Goal: Task Accomplishment & Management: Complete application form

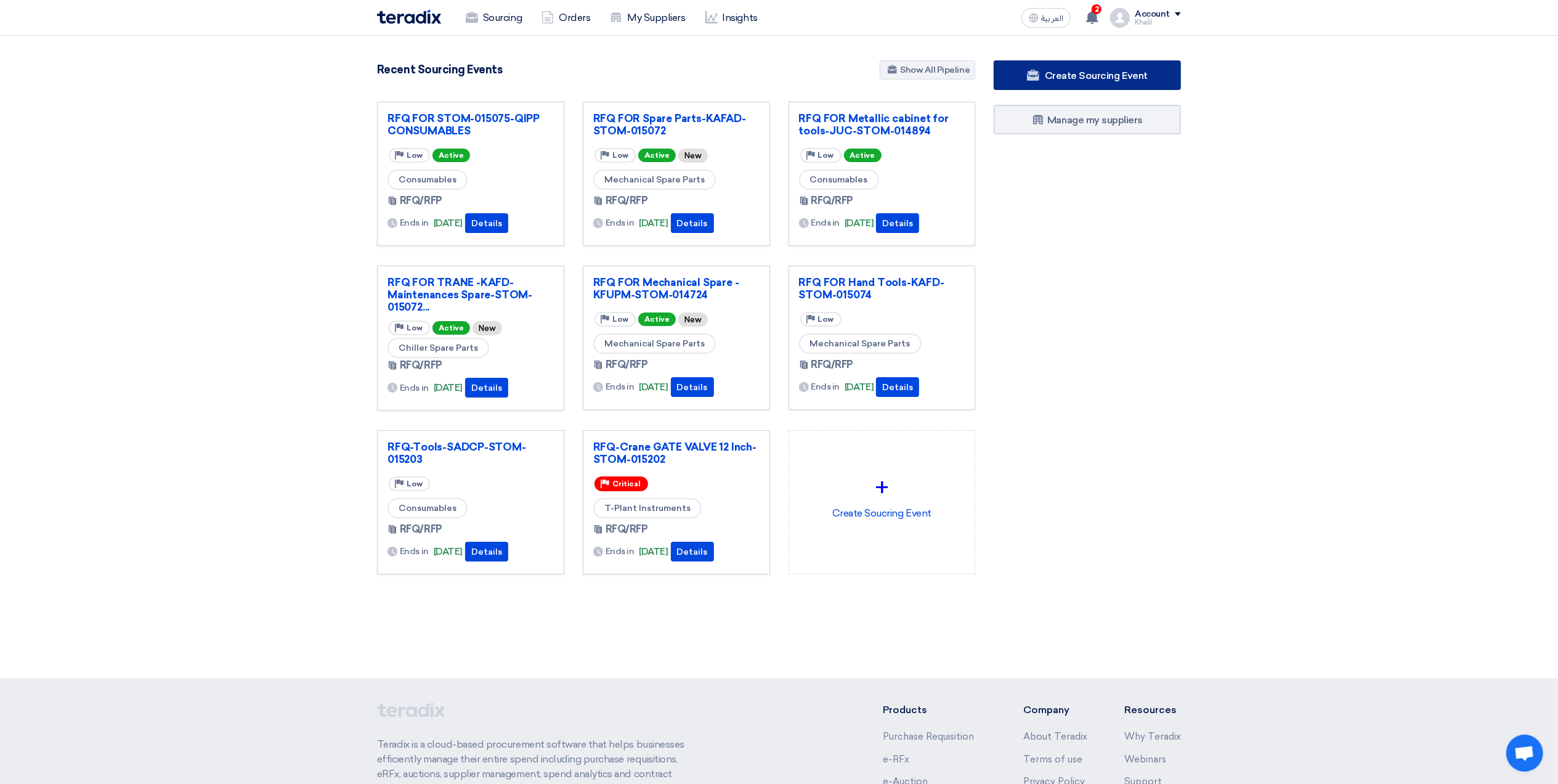
click at [1085, 80] on span "Create Sourcing Event" at bounding box center [1096, 75] width 103 height 12
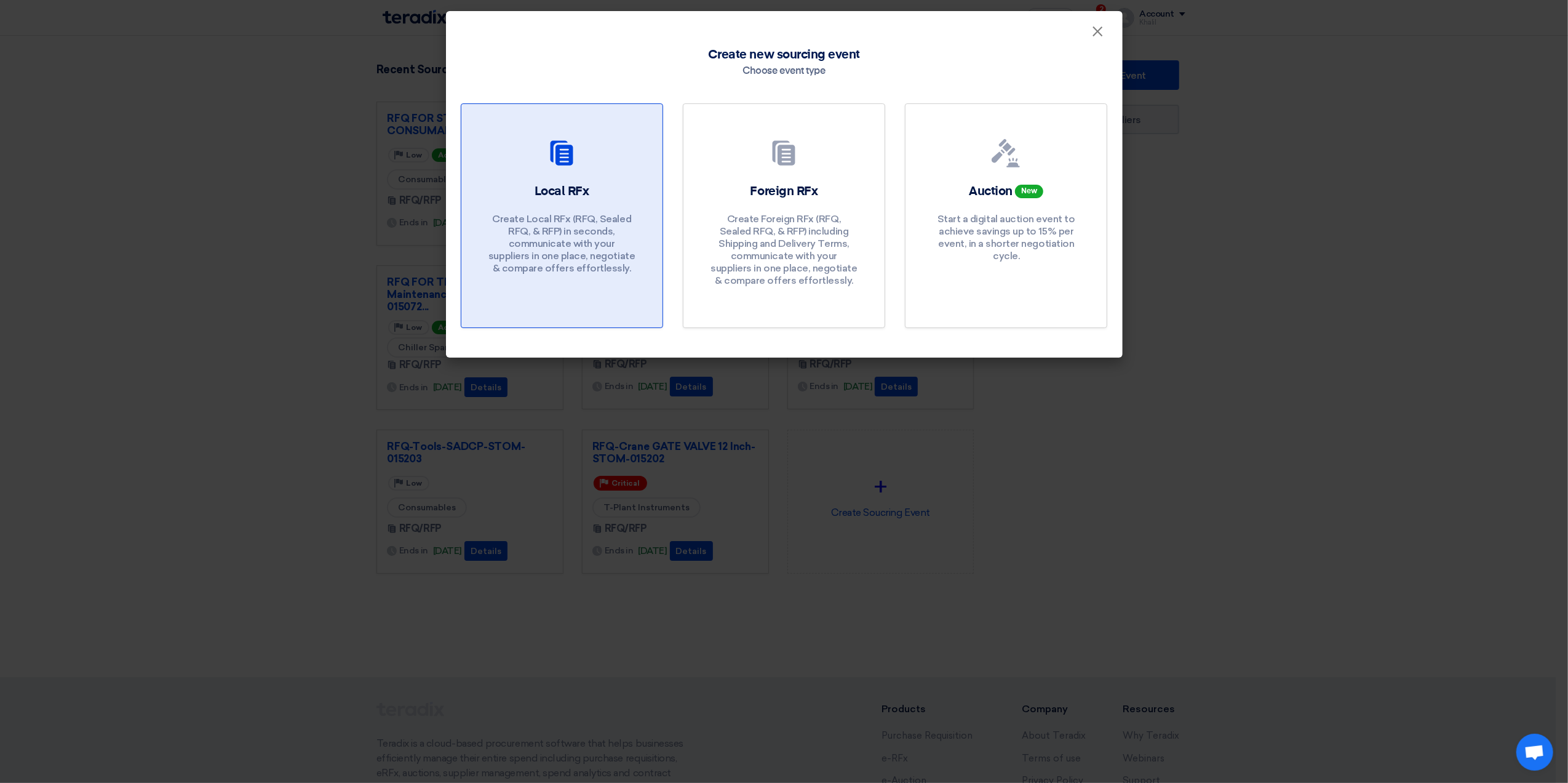
click at [582, 234] on p "Create Local RFx (RFQ, Sealed RFQ, & RFP) in seconds, communicate with your sup…" at bounding box center [561, 243] width 147 height 62
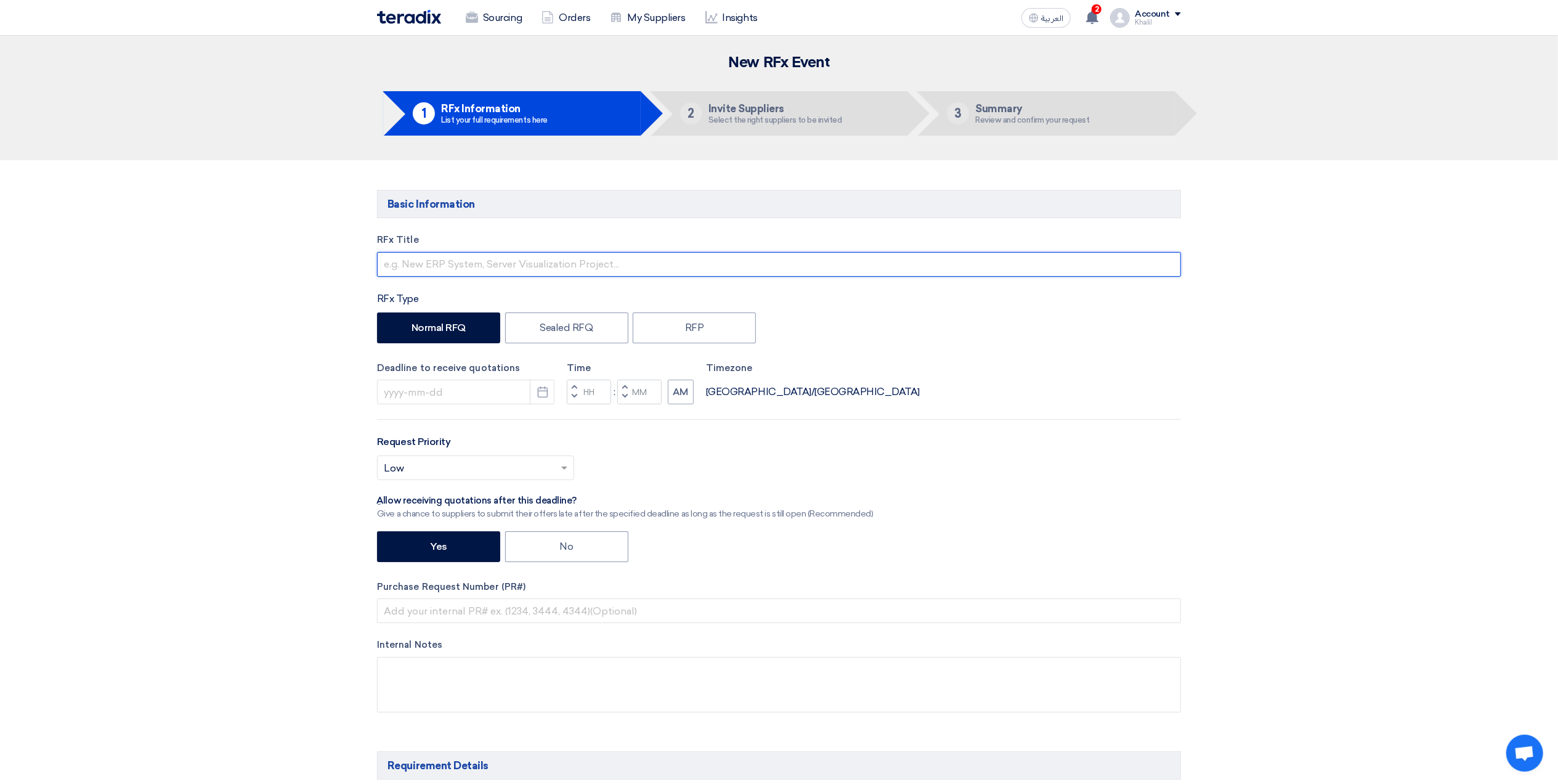
click at [554, 274] on input "text" at bounding box center [779, 265] width 804 height 25
type input "r"
paste input "SA DCP- load testing of Crane"
click at [615, 273] on input "RFQ FOR SA DCP- load testing of Crane-" at bounding box center [779, 265] width 804 height 25
paste input "STOM-014781"
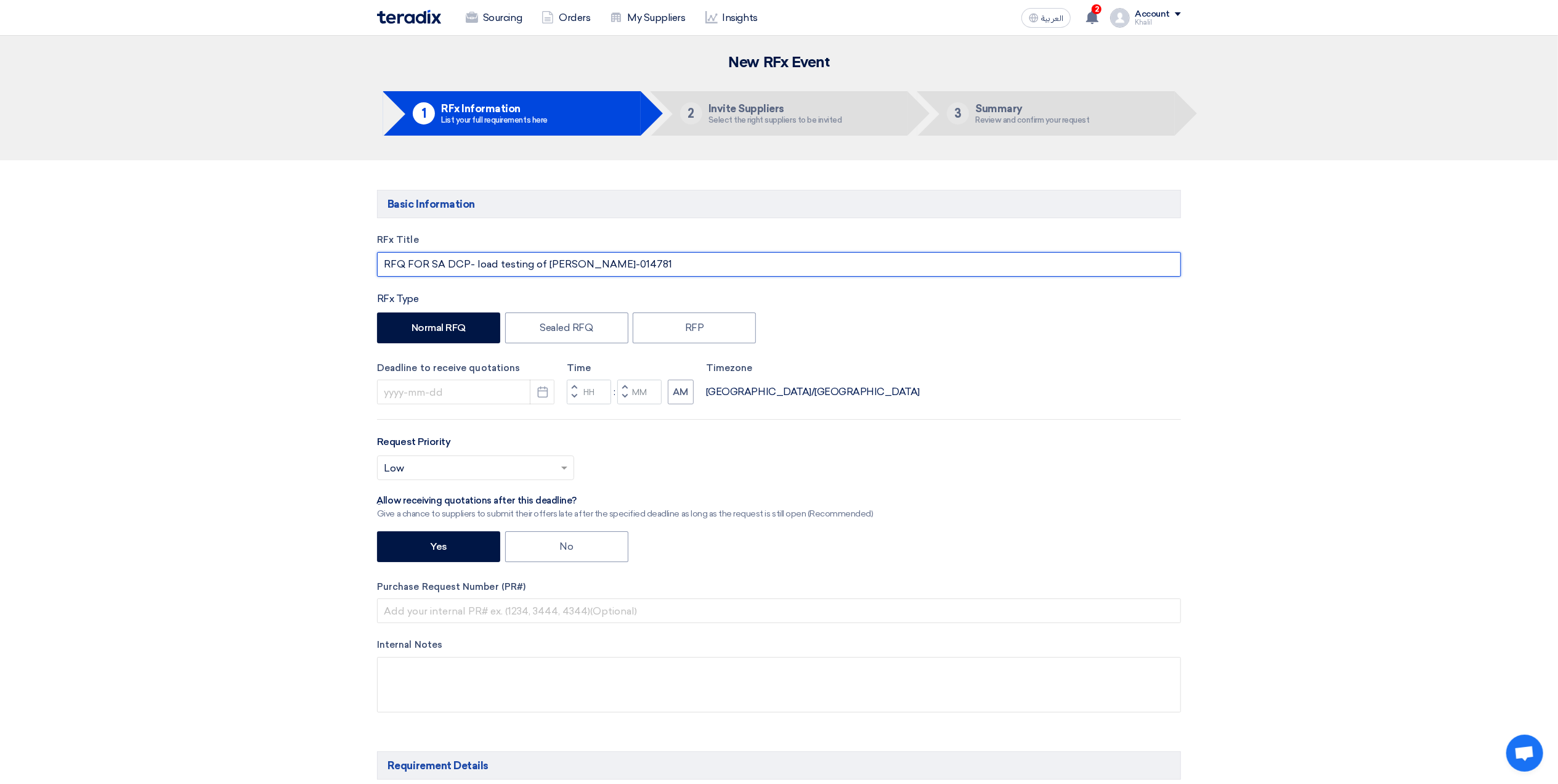
type input "RFQ FOR SA DCP- load testing of Crane-STOM-014781"
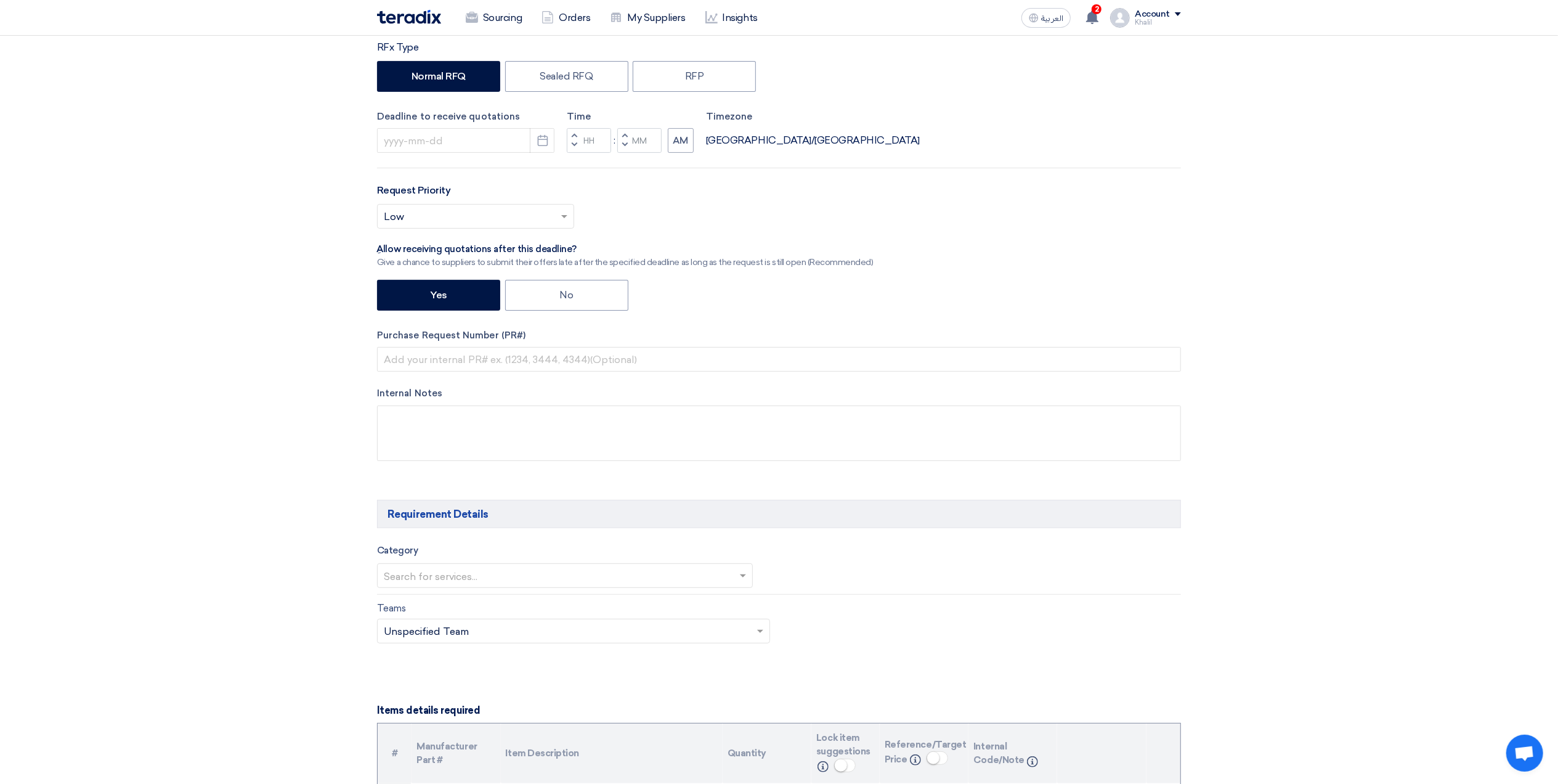
scroll to position [575, 0]
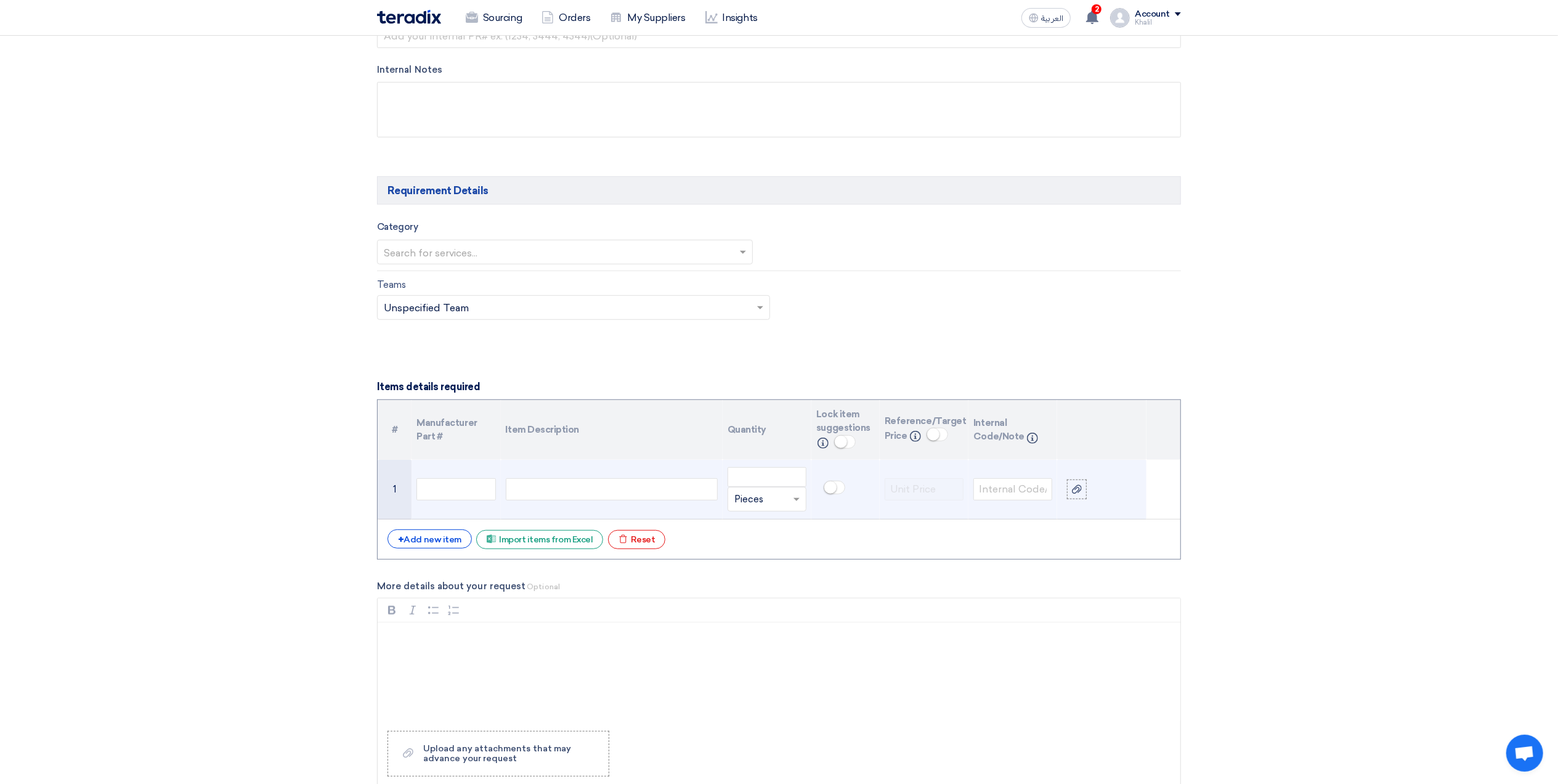
click at [558, 495] on div at bounding box center [611, 489] width 212 height 22
paste div
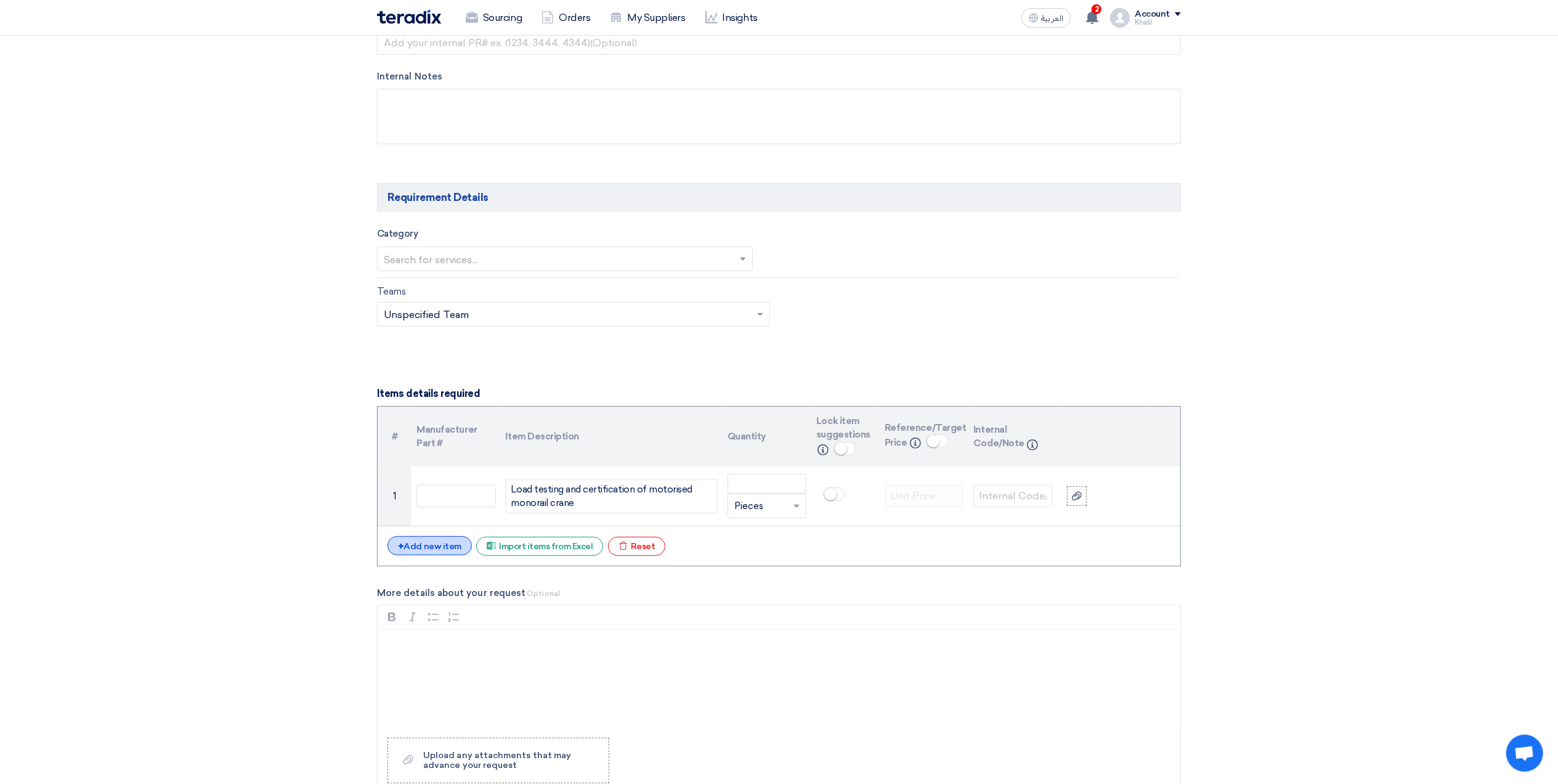
click at [439, 551] on div "+ Add new item" at bounding box center [430, 545] width 84 height 19
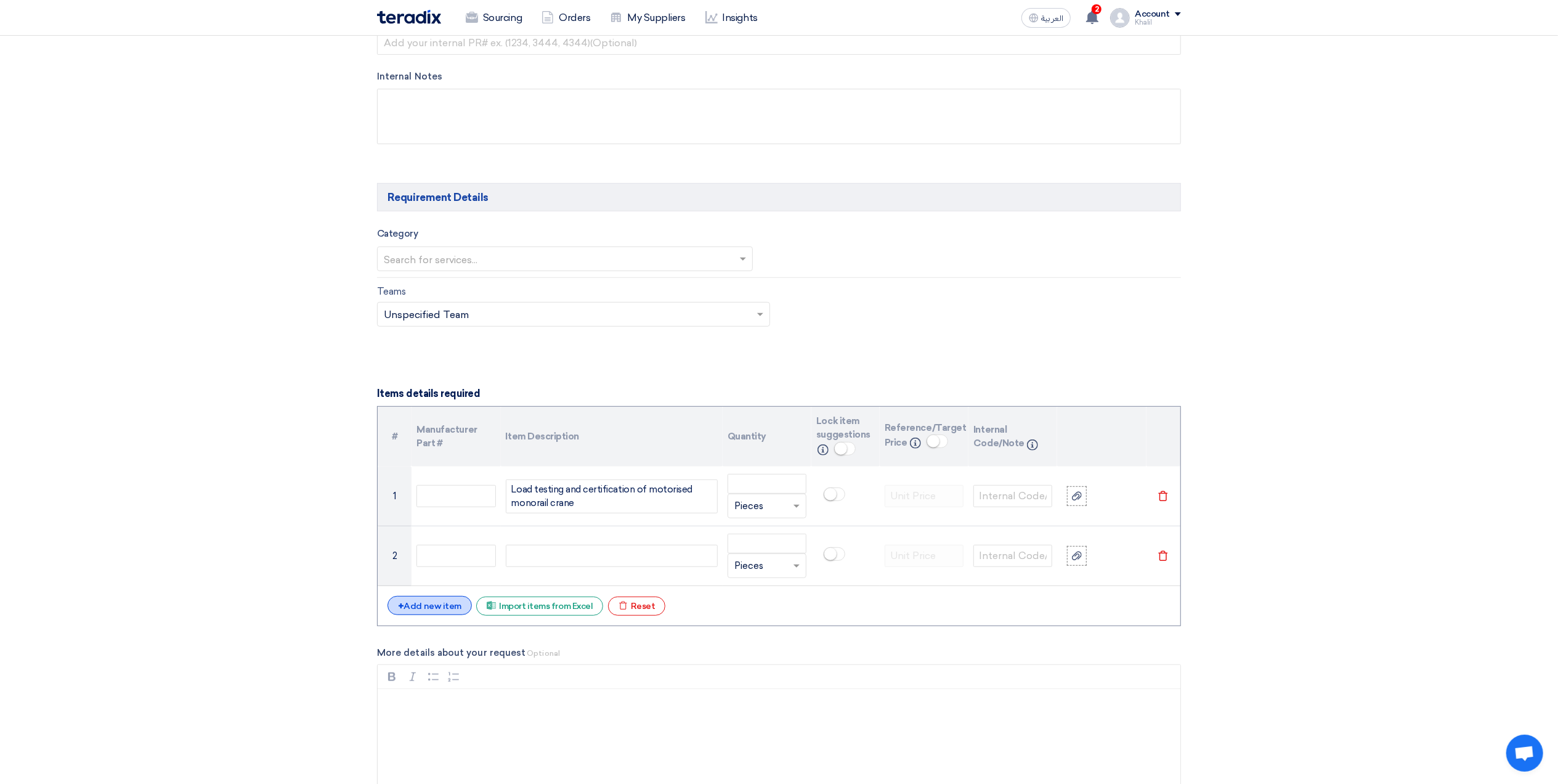
click at [444, 603] on div "+ Add new item" at bounding box center [430, 605] width 84 height 19
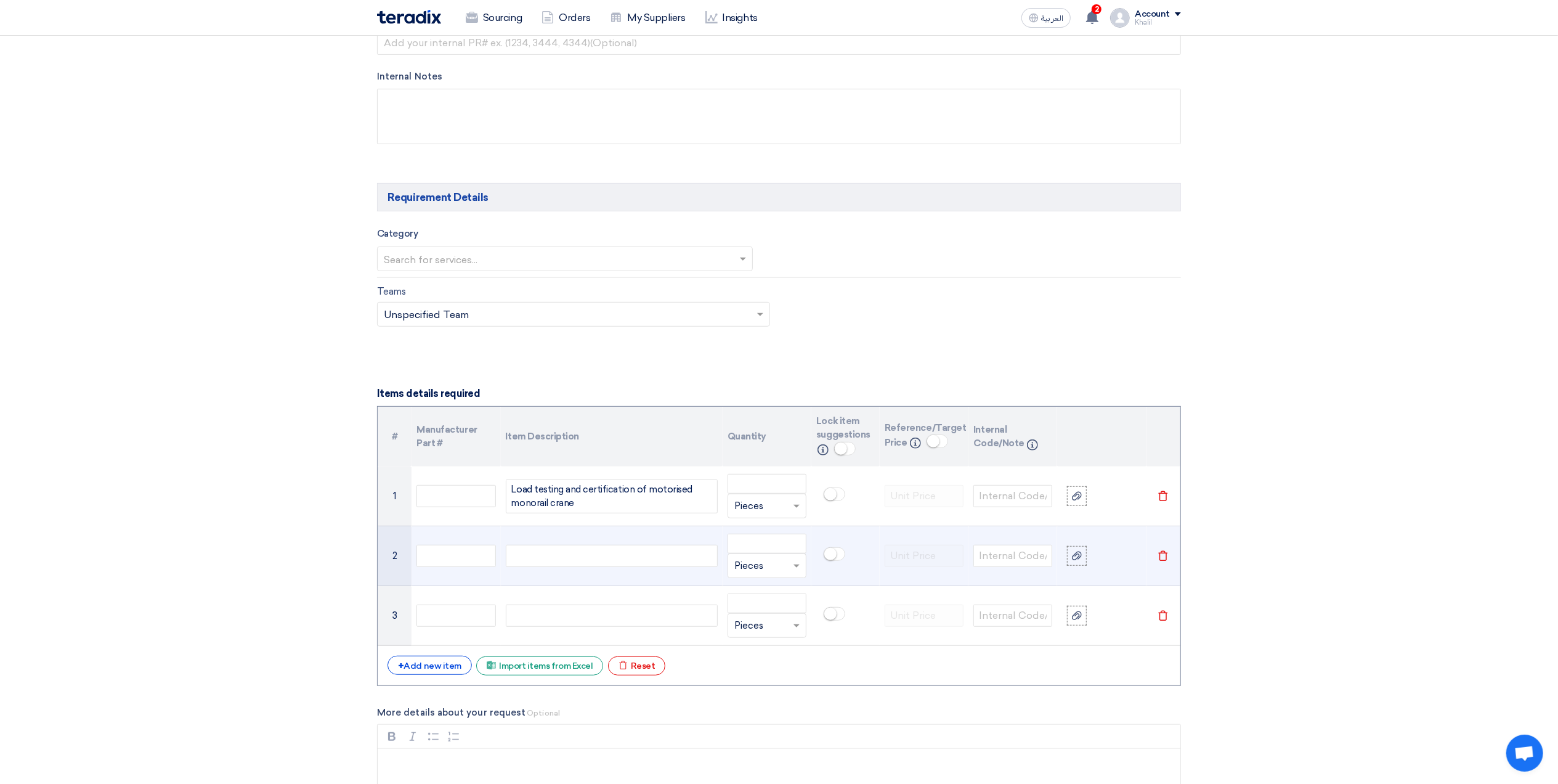
click at [594, 562] on div at bounding box center [611, 555] width 212 height 22
paste div
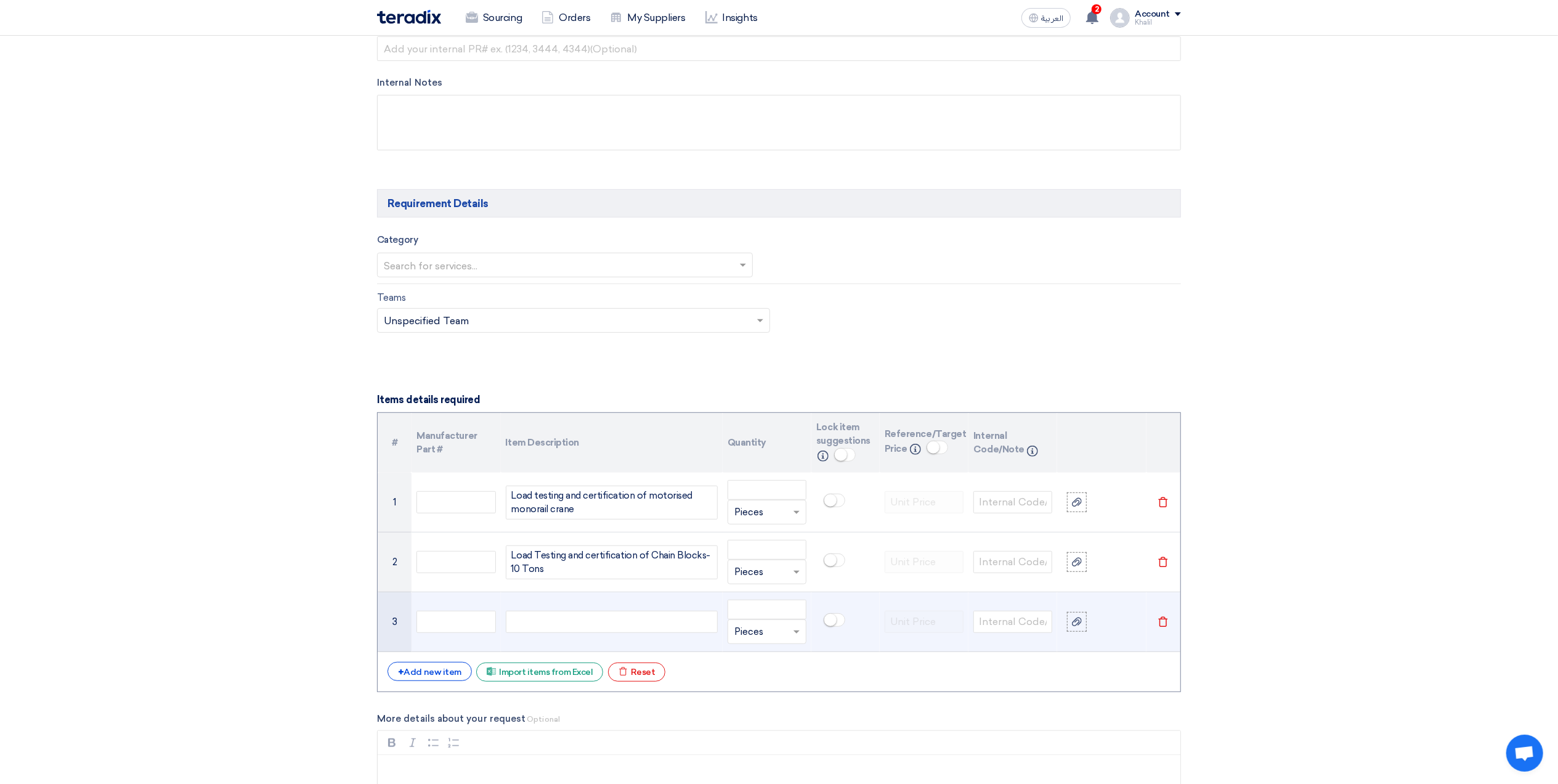
click at [622, 620] on div at bounding box center [611, 622] width 212 height 22
paste div
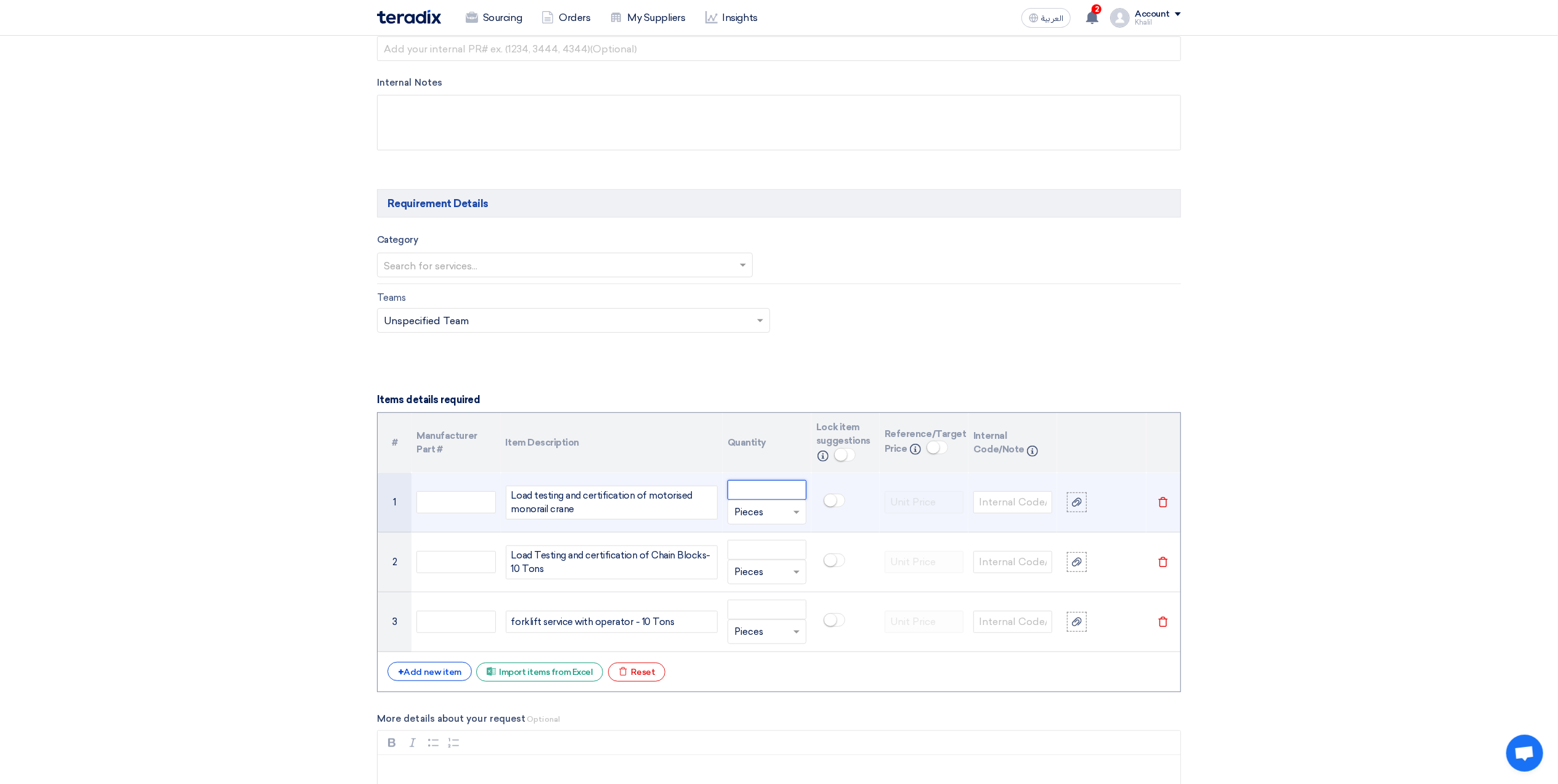
click at [752, 500] on input "number" at bounding box center [767, 490] width 79 height 20
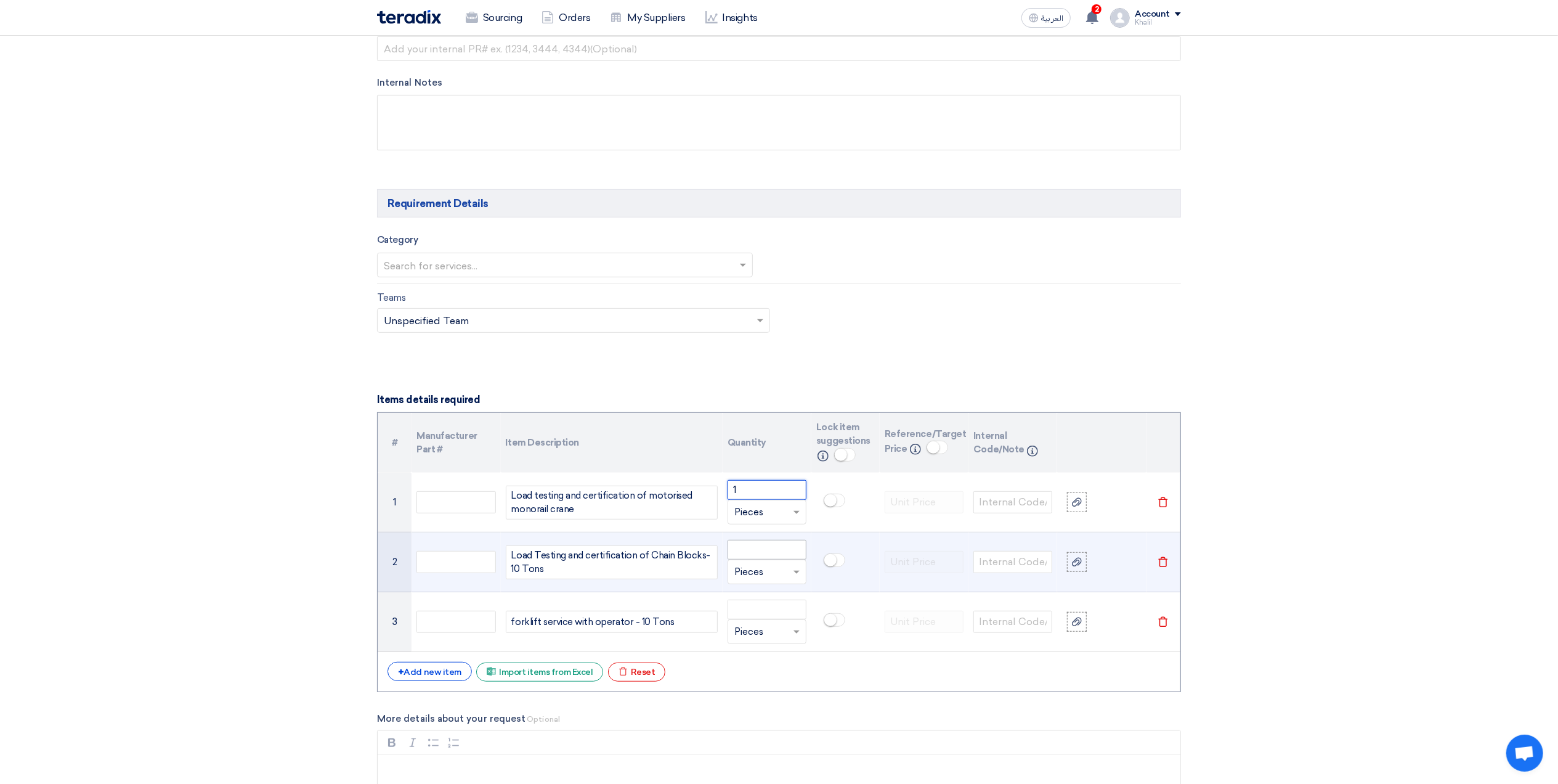
type input "1"
click at [747, 546] on input "number" at bounding box center [767, 549] width 79 height 20
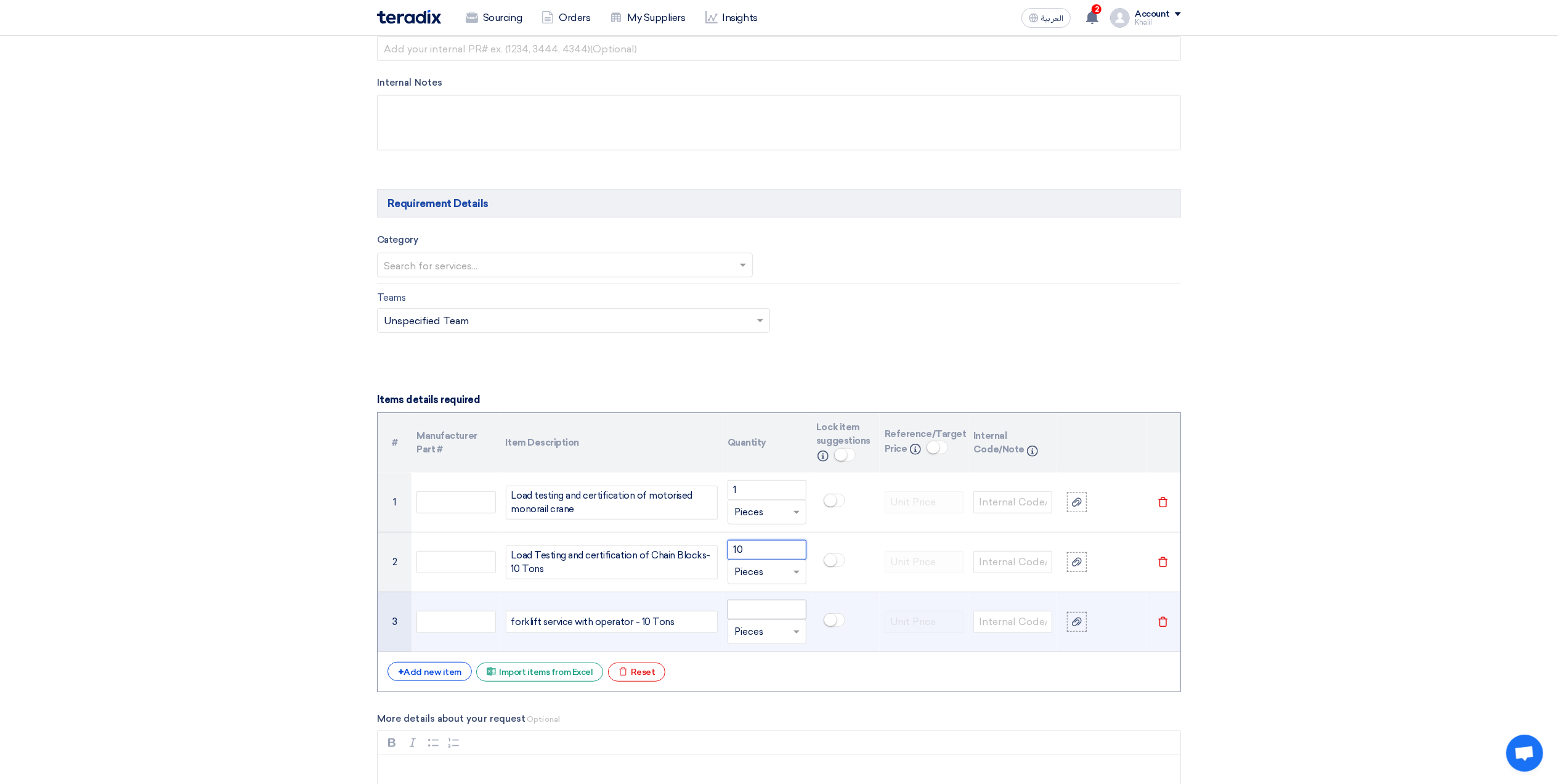
type input "10"
click at [759, 618] on input "number" at bounding box center [767, 609] width 79 height 20
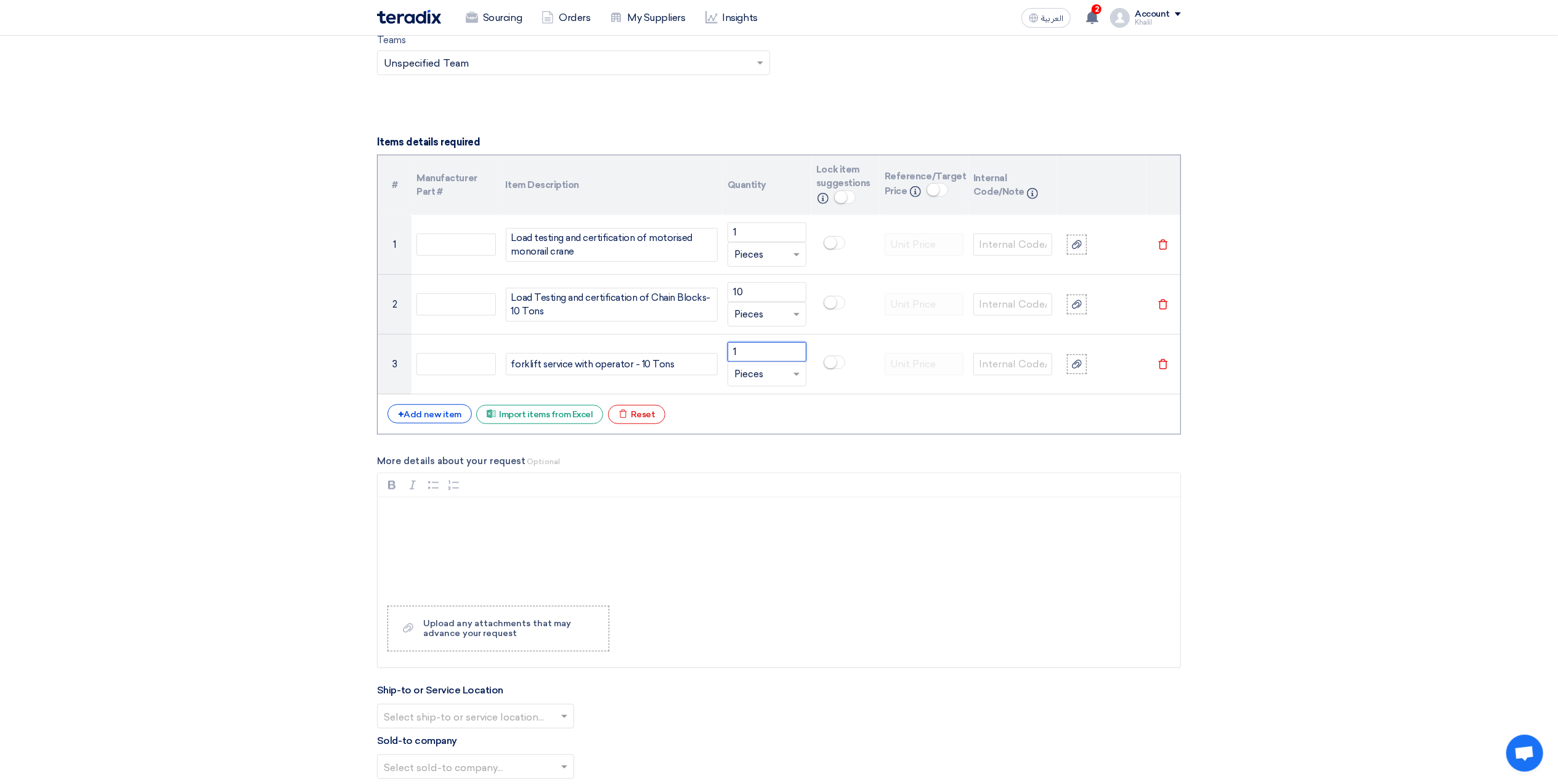
scroll to position [890, 0]
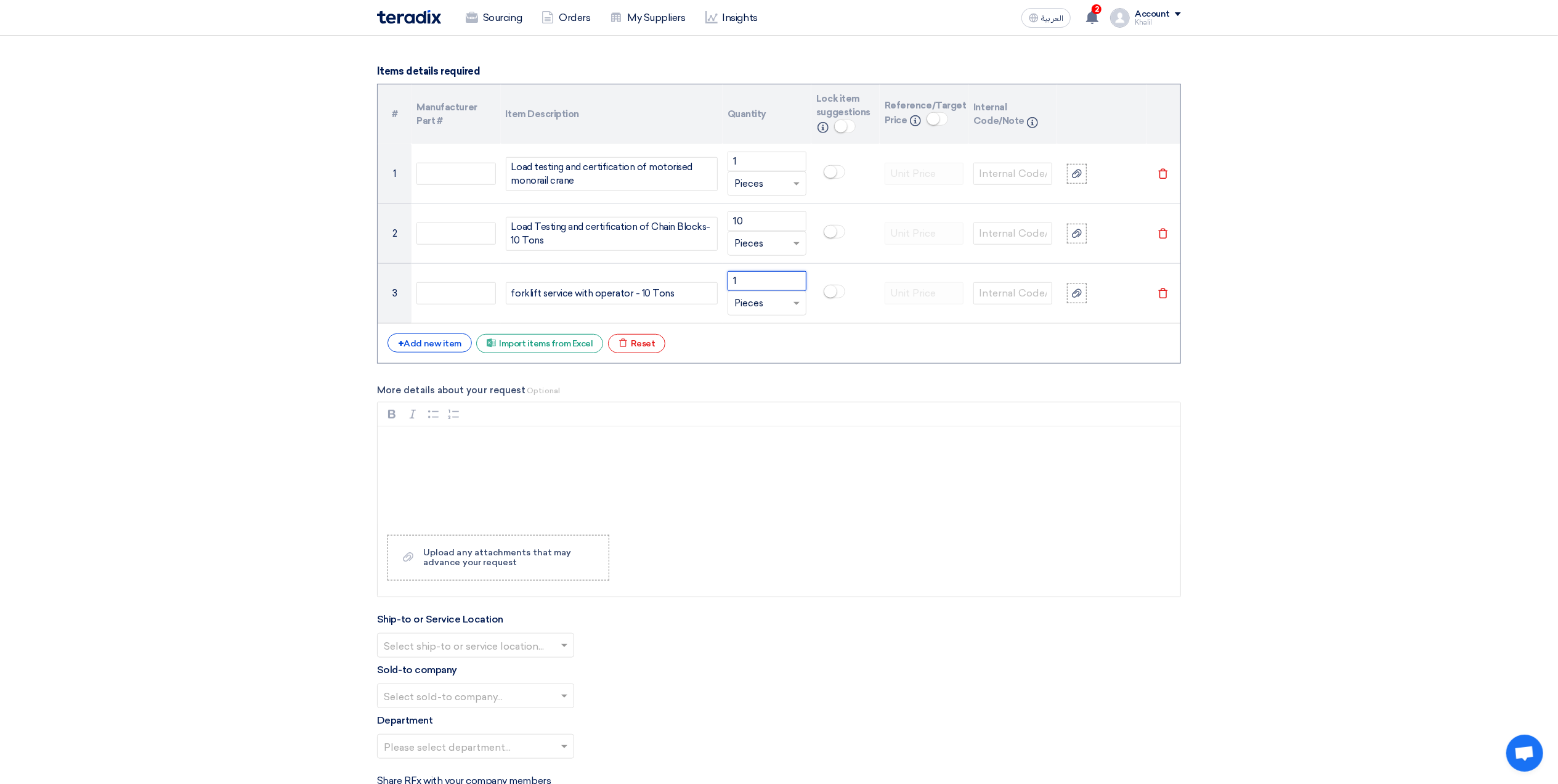
type input "1"
click at [457, 450] on p "Rich Text Editor, main" at bounding box center [783, 442] width 782 height 15
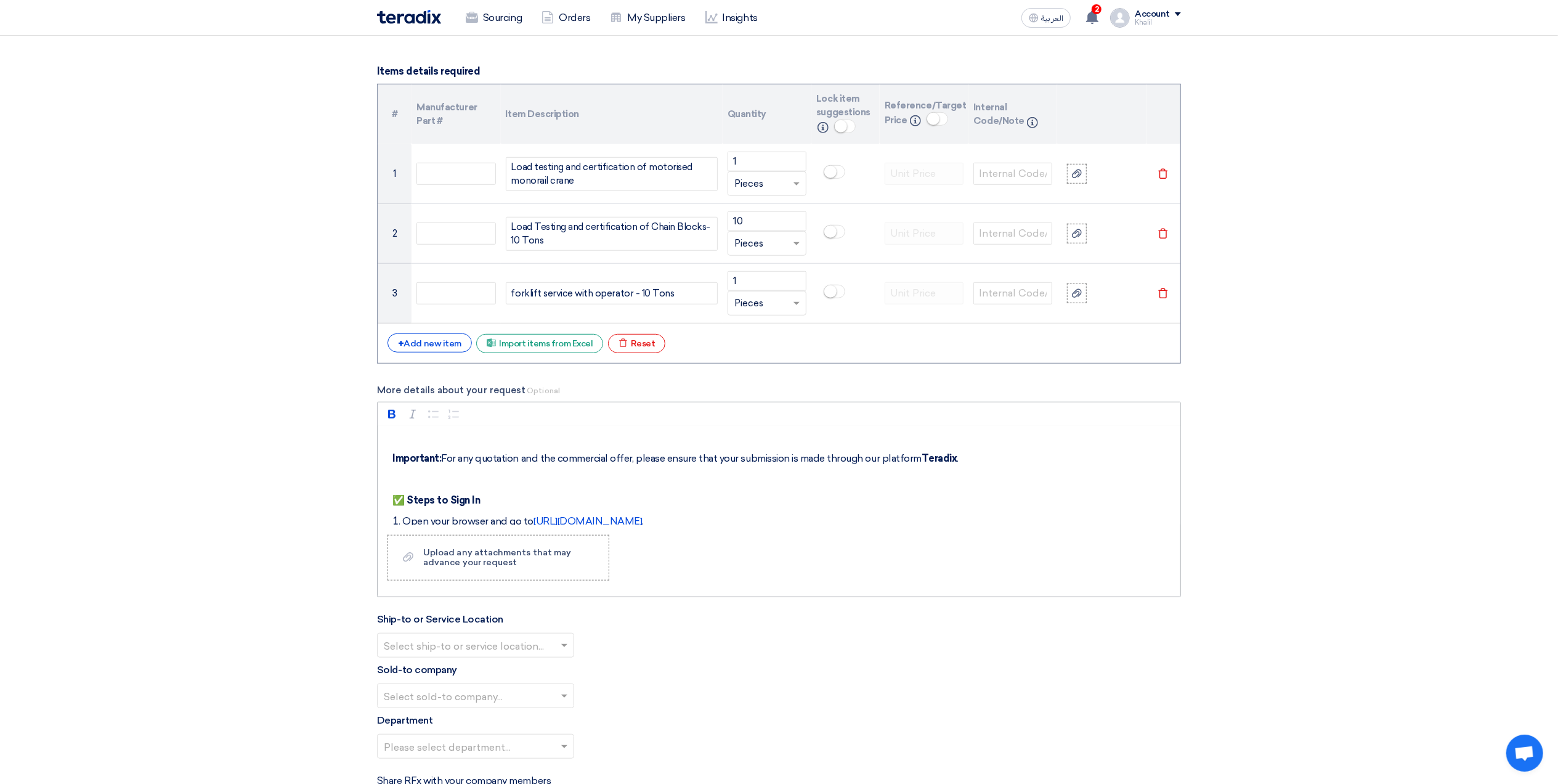
scroll to position [0, 0]
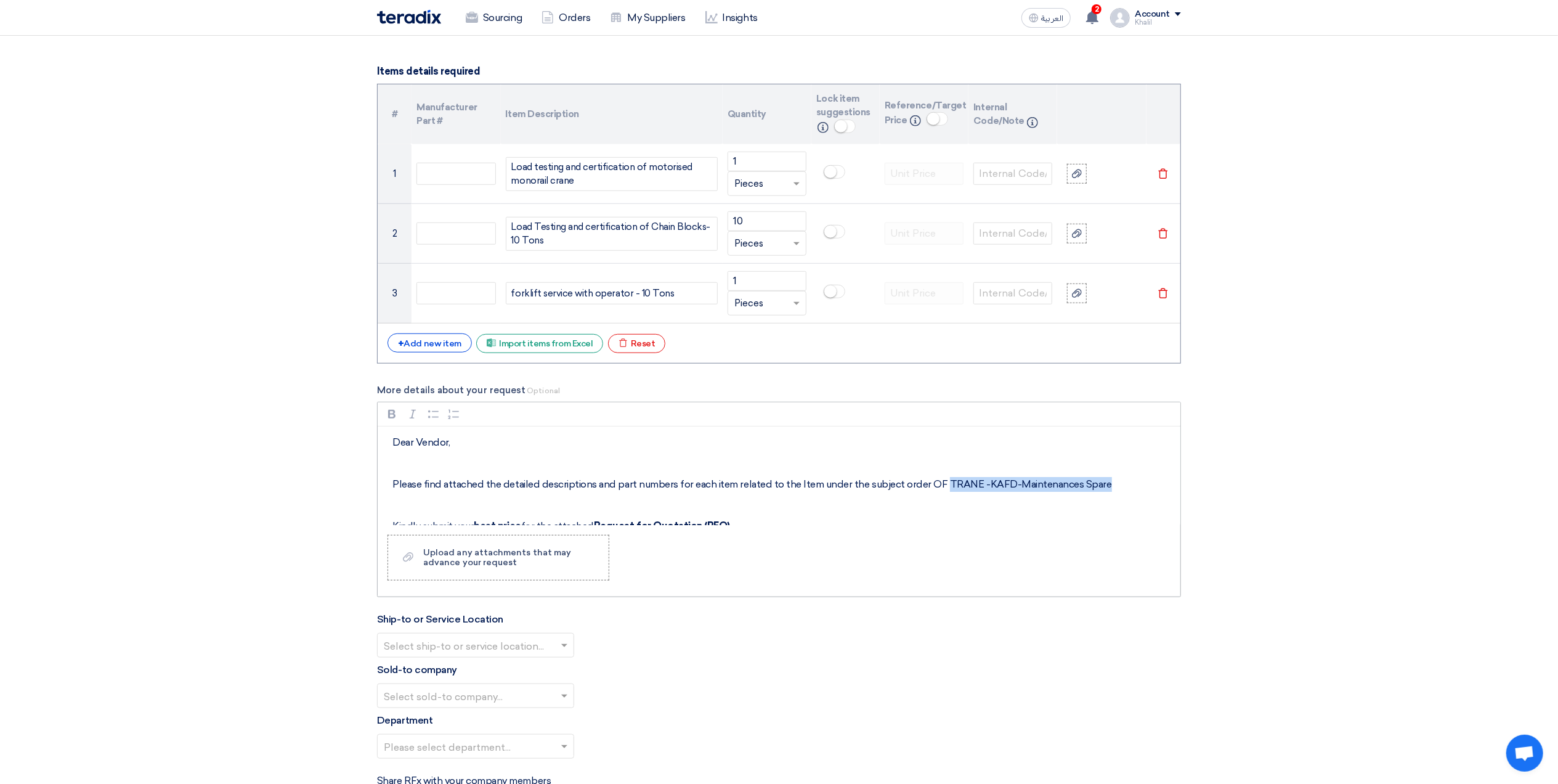
drag, startPoint x: 1114, startPoint y: 492, endPoint x: 939, endPoint y: 492, distance: 175.0
click at [939, 492] on p "Please find attached the detailed descriptions and part numbers for each item r…" at bounding box center [783, 484] width 782 height 15
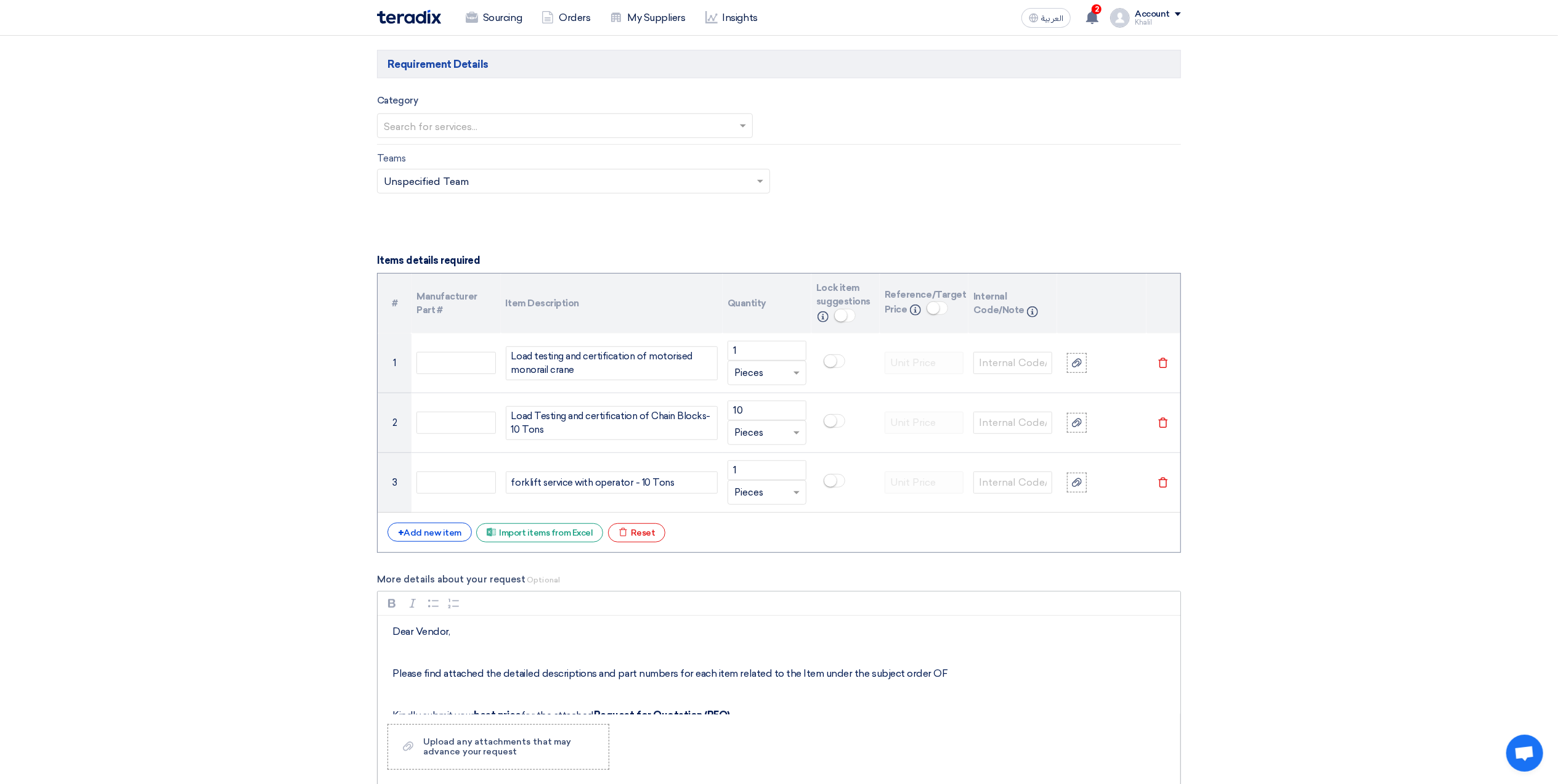
scroll to position [725, 0]
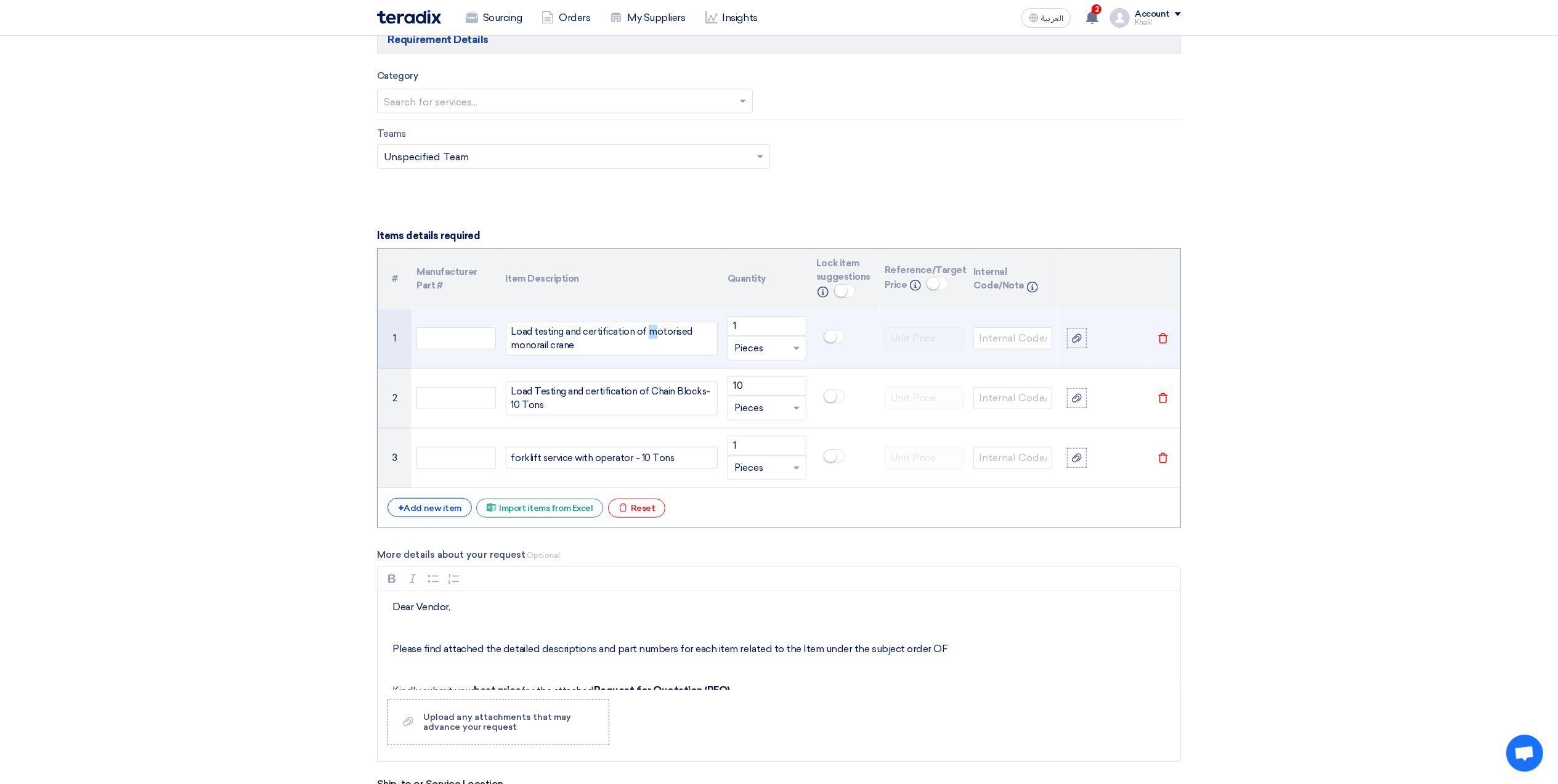
click at [647, 333] on div "Load testing and certification of motorised monorail crane" at bounding box center [611, 338] width 212 height 34
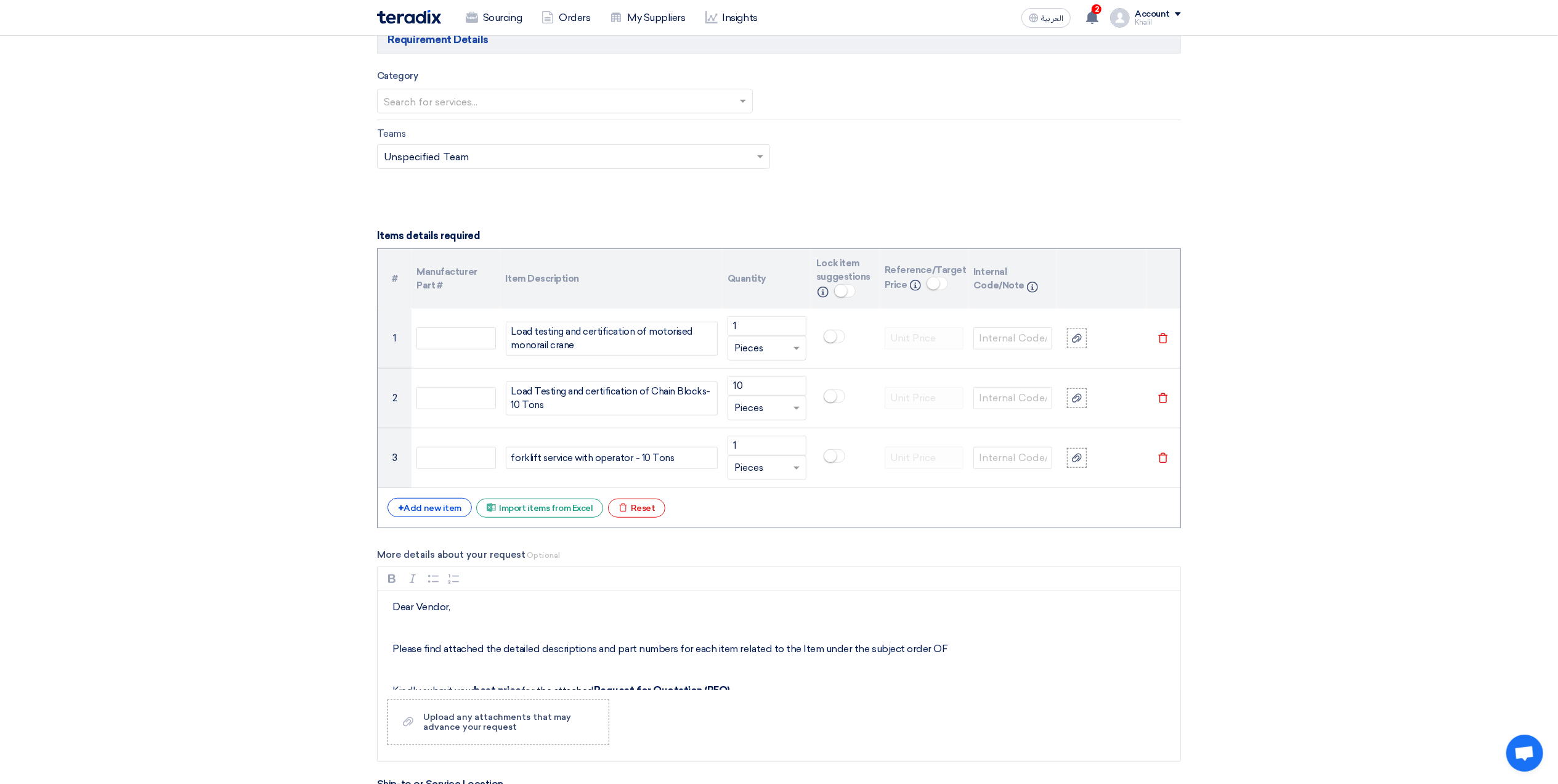
click at [1295, 505] on section "Basic Information RFx Title RFQ FOR SA DCP- load testing of Crane-STOM-014781 R…" at bounding box center [779, 549] width 1558 height 2229
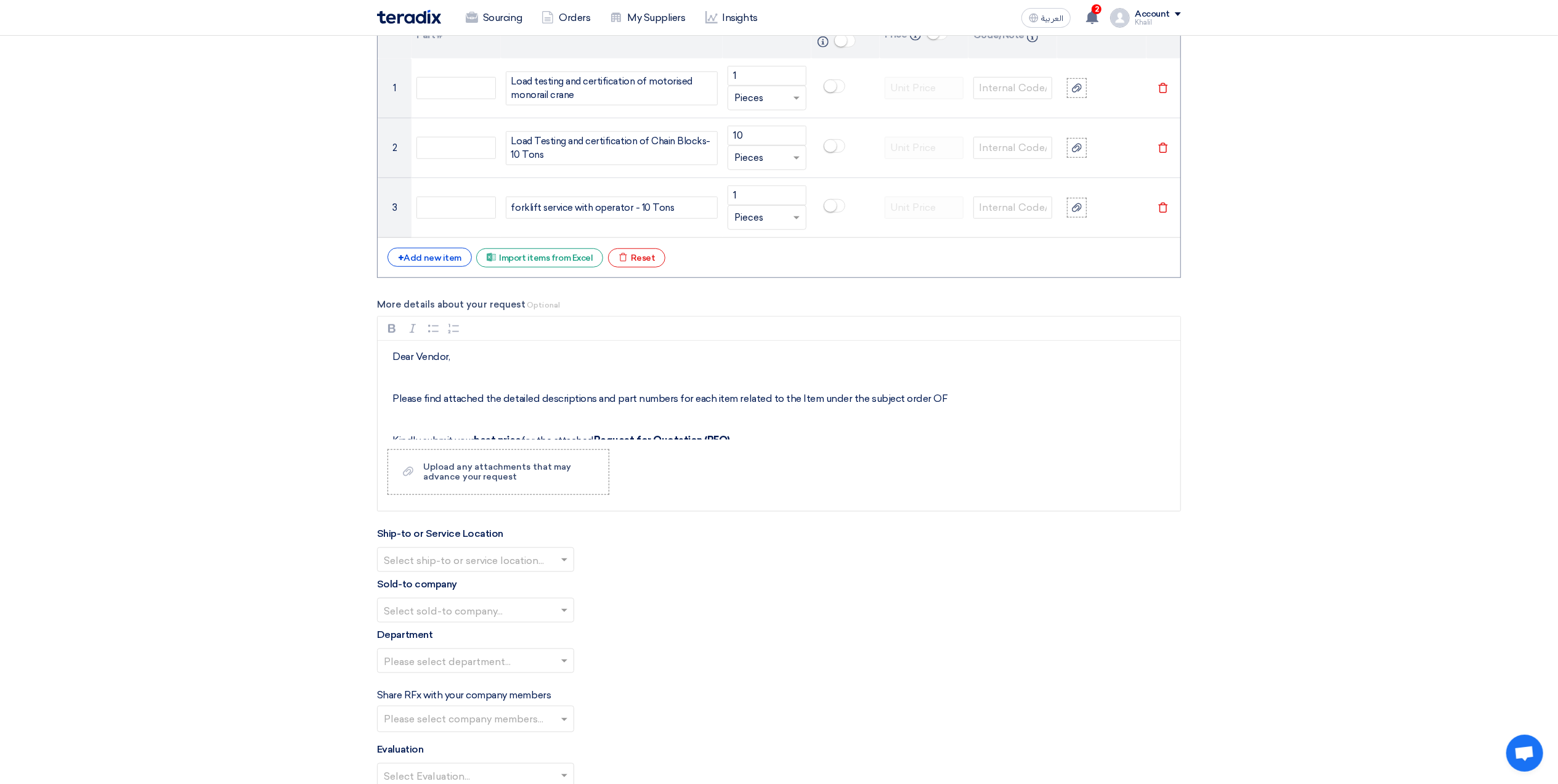
scroll to position [985, 0]
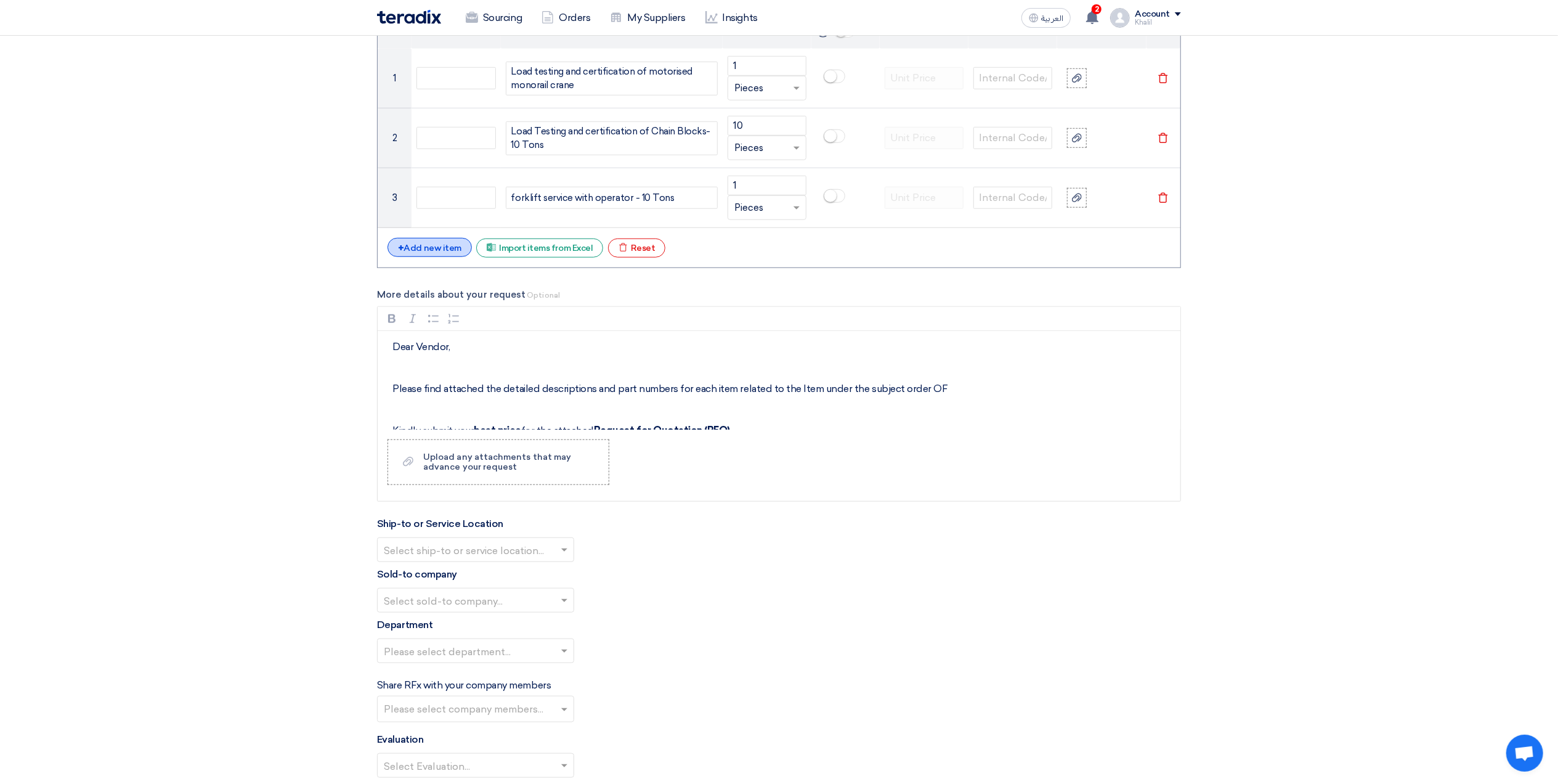
click at [434, 257] on div "+ Add new item" at bounding box center [430, 248] width 84 height 19
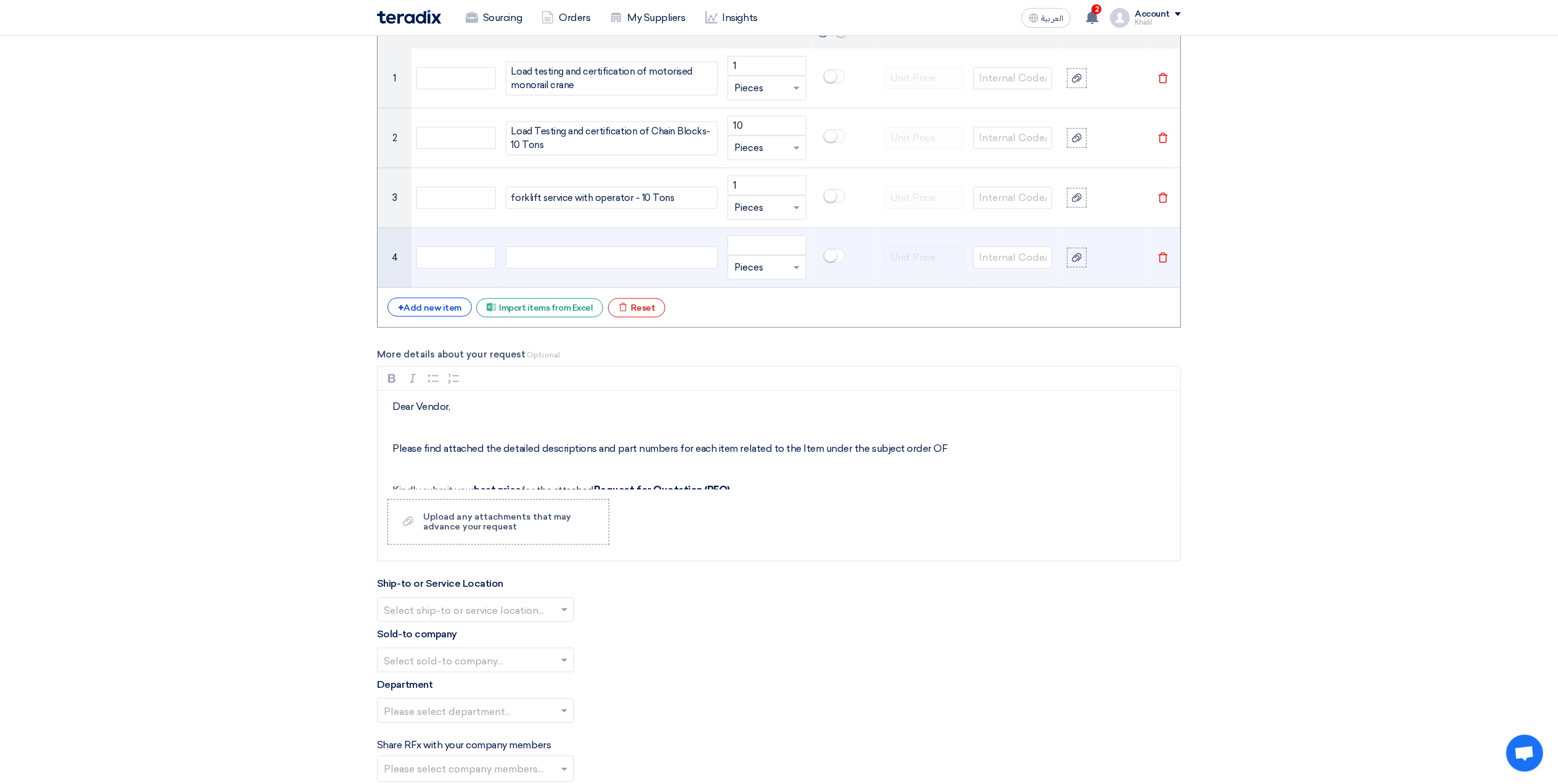
click at [1173, 262] on td "Delete" at bounding box center [1164, 258] width 34 height 60
click at [1164, 260] on icon "Delete" at bounding box center [1163, 258] width 11 height 11
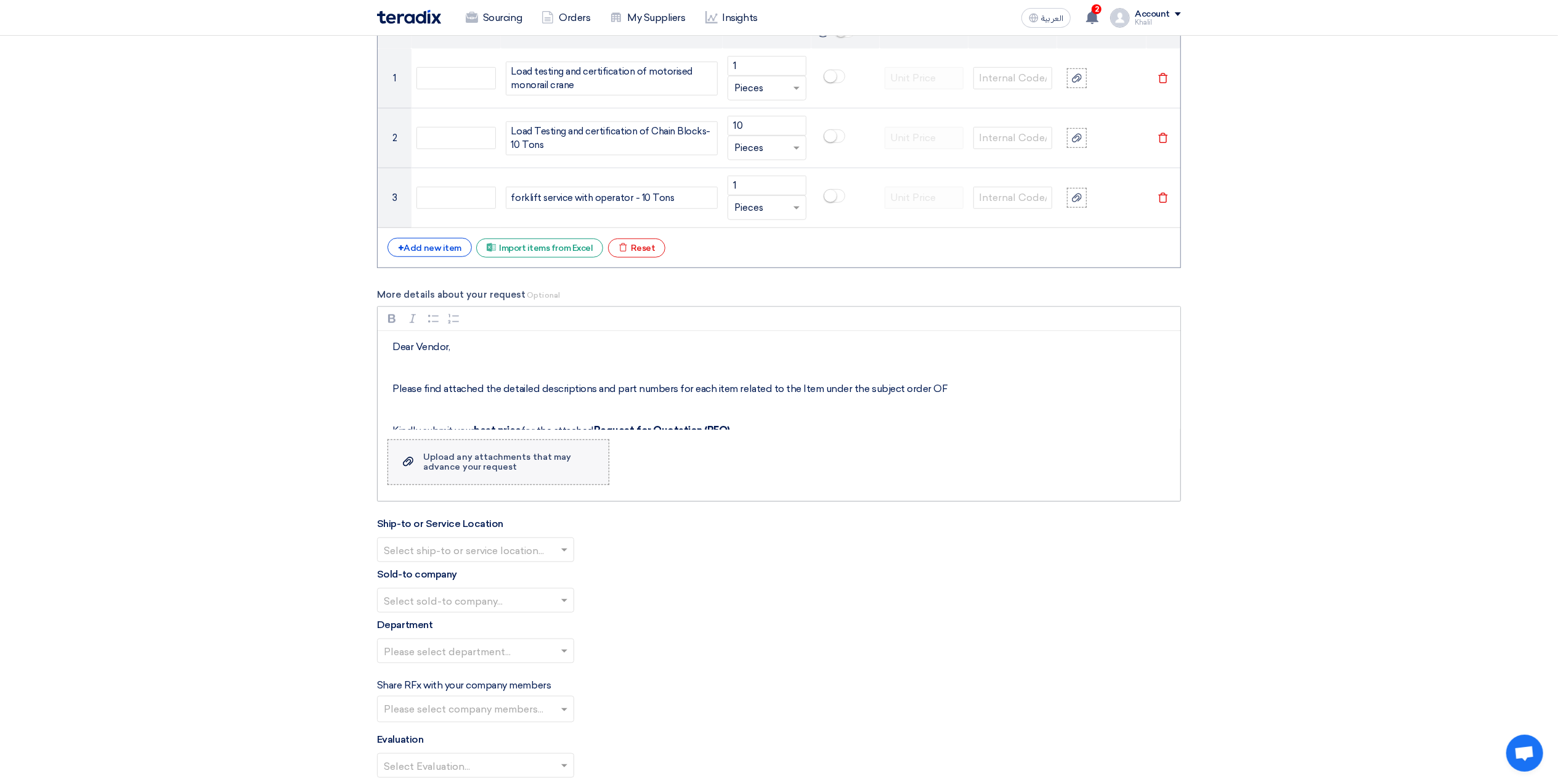
click at [540, 479] on label "Upload a file Upload any attachments that may advance your request" at bounding box center [498, 462] width 222 height 45
click at [0, 0] on input "Upload a file Upload any attachments that may advance your request" at bounding box center [0, 0] width 0 height 0
click at [565, 566] on span at bounding box center [565, 565] width 6 height 3
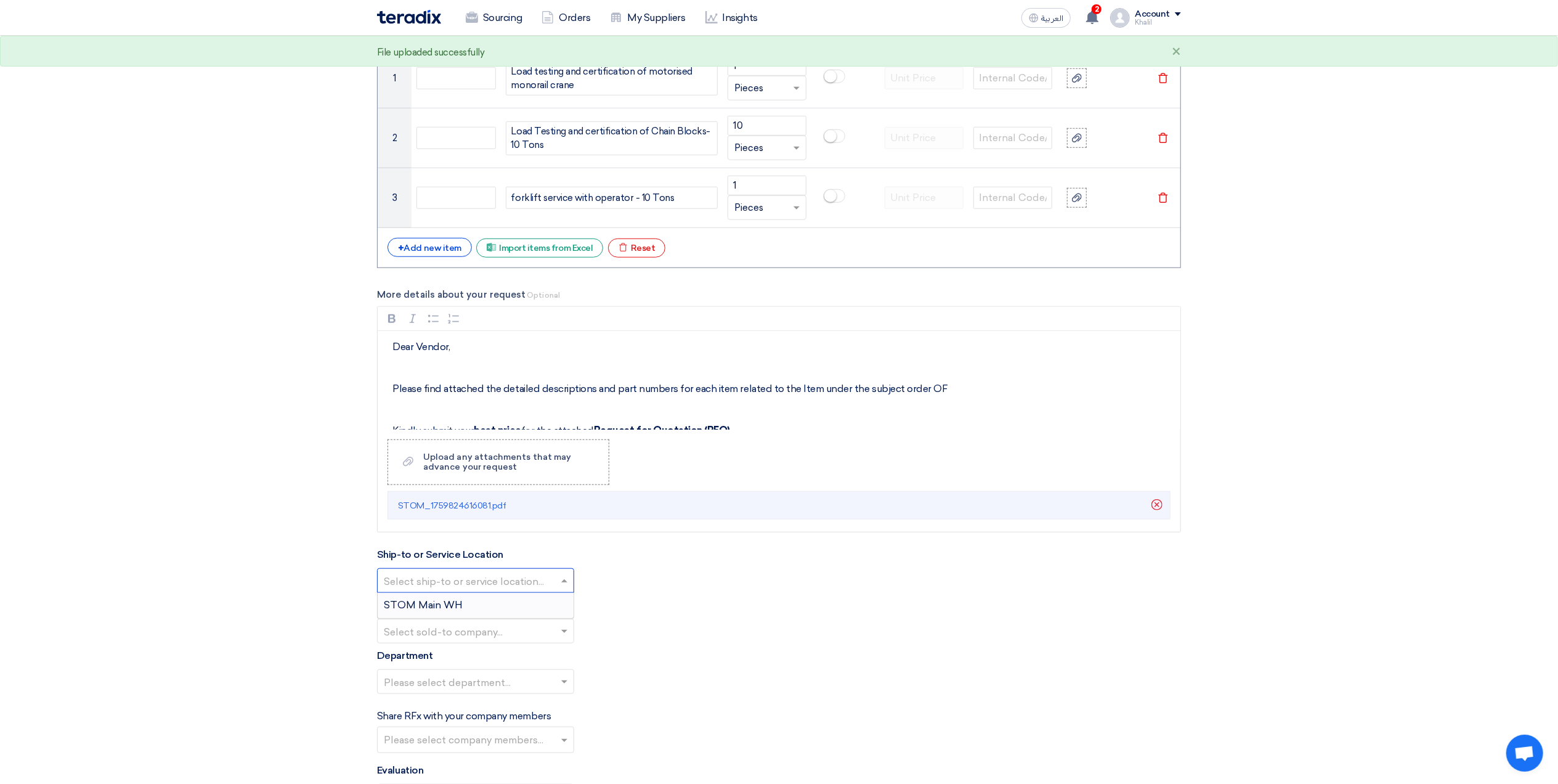
drag, startPoint x: 540, startPoint y: 611, endPoint x: 540, endPoint y: 633, distance: 22.0
click at [540, 614] on div "STOM Main WH" at bounding box center [476, 605] width 196 height 25
click at [537, 657] on input "text" at bounding box center [469, 647] width 171 height 20
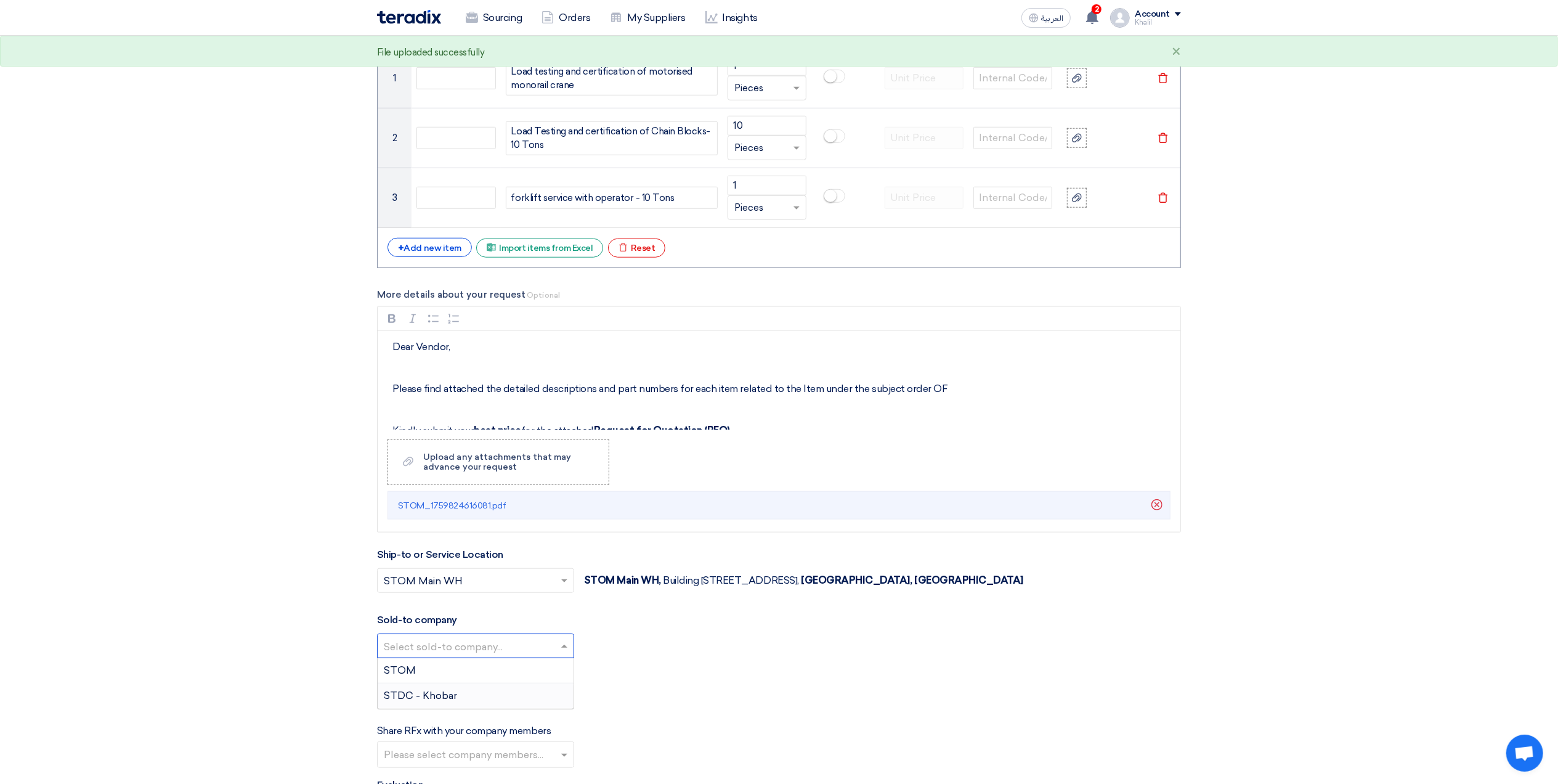
click at [531, 705] on div "STDC - Khobar" at bounding box center [476, 696] width 196 height 25
drag, startPoint x: 523, startPoint y: 715, endPoint x: 525, endPoint y: 728, distance: 13.2
click at [524, 717] on input "text" at bounding box center [469, 712] width 171 height 20
click at [521, 740] on div "General Department" at bounding box center [476, 736] width 196 height 25
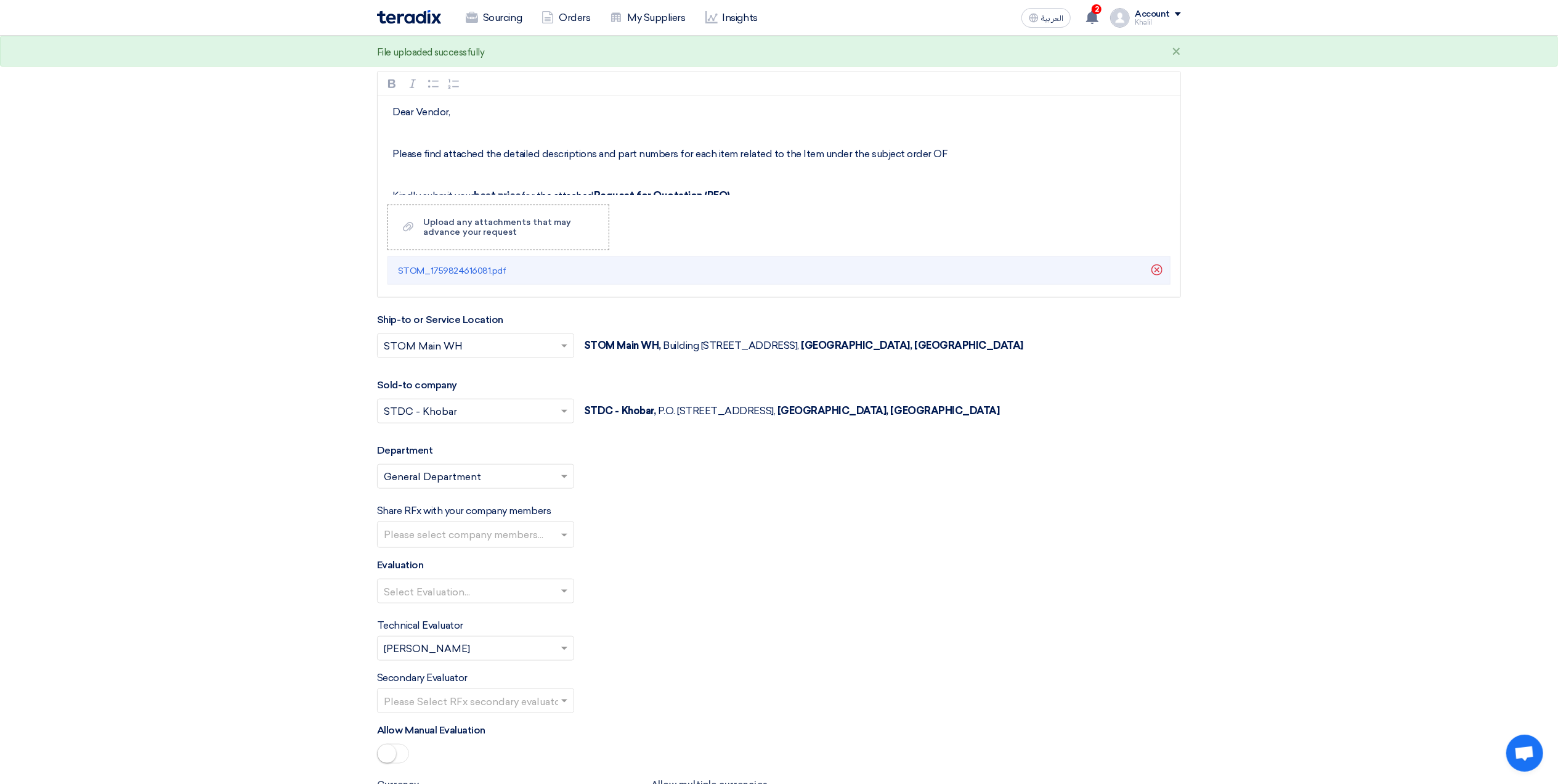
scroll to position [1314, 0]
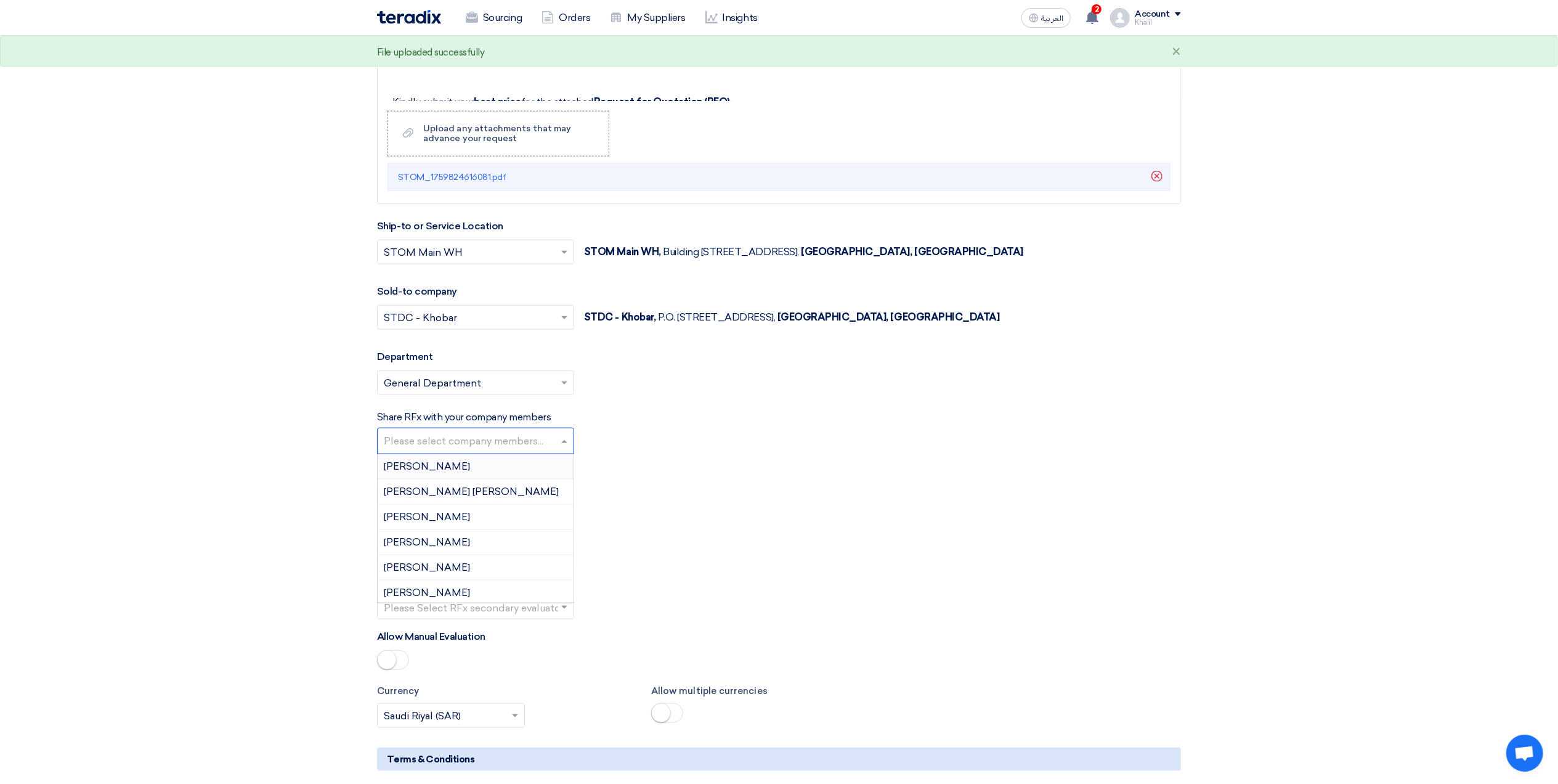
click at [543, 452] on input "text" at bounding box center [477, 442] width 187 height 20
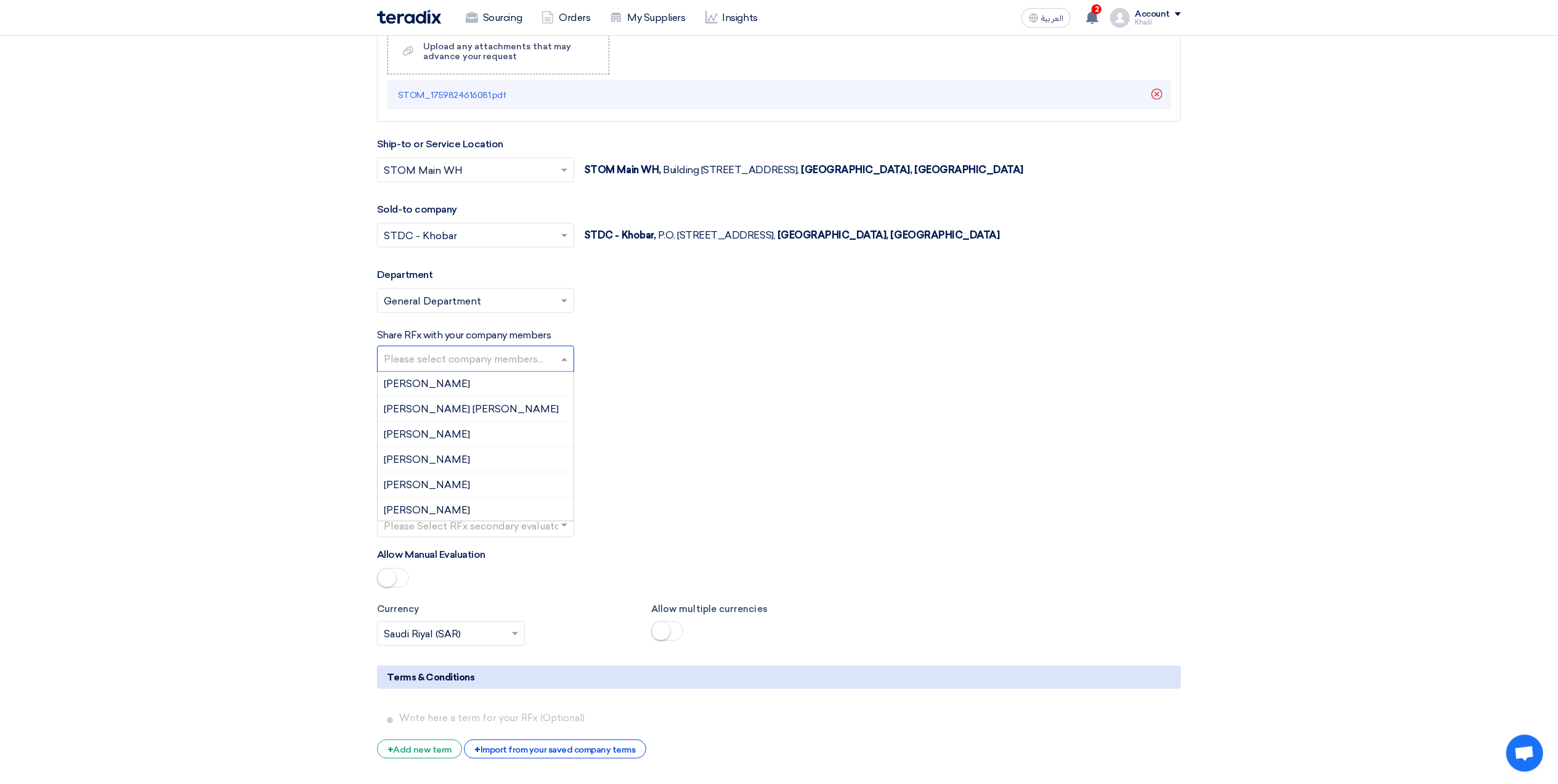
scroll to position [0, 0]
click at [505, 393] on div "Abdullah Khalid ababtain" at bounding box center [476, 385] width 196 height 25
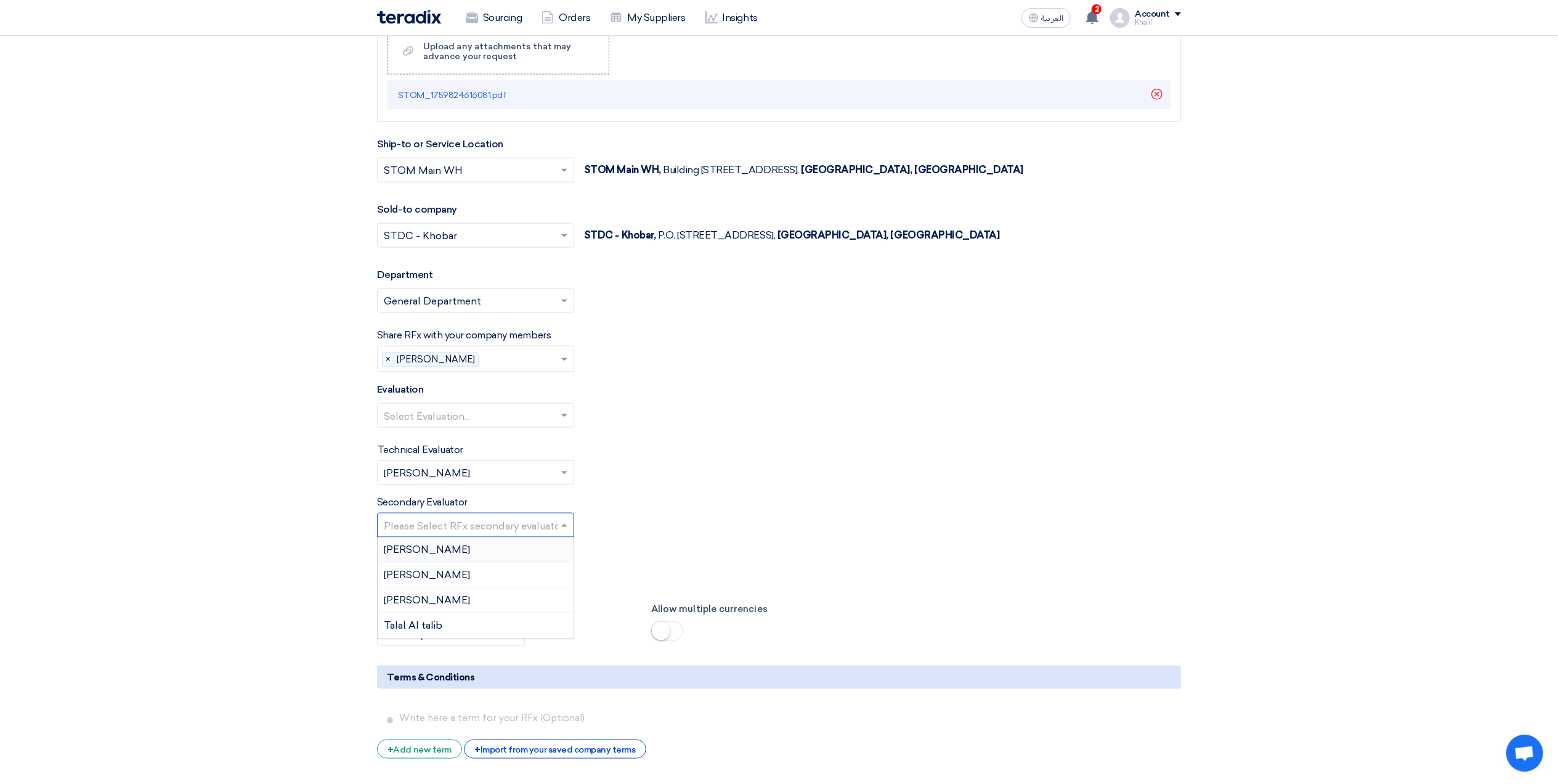
click at [493, 536] on input "text" at bounding box center [469, 526] width 171 height 20
click at [480, 610] on div "[PERSON_NAME]" at bounding box center [476, 600] width 196 height 25
click at [501, 426] on input "text" at bounding box center [469, 417] width 171 height 20
click at [497, 447] on div "Standard Criteria" at bounding box center [476, 440] width 196 height 25
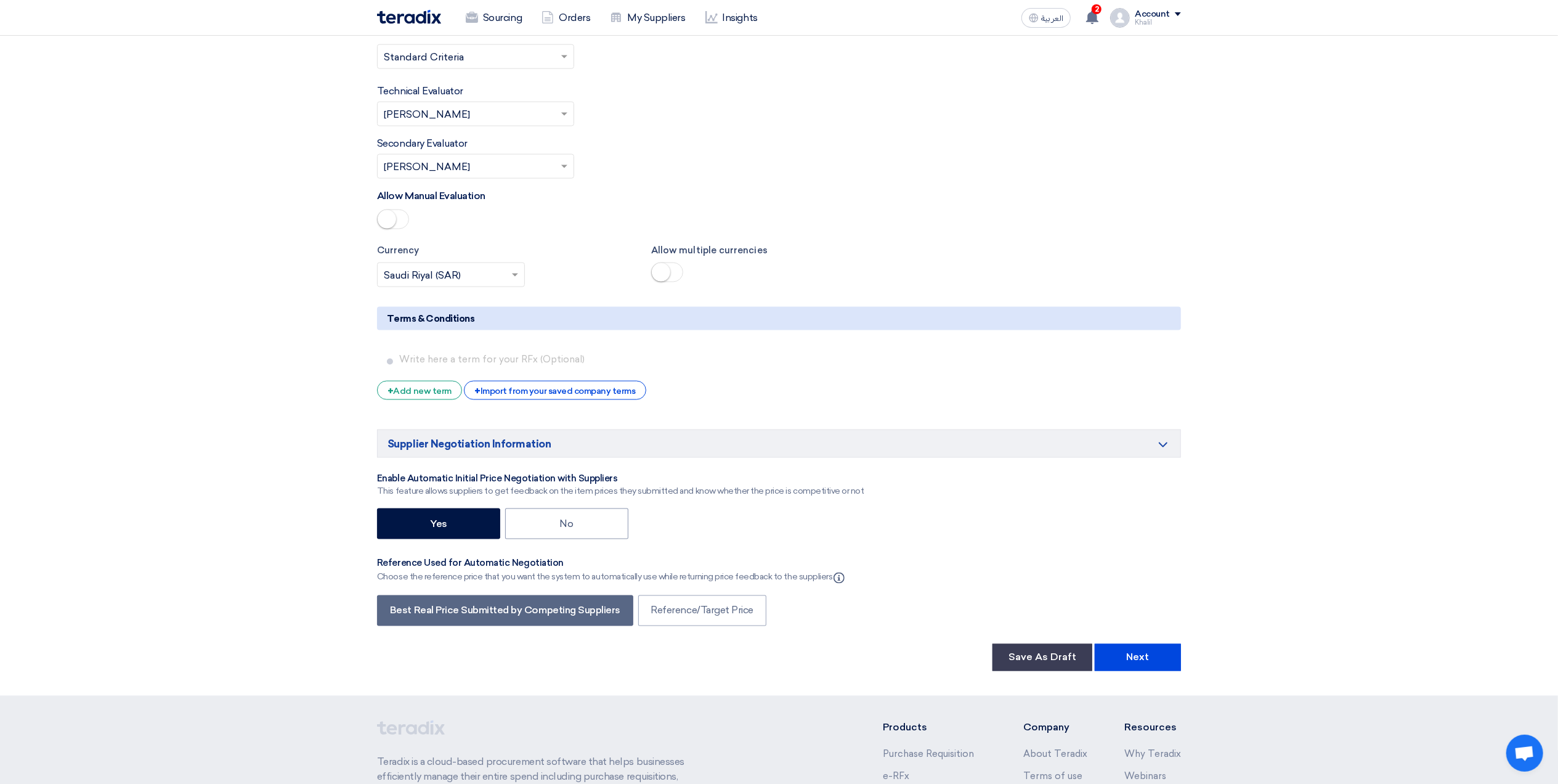
scroll to position [1807, 0]
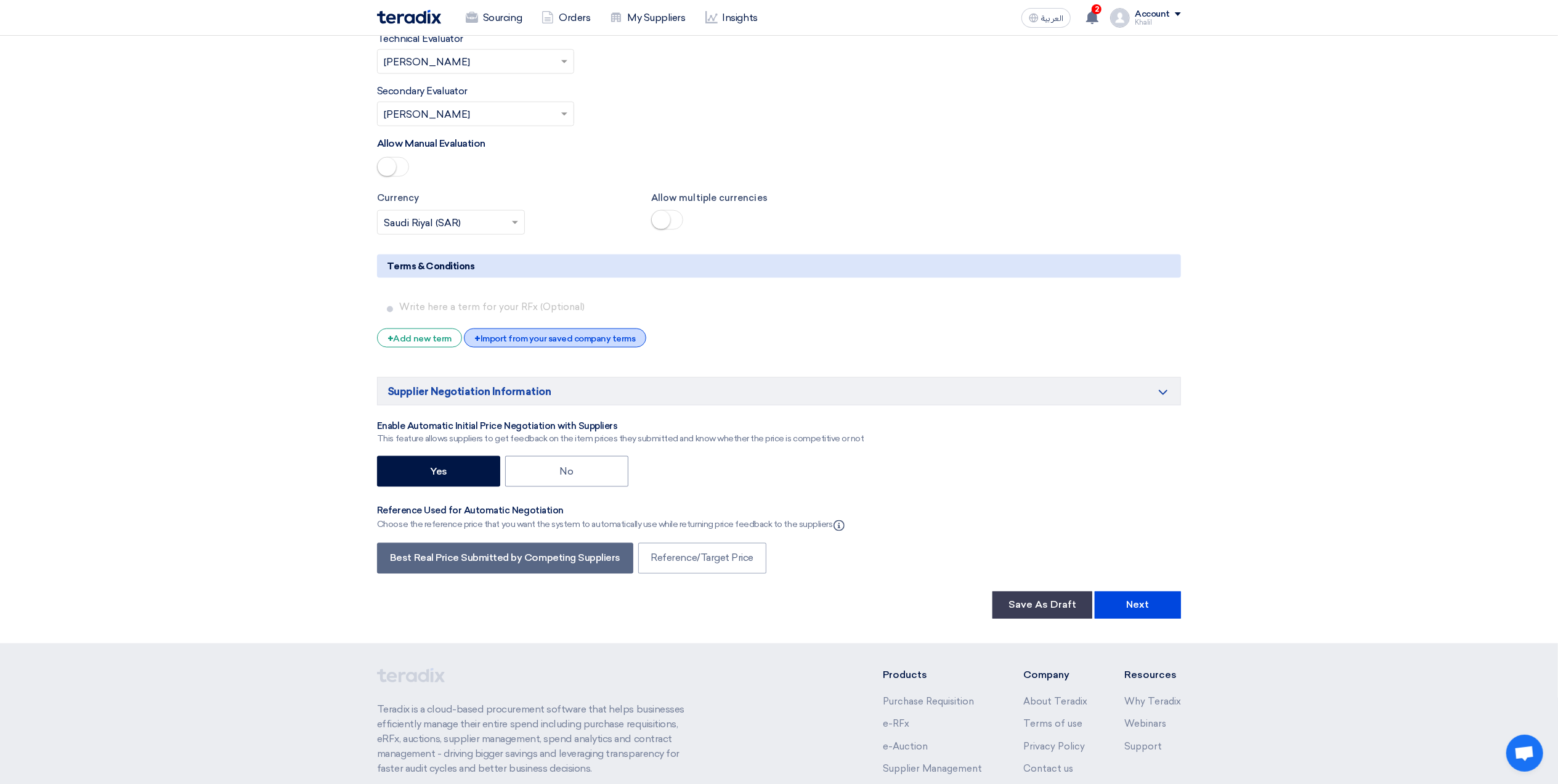
click at [552, 343] on div "+ Import from your saved company terms" at bounding box center [554, 338] width 182 height 19
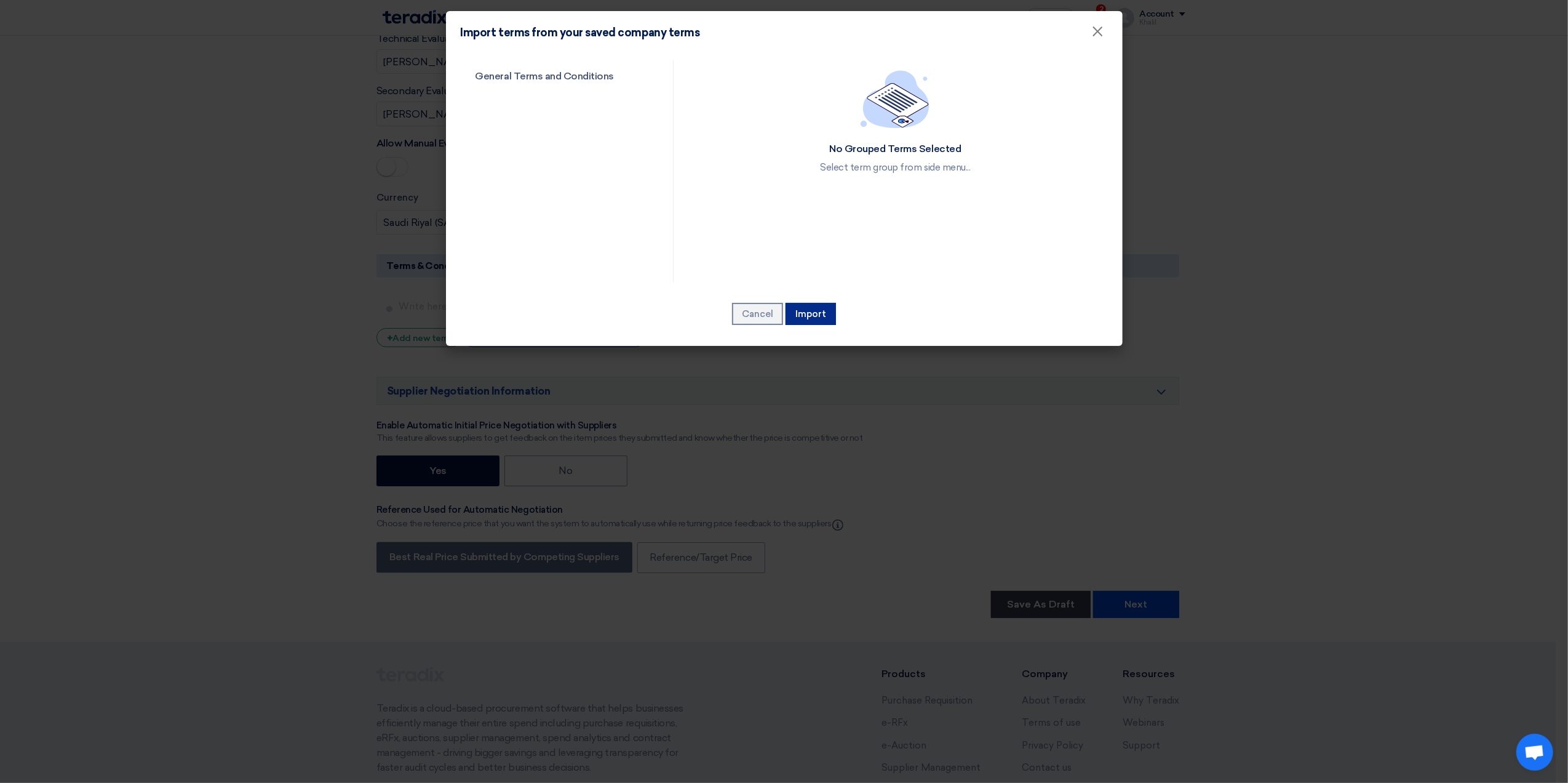
click at [808, 321] on button "Import" at bounding box center [811, 314] width 51 height 22
click at [532, 70] on link "General Terms and Conditions" at bounding box center [556, 76] width 191 height 32
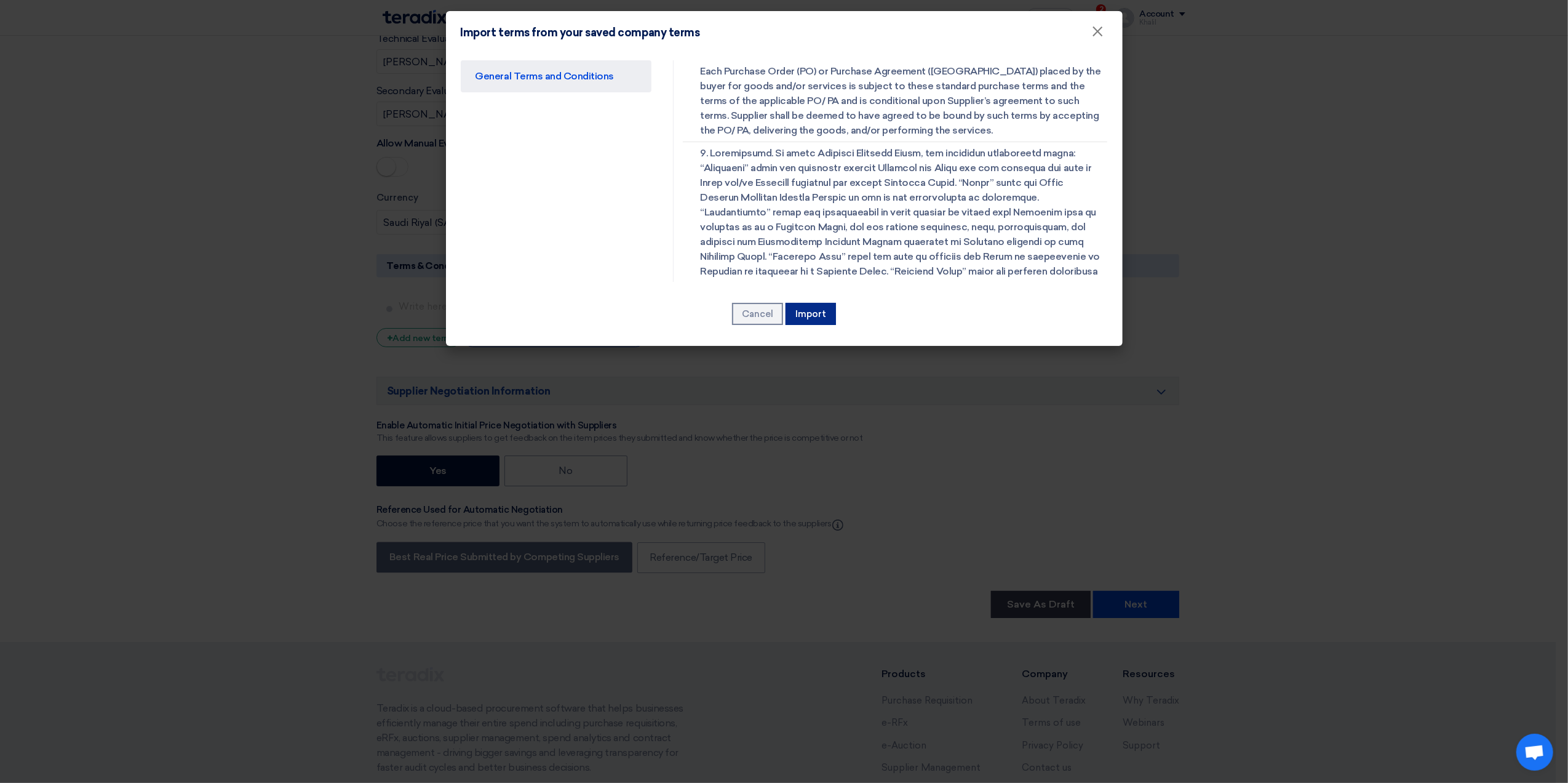
click at [815, 310] on button "Import" at bounding box center [811, 314] width 51 height 22
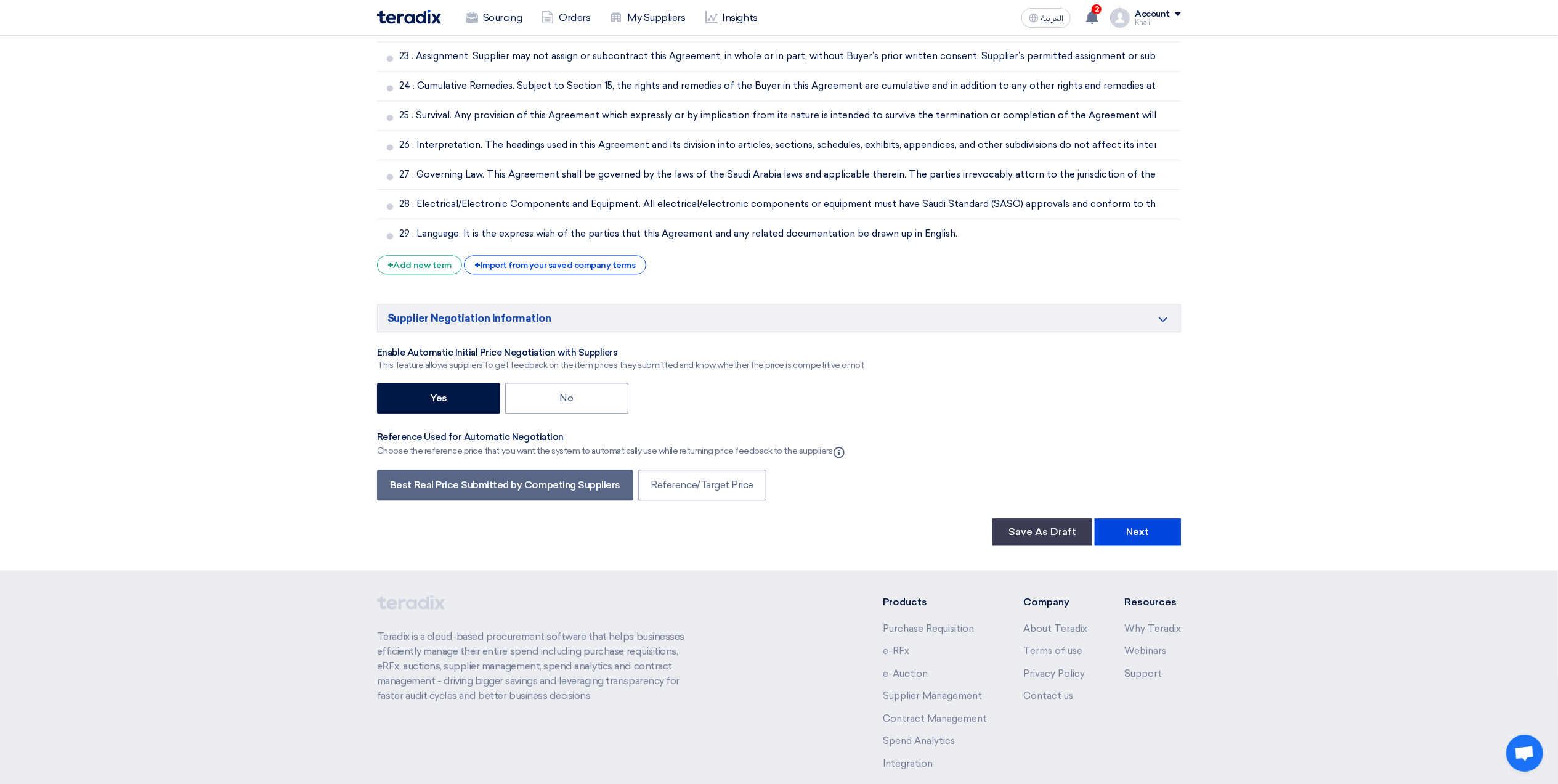
scroll to position [2840, 0]
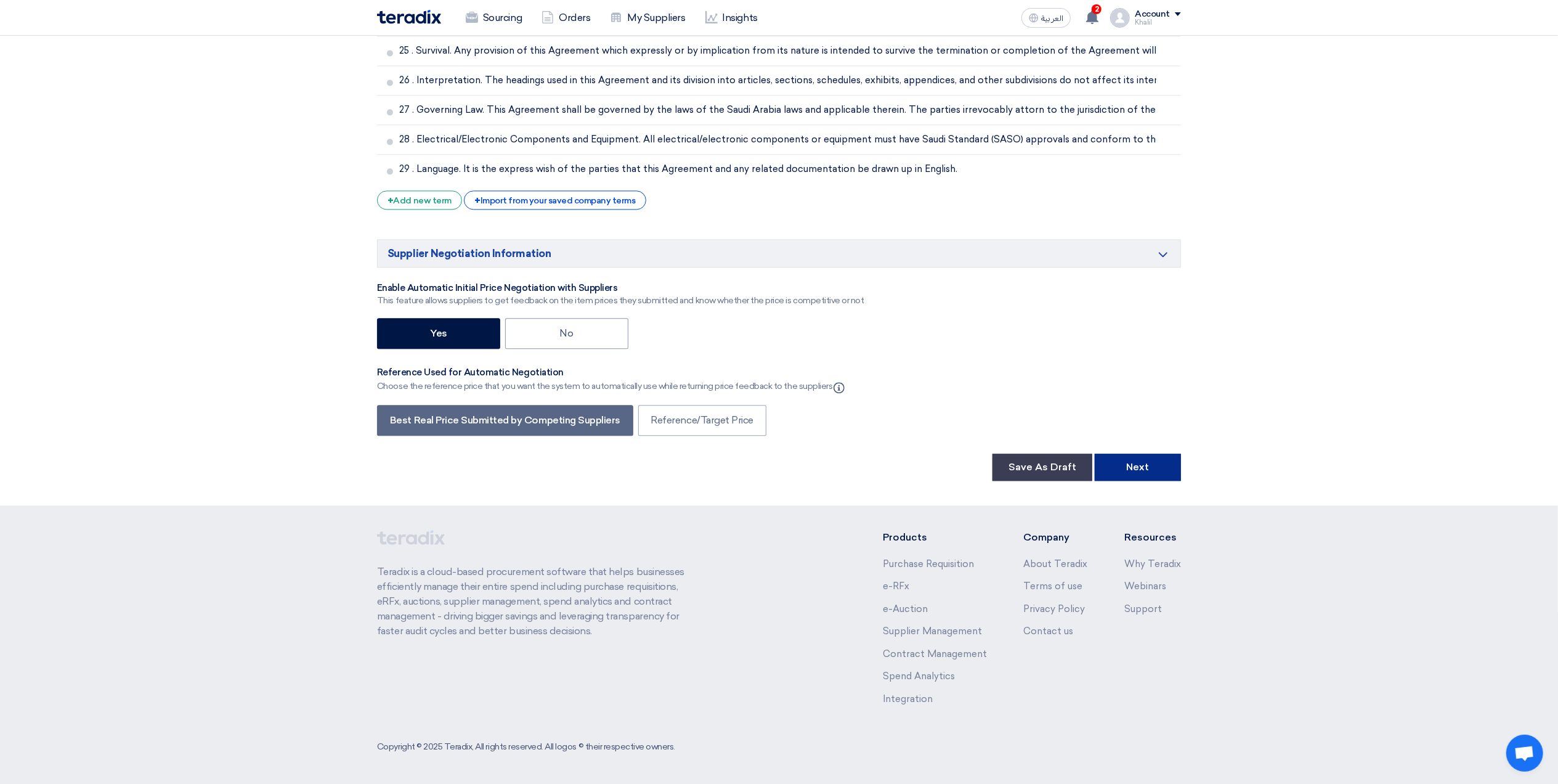
click at [1145, 465] on button "Next" at bounding box center [1138, 467] width 86 height 27
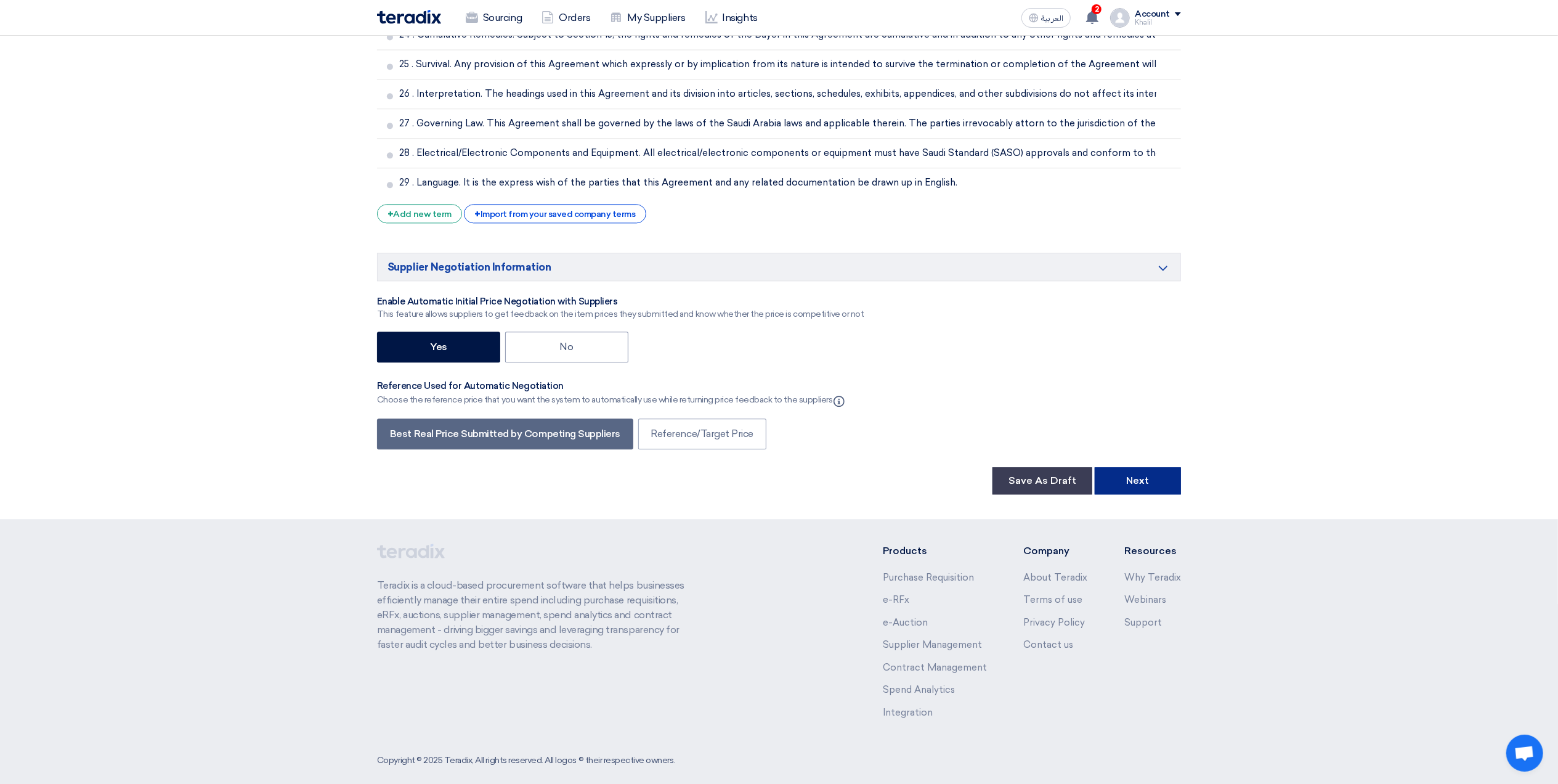
scroll to position [185, 0]
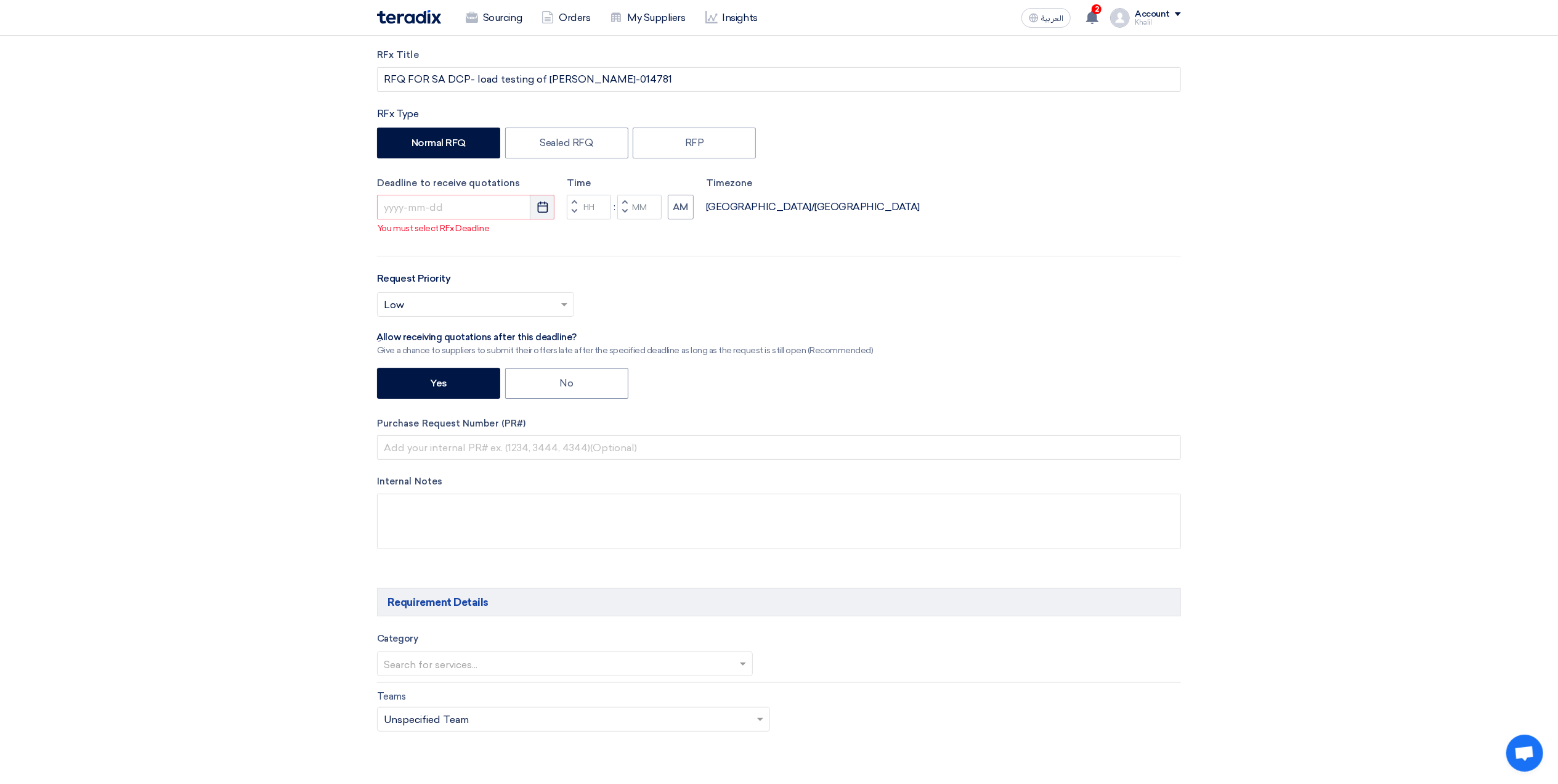
click at [542, 211] on icon "Pick a date" at bounding box center [543, 207] width 12 height 12
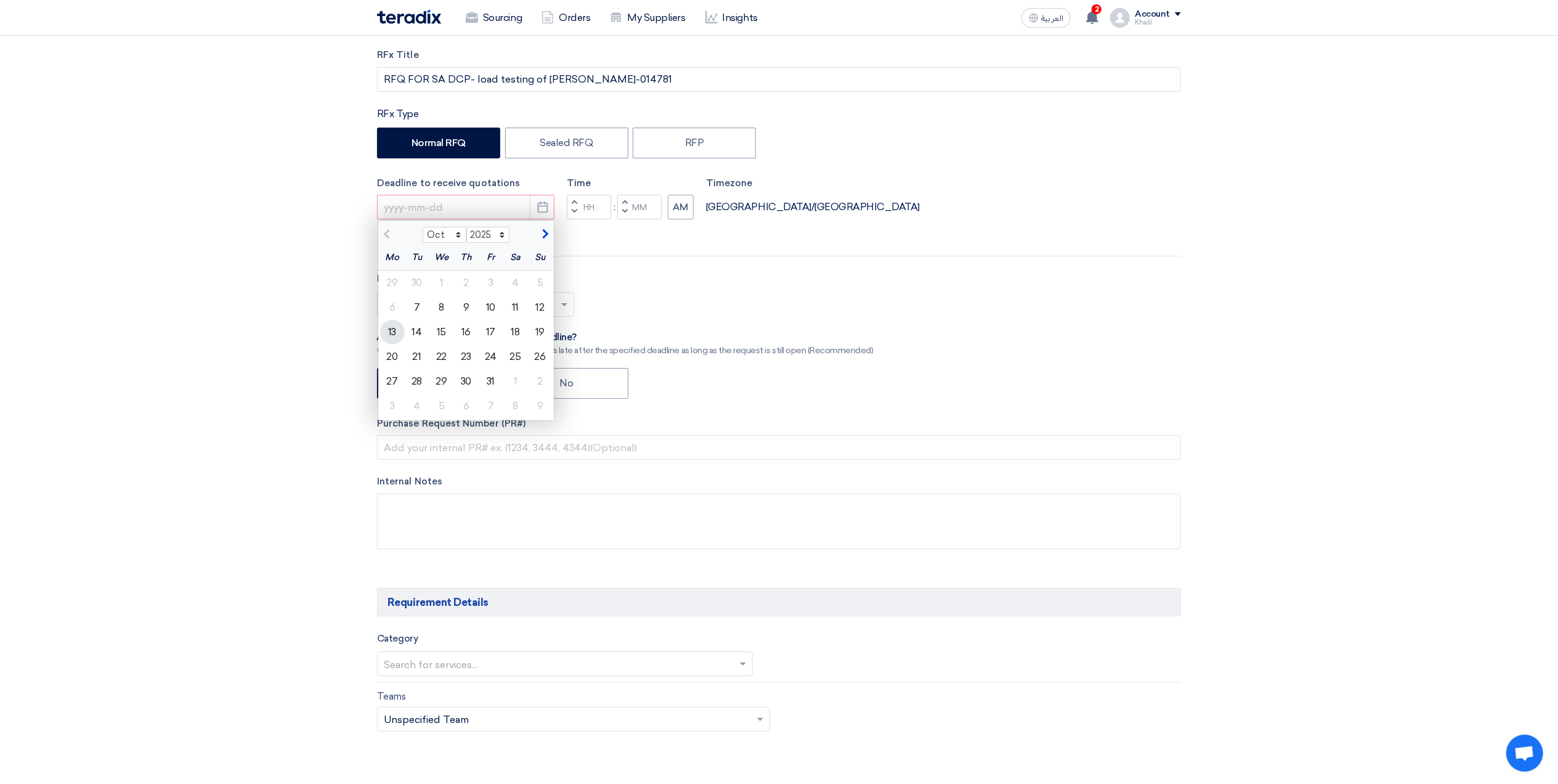
click at [397, 337] on div "13" at bounding box center [393, 332] width 25 height 25
type input "10/13/2025"
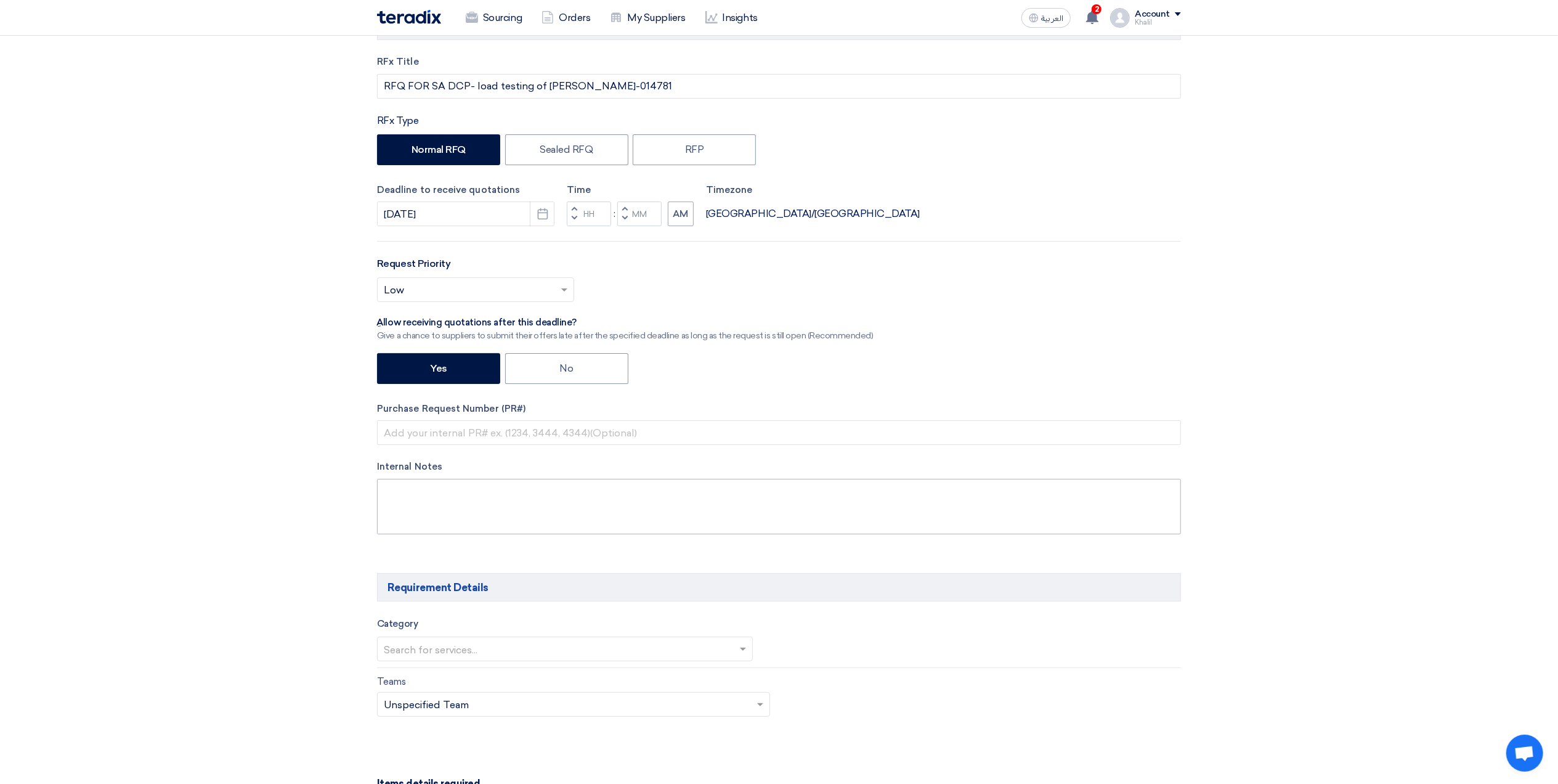
scroll to position [20, 0]
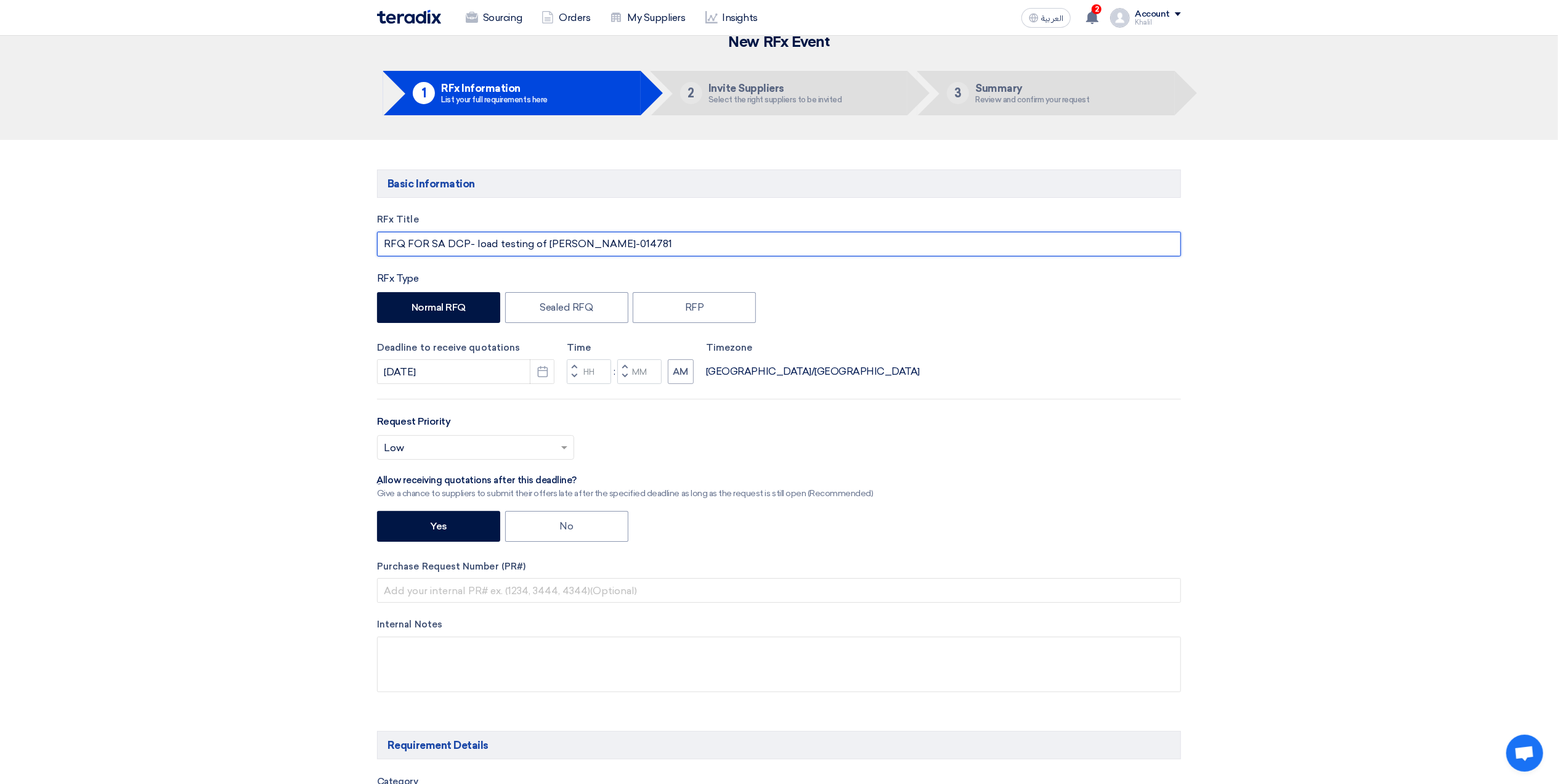
drag, startPoint x: 635, startPoint y: 250, endPoint x: 579, endPoint y: 247, distance: 56.1
click at [579, 247] on input "RFQ FOR SA DCP- load testing of Crane-STOM-014781" at bounding box center [779, 244] width 804 height 25
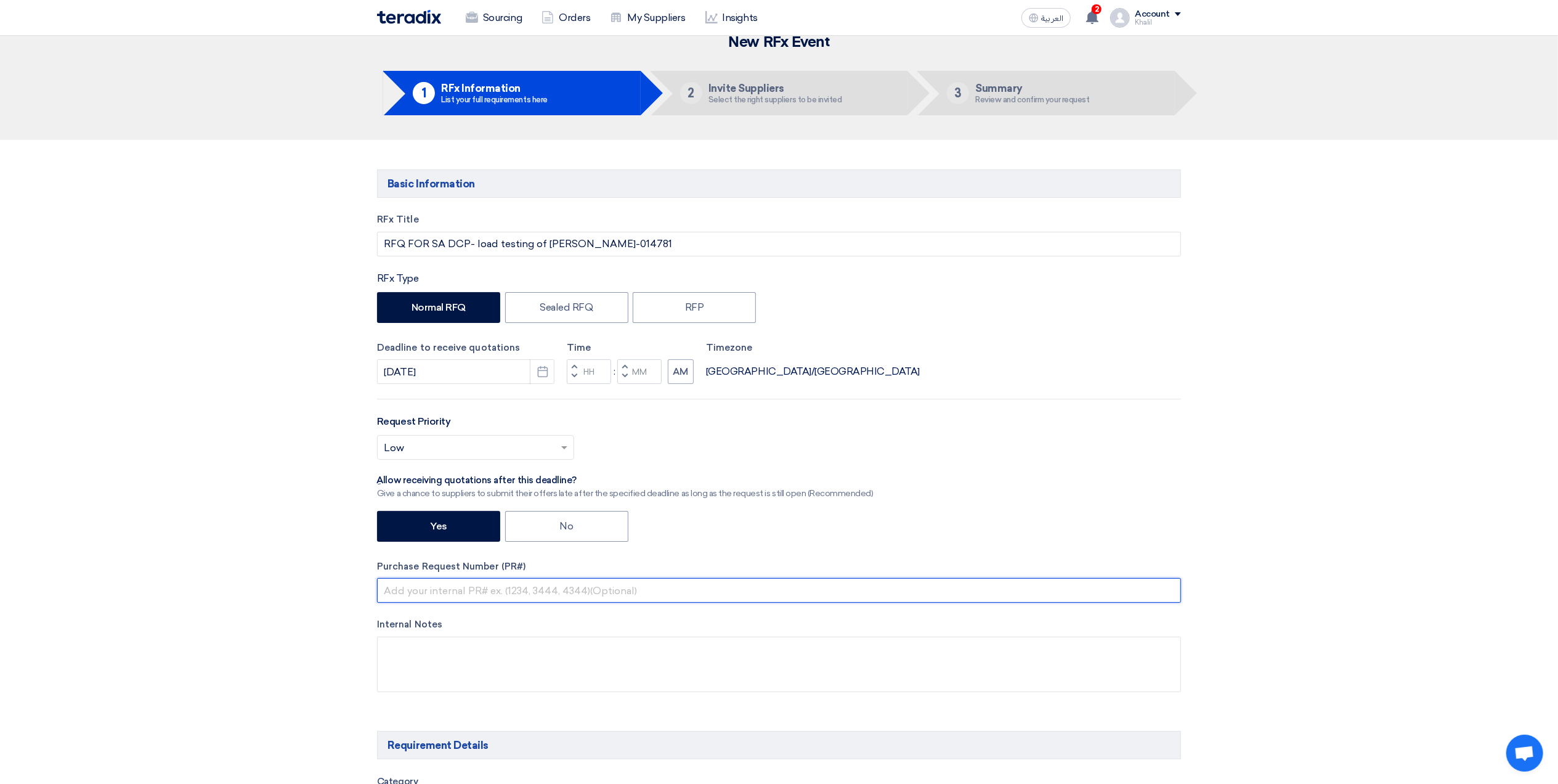
click at [437, 593] on input "text" at bounding box center [779, 590] width 804 height 25
paste input "STOM-014781"
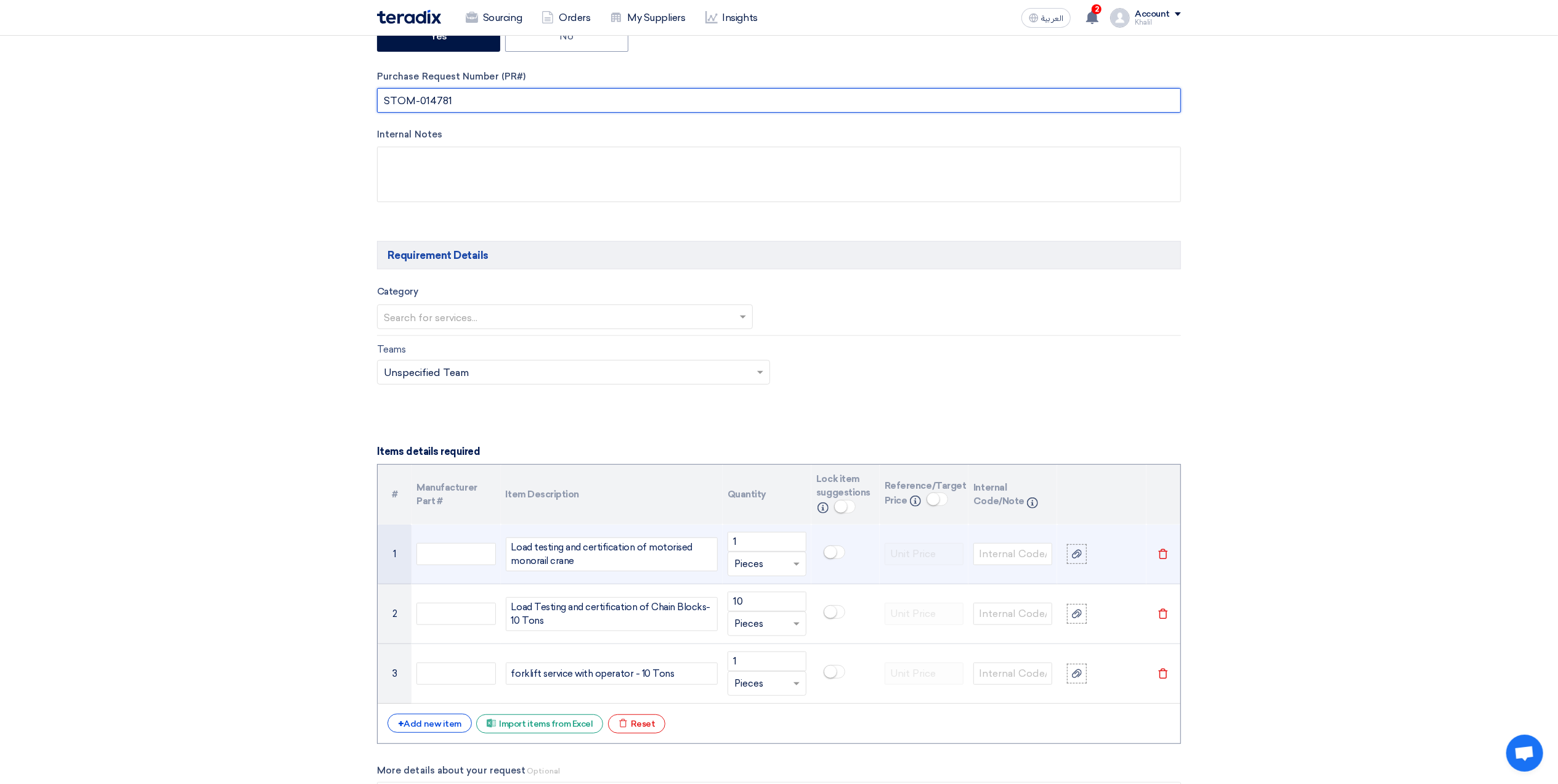
scroll to position [513, 0]
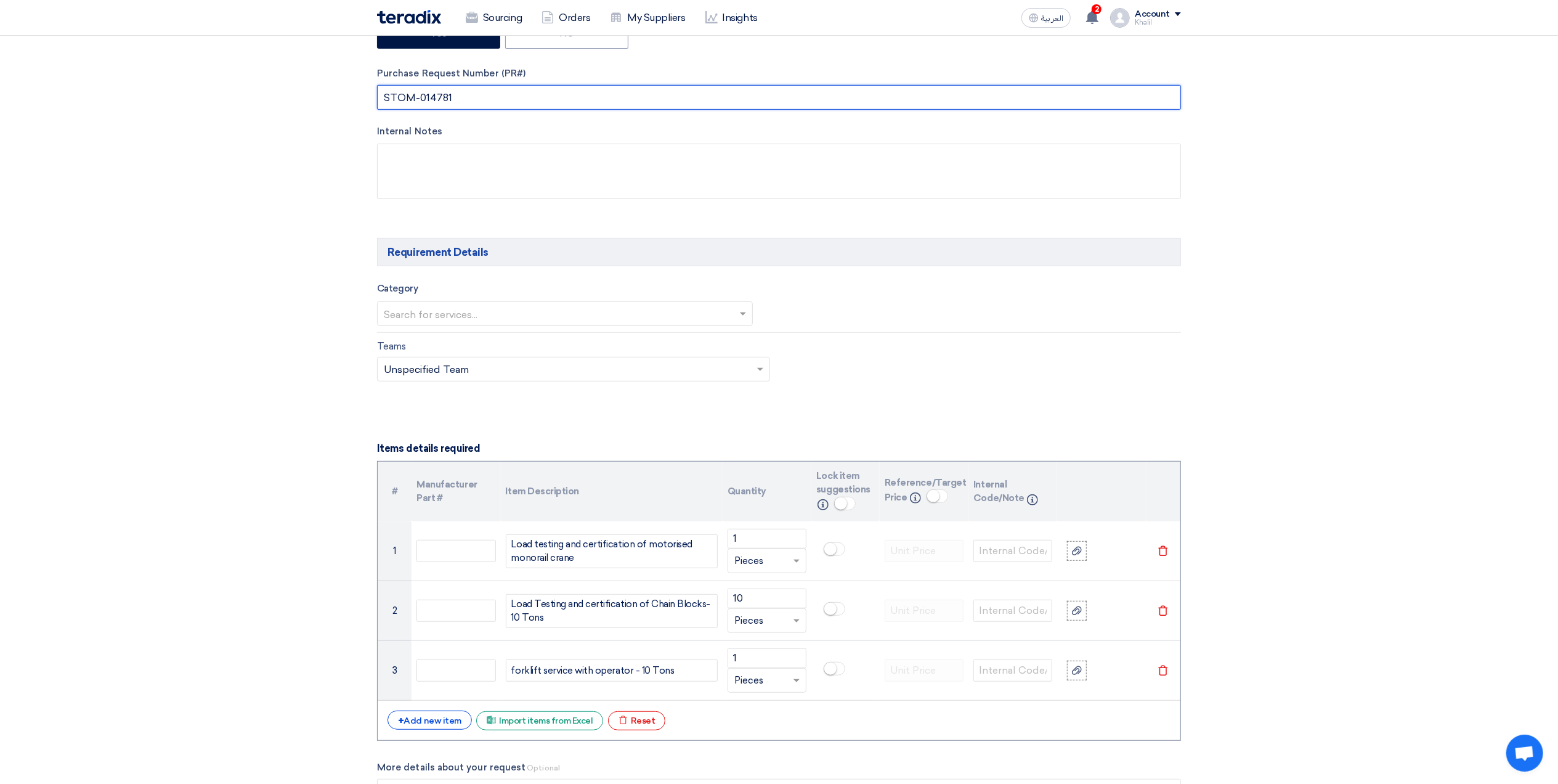
type input "STOM-014781"
click at [740, 317] on span at bounding box center [745, 313] width 16 height 15
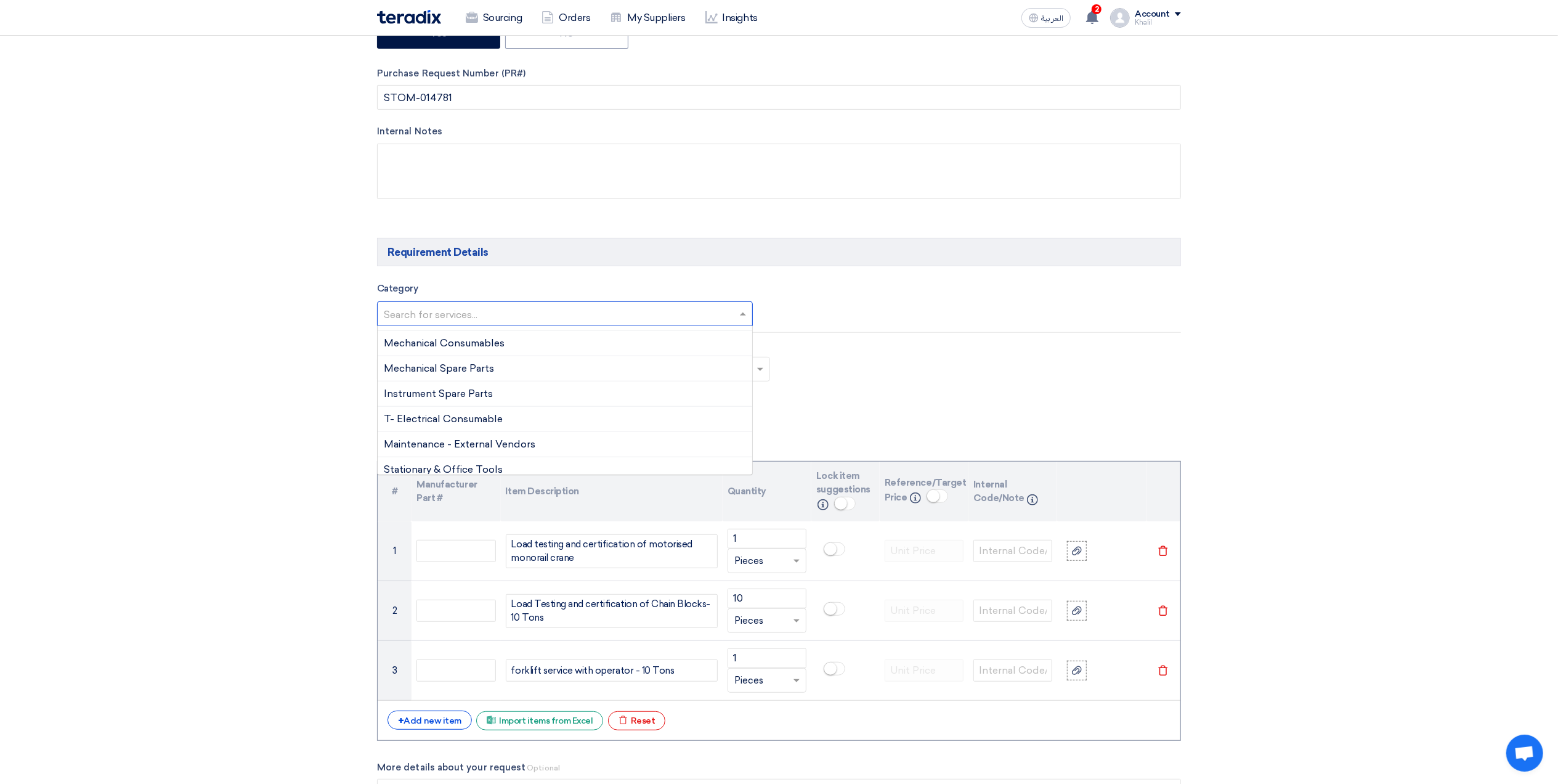
scroll to position [946, 0]
click at [590, 445] on div "Maintenance - External Vendors" at bounding box center [565, 437] width 375 height 25
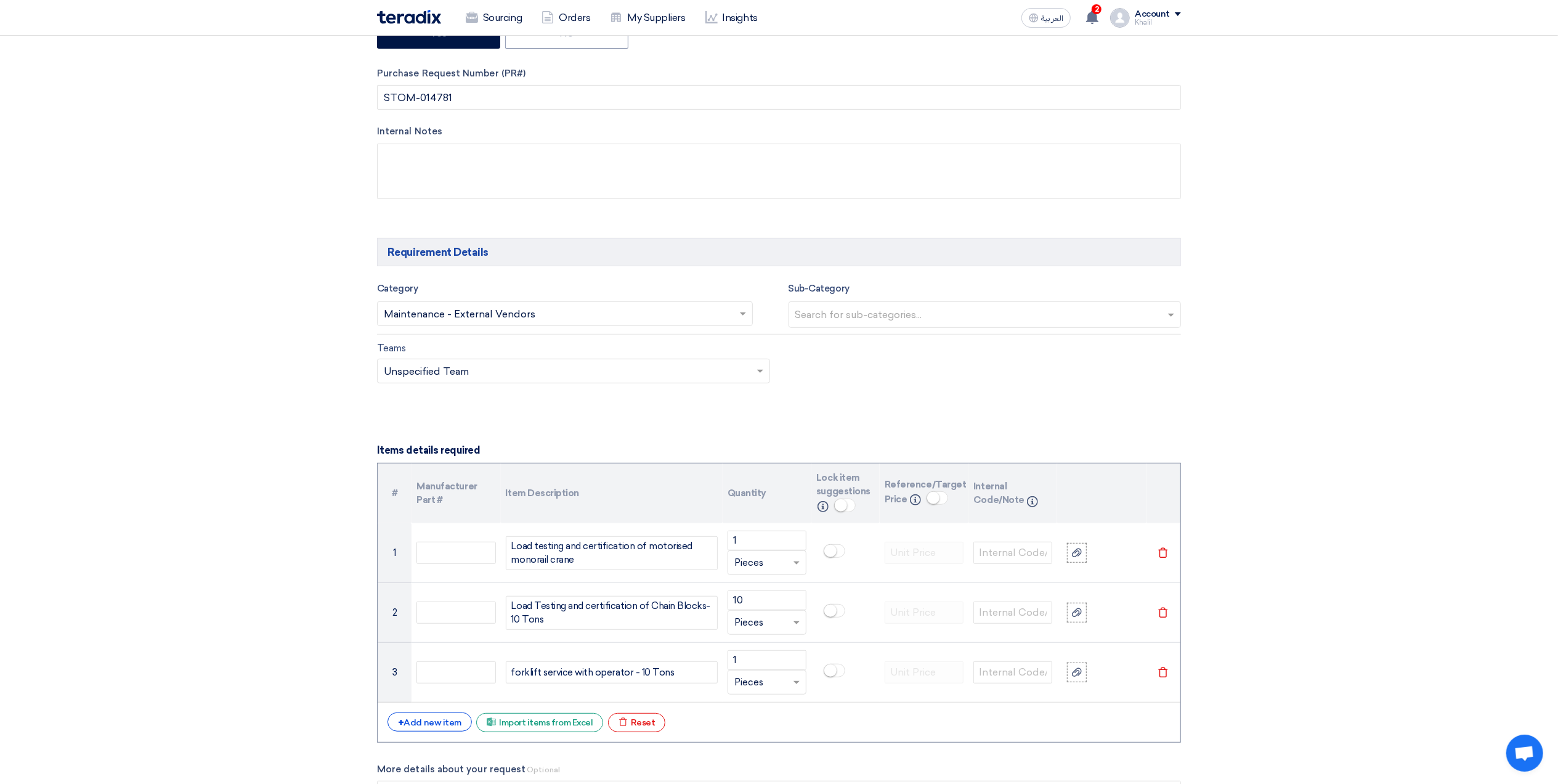
click at [868, 320] on input "text" at bounding box center [987, 315] width 383 height 20
drag, startPoint x: 831, startPoint y: 407, endPoint x: 789, endPoint y: 403, distance: 42.2
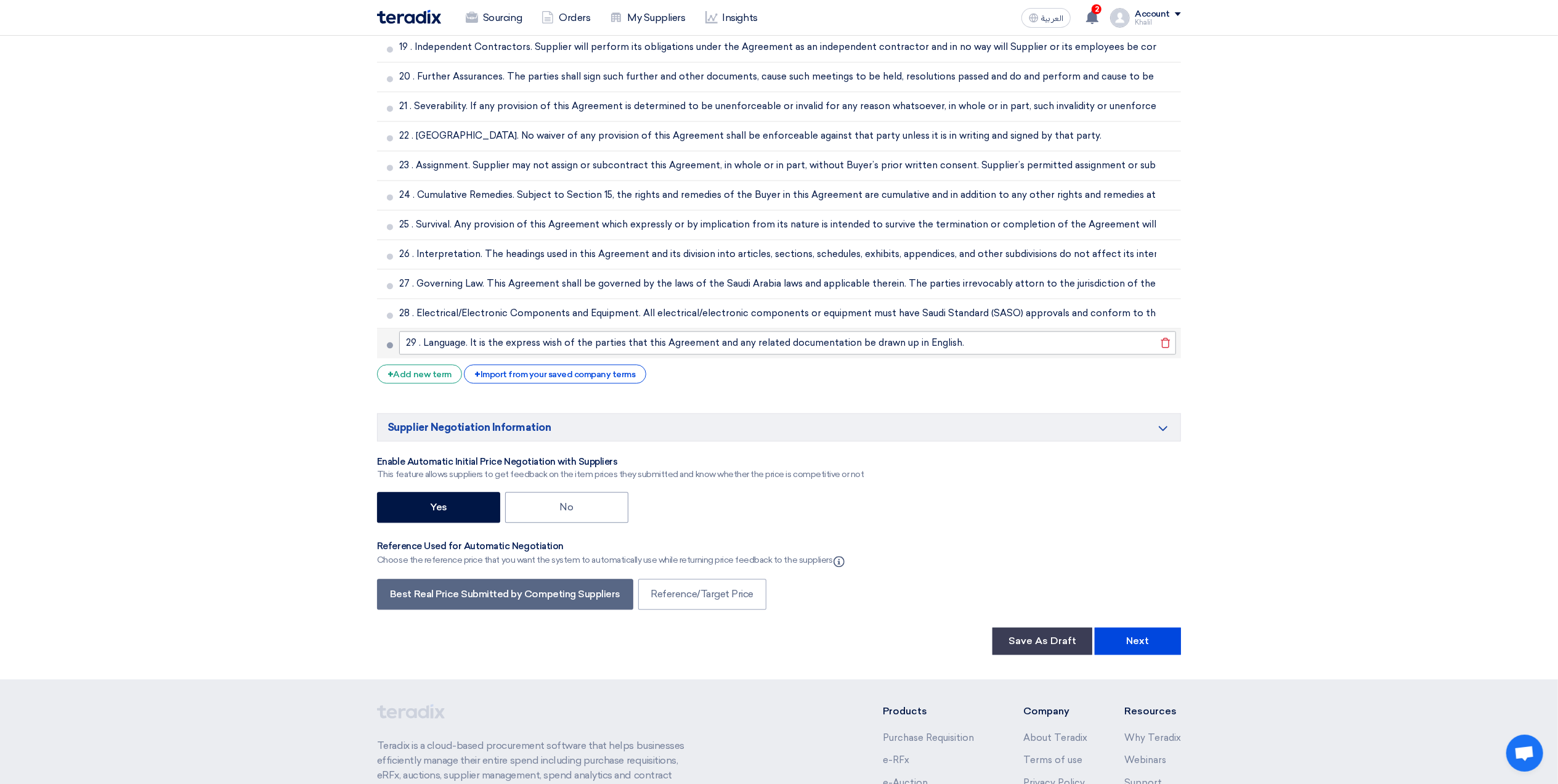
scroll to position [2842, 0]
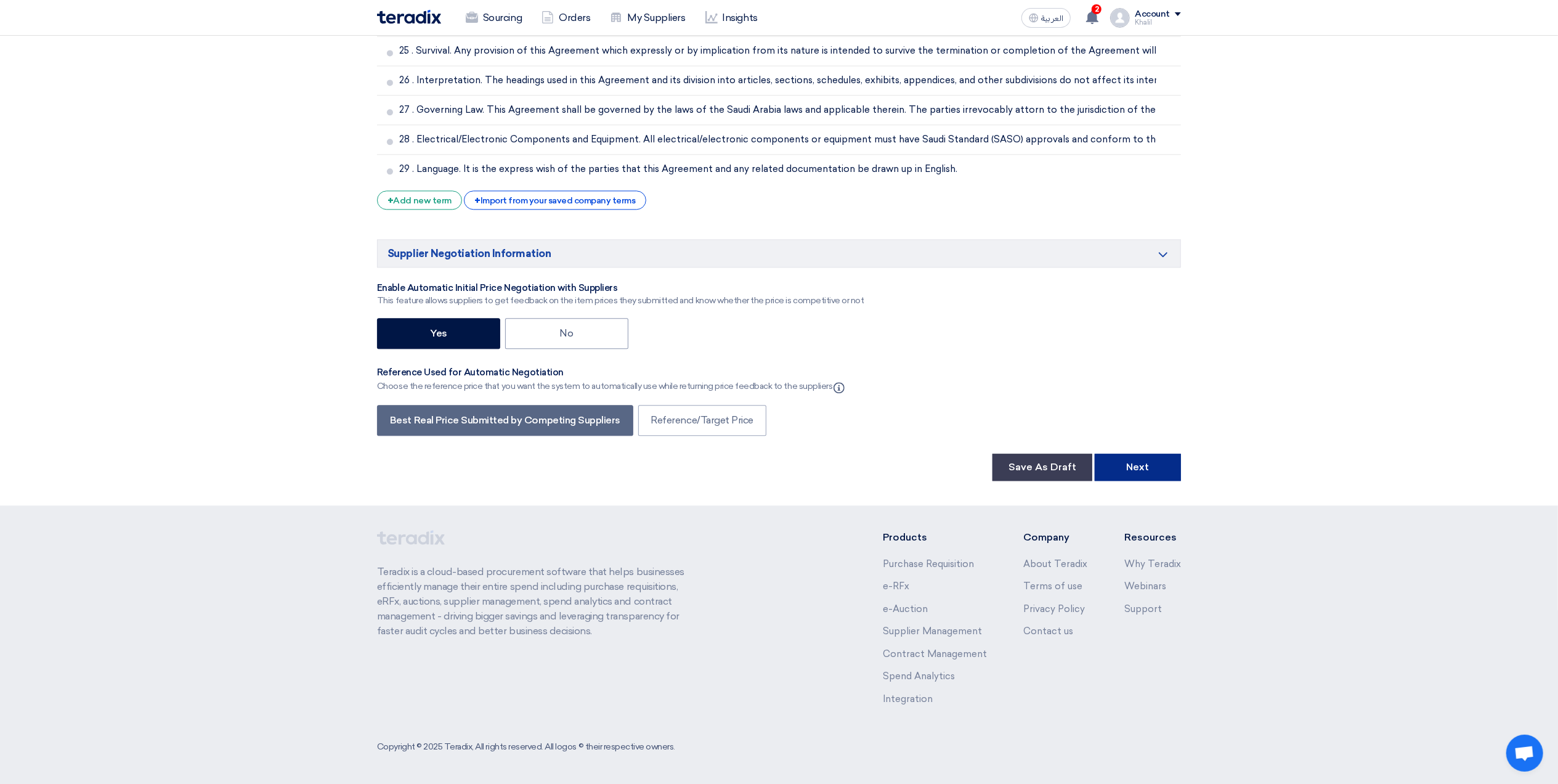
click at [1130, 459] on button "Next" at bounding box center [1138, 467] width 86 height 27
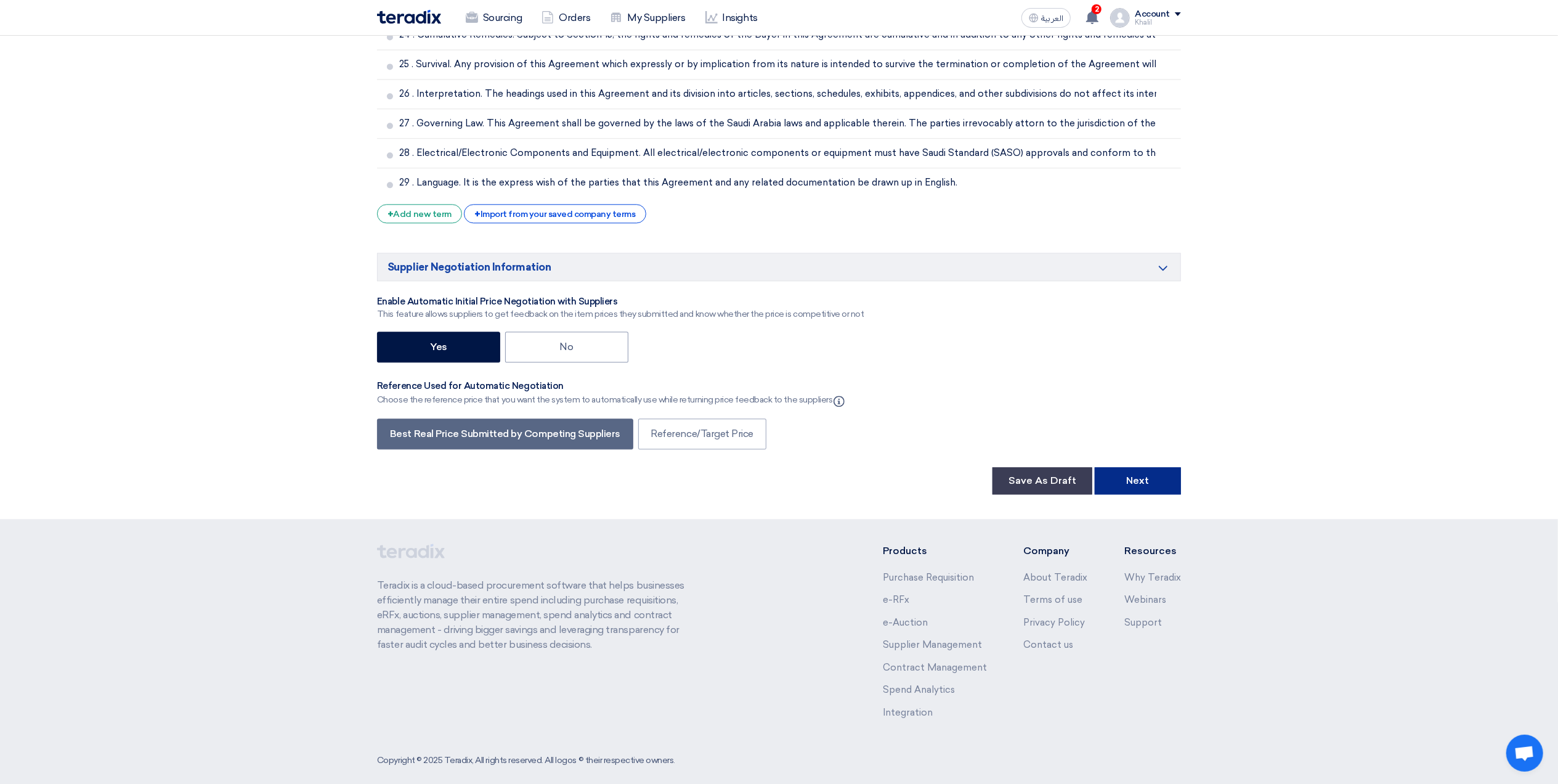
scroll to position [185, 0]
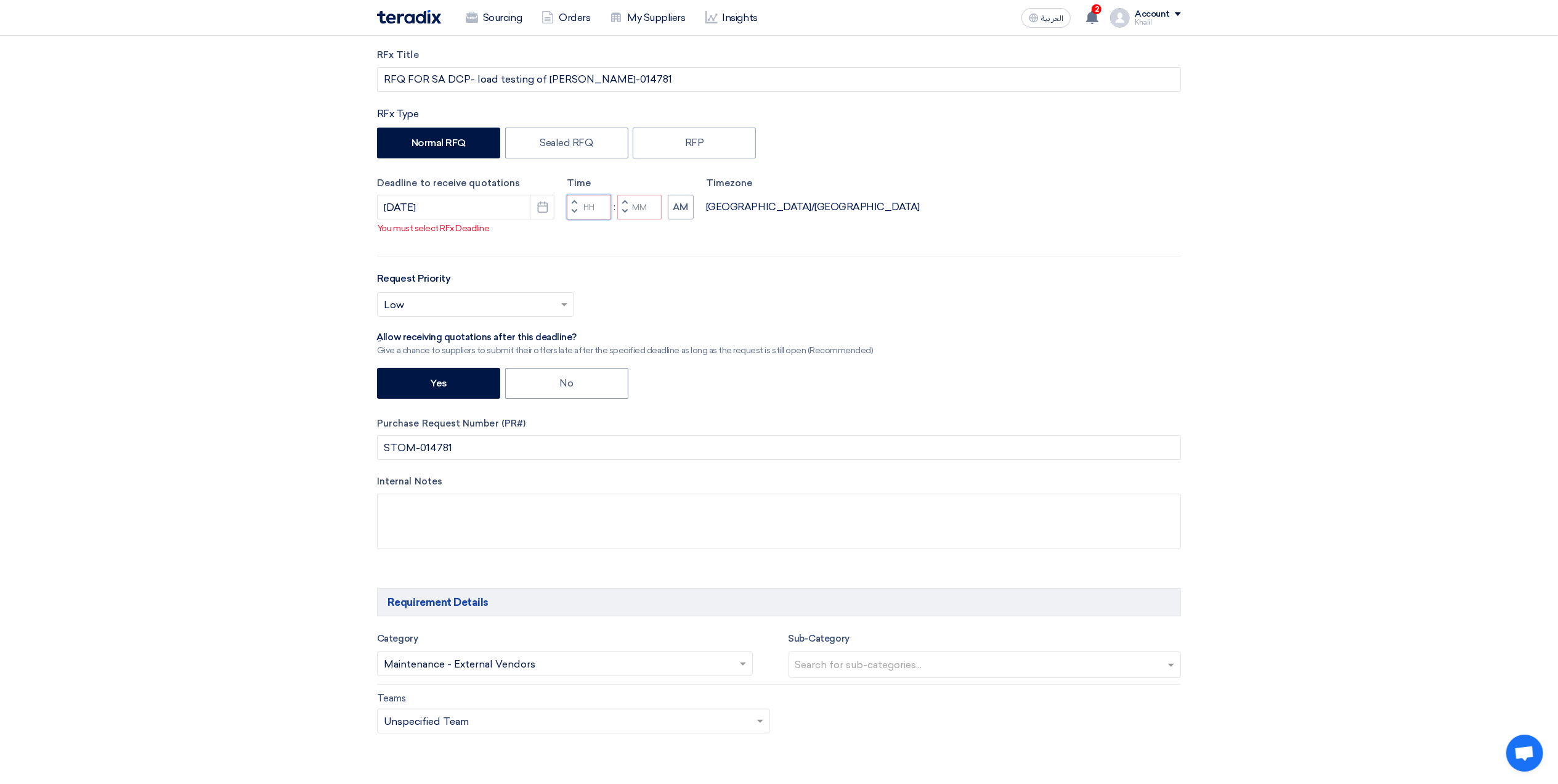
click at [594, 219] on input "Hours" at bounding box center [589, 207] width 45 height 25
type input "10"
click at [642, 219] on input "Minutes" at bounding box center [640, 207] width 45 height 25
type input "00"
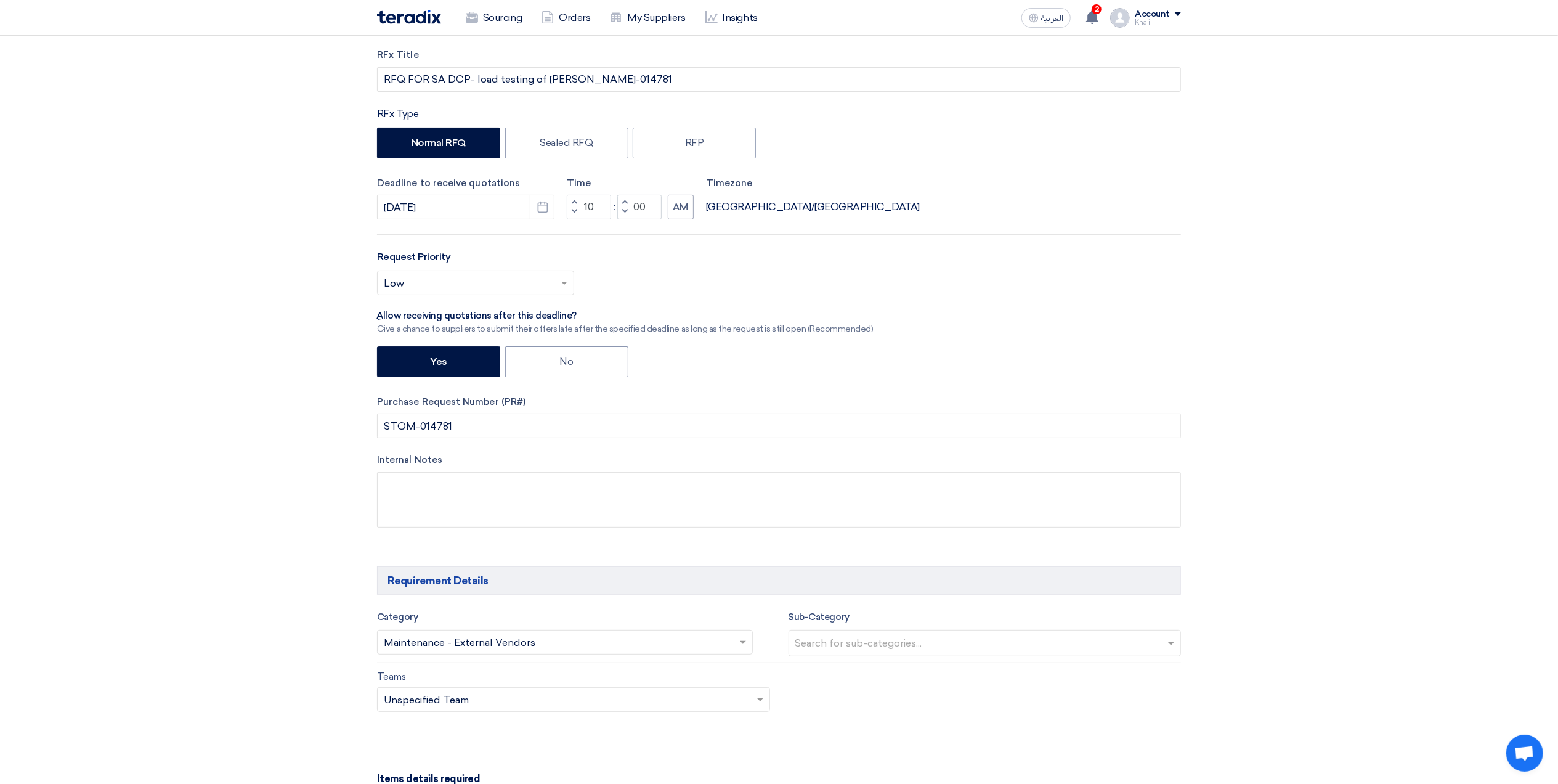
click at [849, 247] on div "RFx Title RFQ FOR SA DCP- load testing of Crane-STOM-014781 RFx Type Normal RFQ…" at bounding box center [779, 298] width 822 height 498
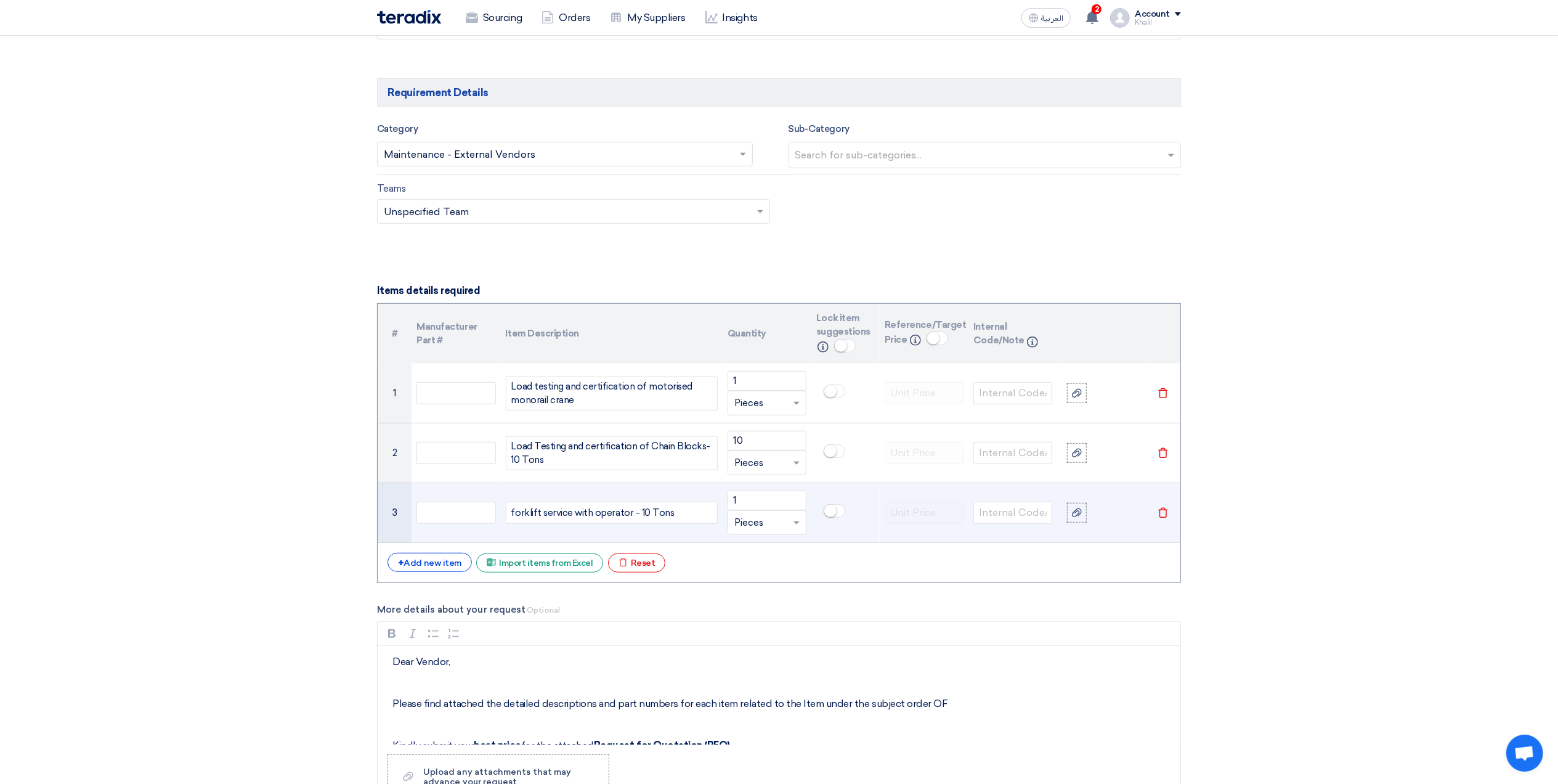
scroll to position [431, 0]
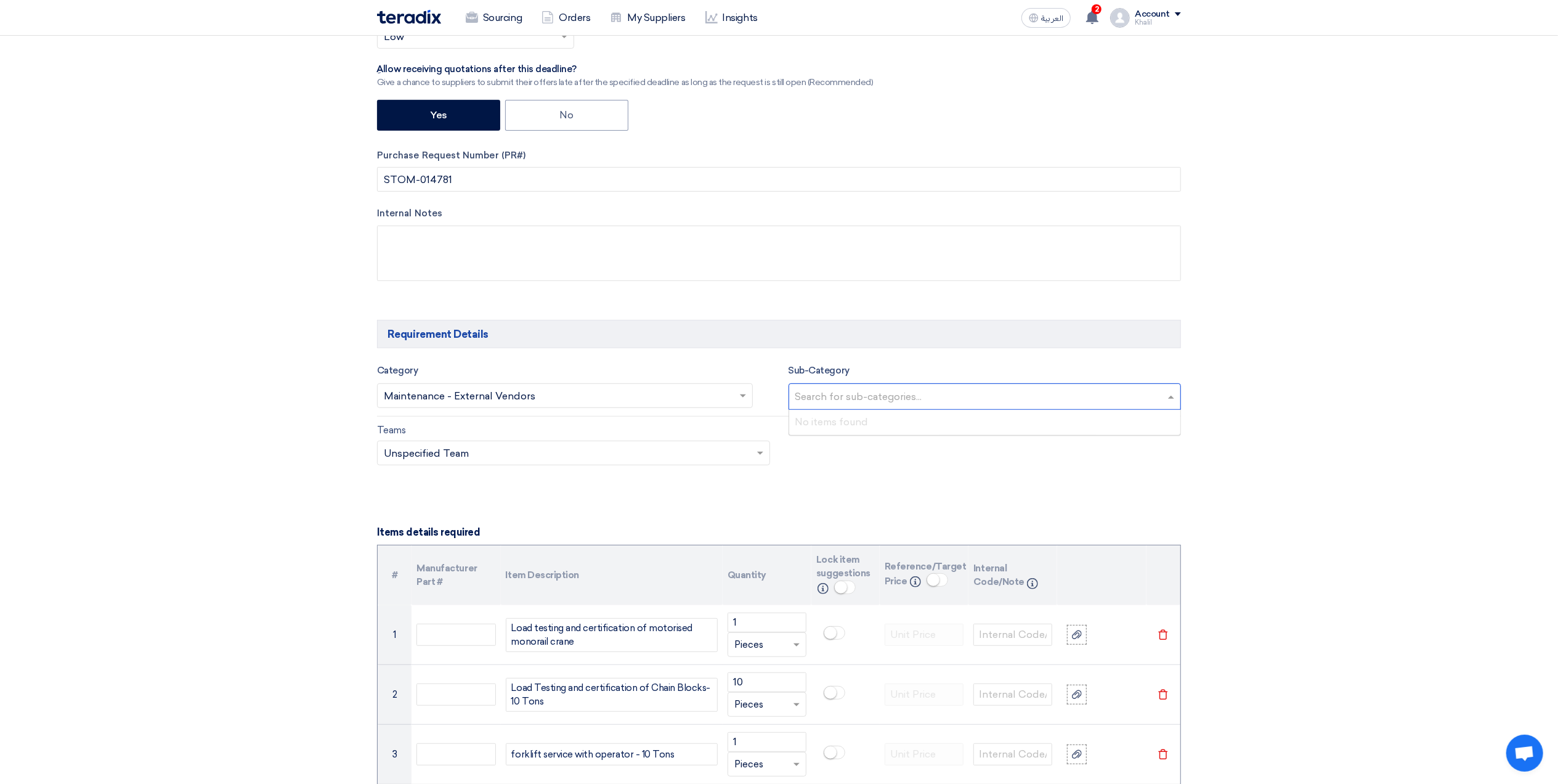
click at [928, 401] on input "text" at bounding box center [987, 397] width 383 height 20
click at [939, 461] on div "Teams Teams.. × Unspecified Team ×" at bounding box center [779, 451] width 822 height 58
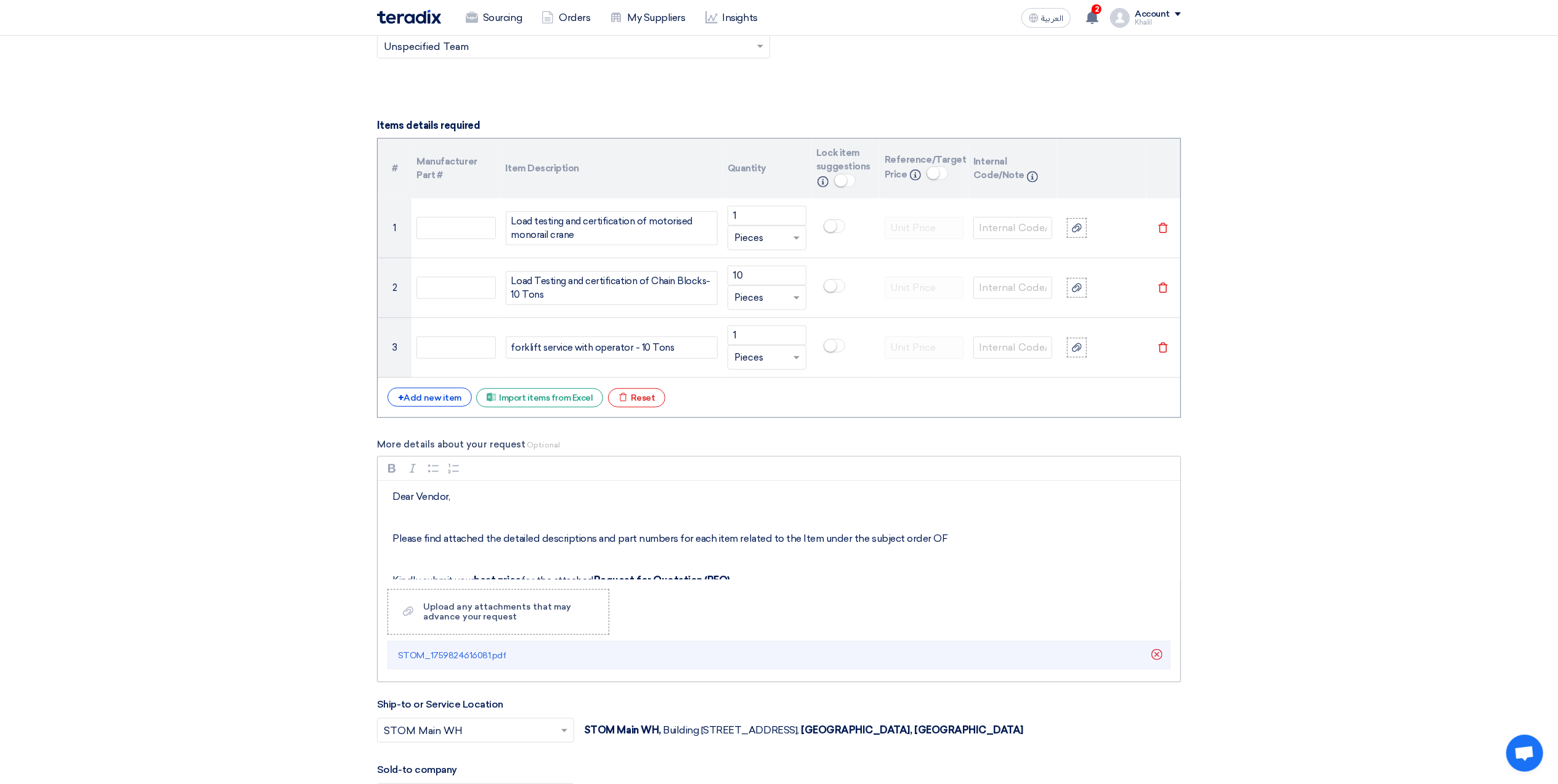
scroll to position [924, 0]
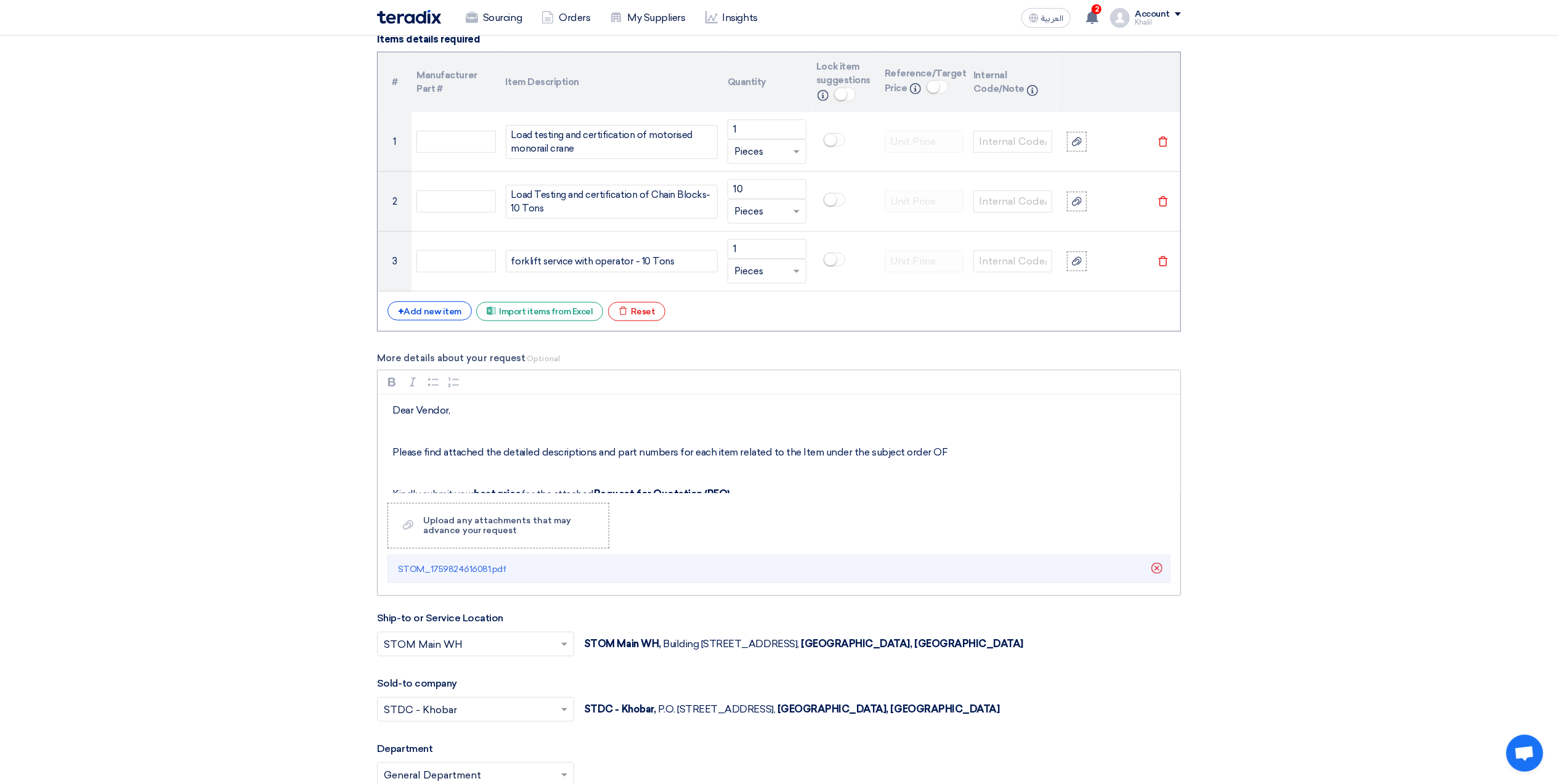
click at [957, 460] on p "Please find attached the detailed descriptions and part numbers for each item r…" at bounding box center [783, 452] width 782 height 15
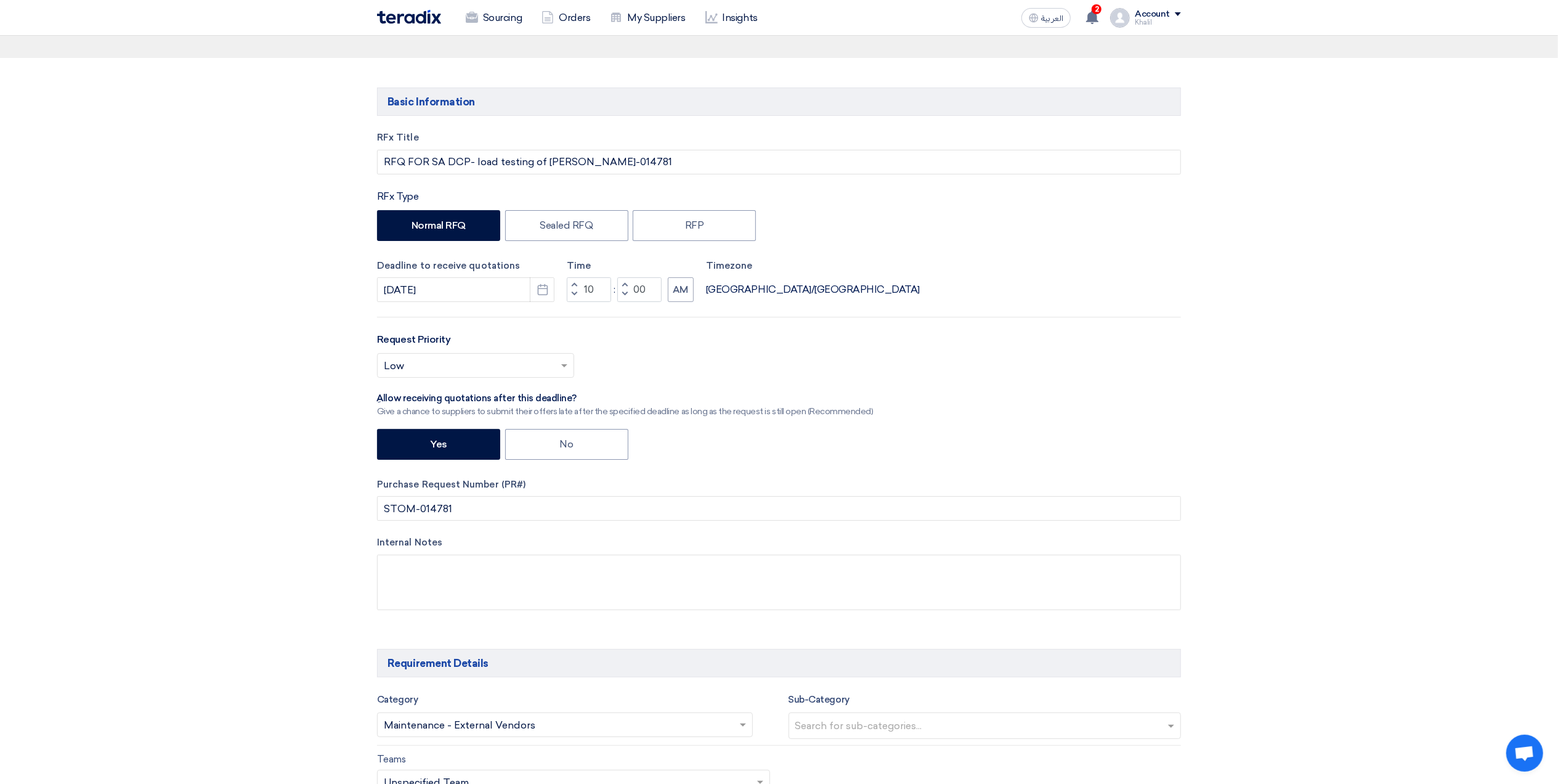
scroll to position [0, 0]
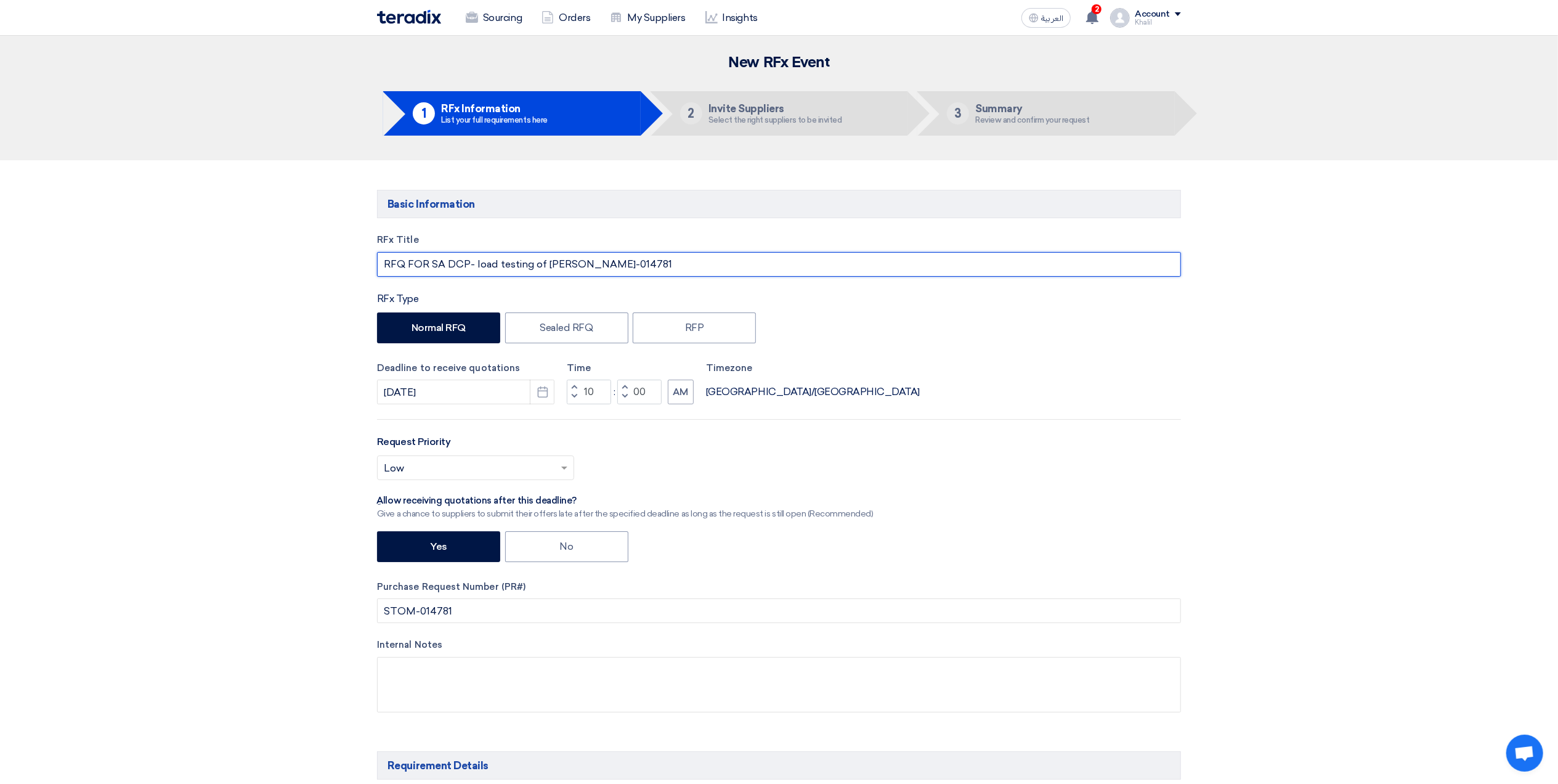
drag, startPoint x: 430, startPoint y: 260, endPoint x: 574, endPoint y: 260, distance: 144.0
click at [574, 260] on input "RFQ FOR SA DCP- load testing of Crane-STOM-014781" at bounding box center [779, 265] width 804 height 25
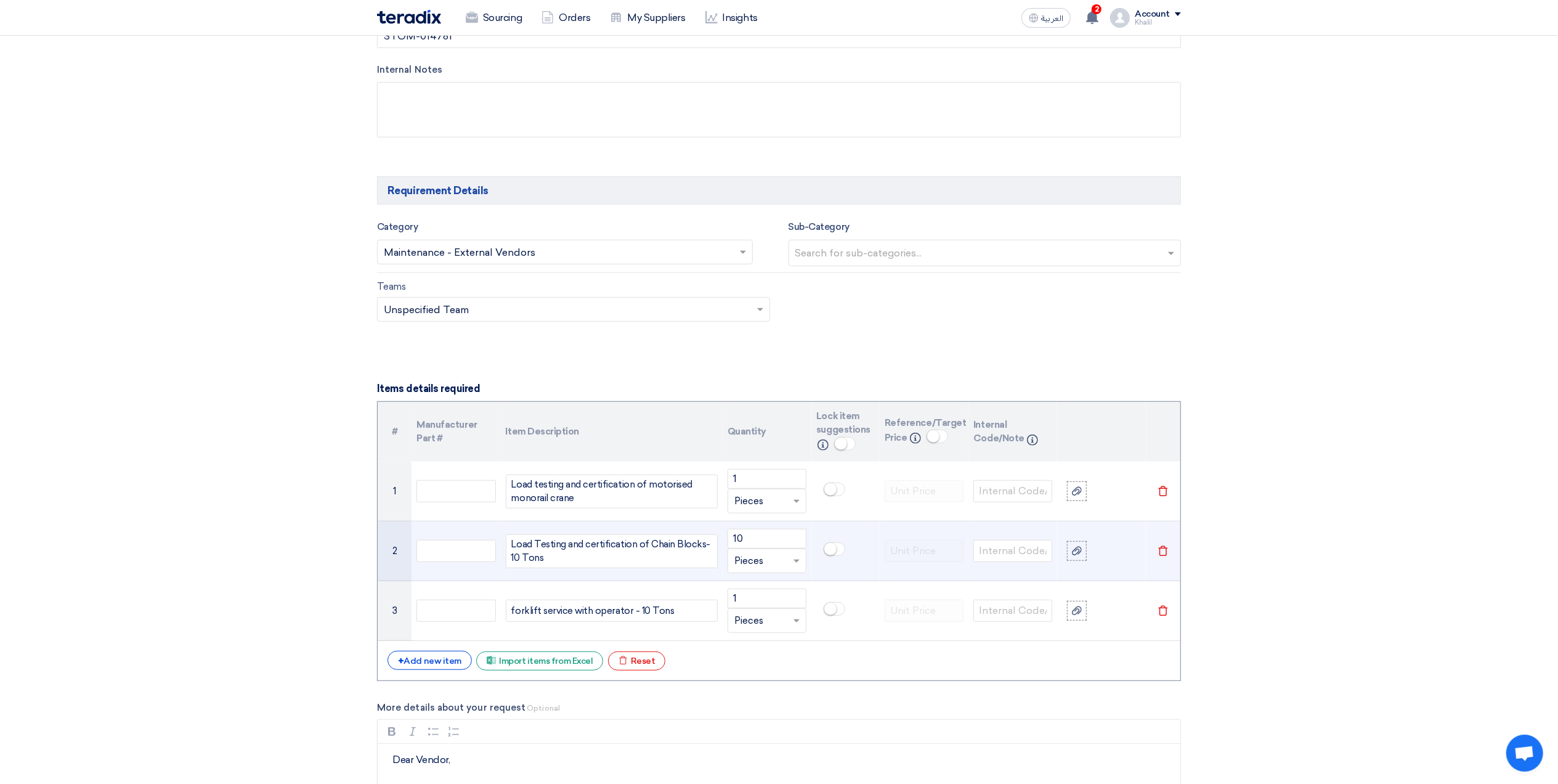
scroll to position [1067, 0]
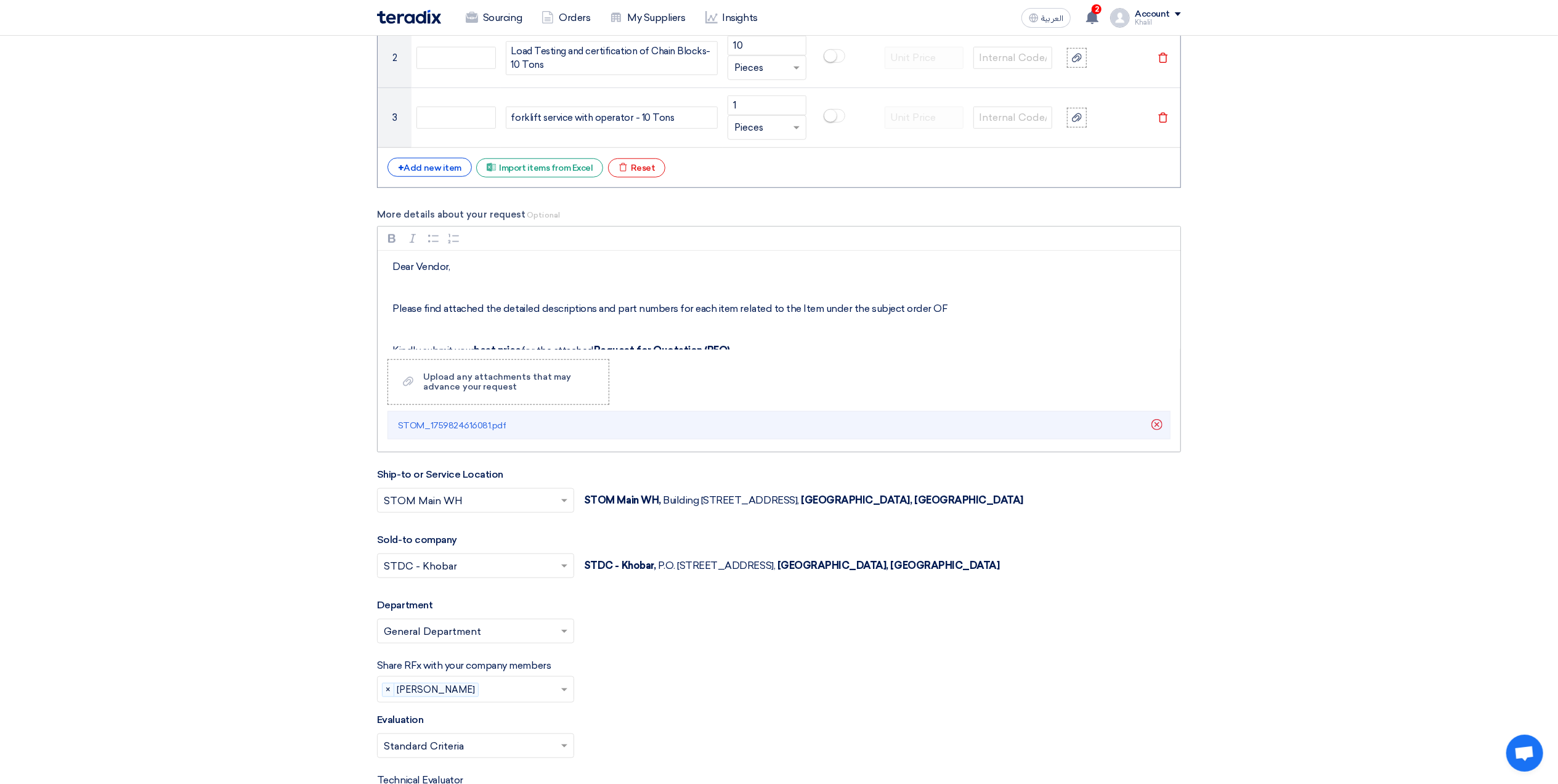
click at [954, 313] on p "Please find attached the detailed descriptions and part numbers for each item r…" at bounding box center [783, 308] width 782 height 15
drag, startPoint x: 983, startPoint y: 311, endPoint x: 944, endPoint y: 307, distance: 39.2
click at [944, 307] on p "Please find attached the detailed descriptions and part numbers for each item r…" at bounding box center [783, 308] width 782 height 15
click at [1062, 314] on p "Please find attached the detailed descriptions and part numbers for each item r…" at bounding box center [783, 308] width 782 height 15
drag, startPoint x: 448, startPoint y: 340, endPoint x: 392, endPoint y: 333, distance: 56.4
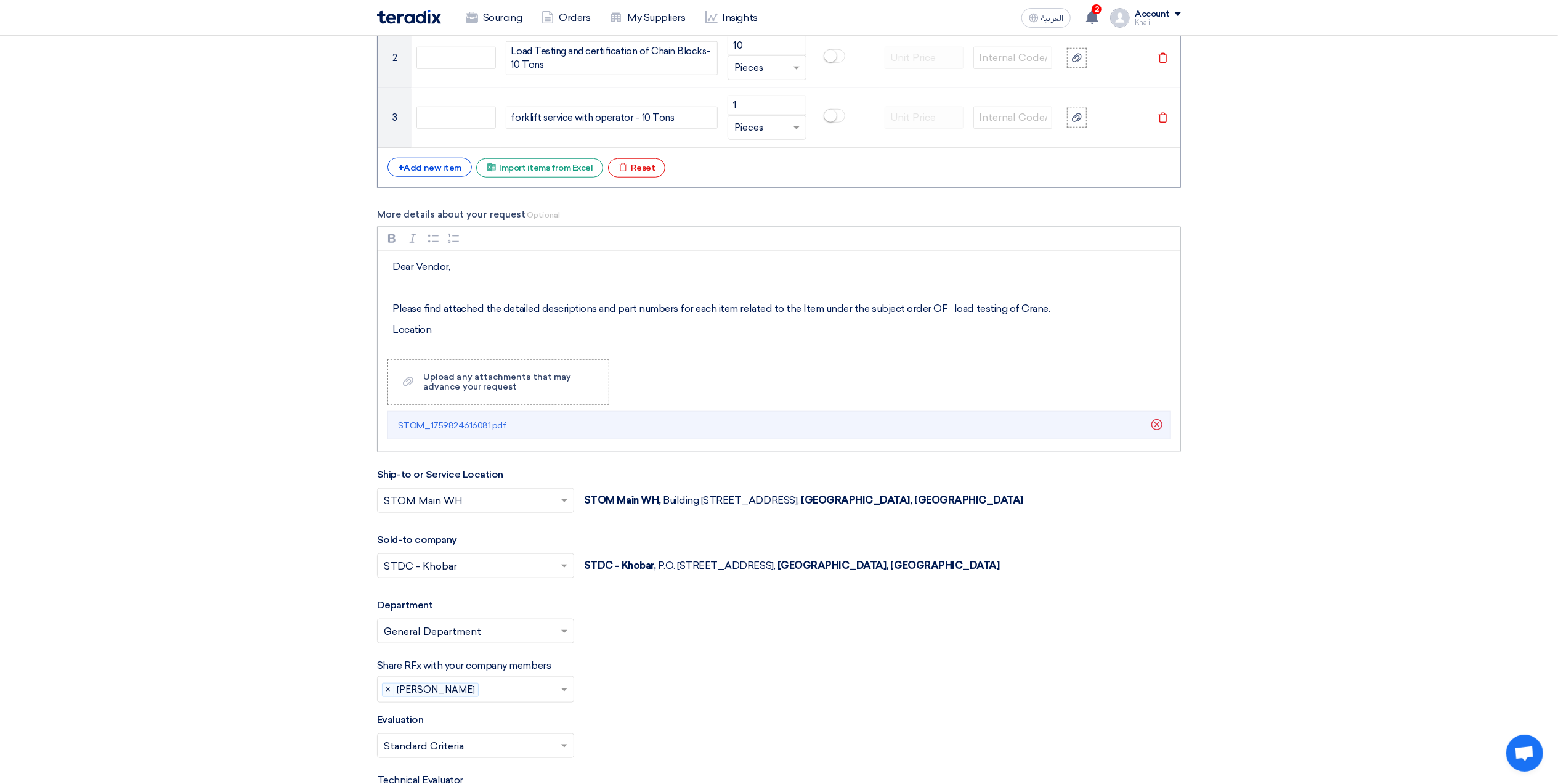
click at [392, 333] on div "Dear Vendor, Please find attached the detailed descriptions and part numbers fo…" at bounding box center [779, 300] width 803 height 98
copy p "Location"
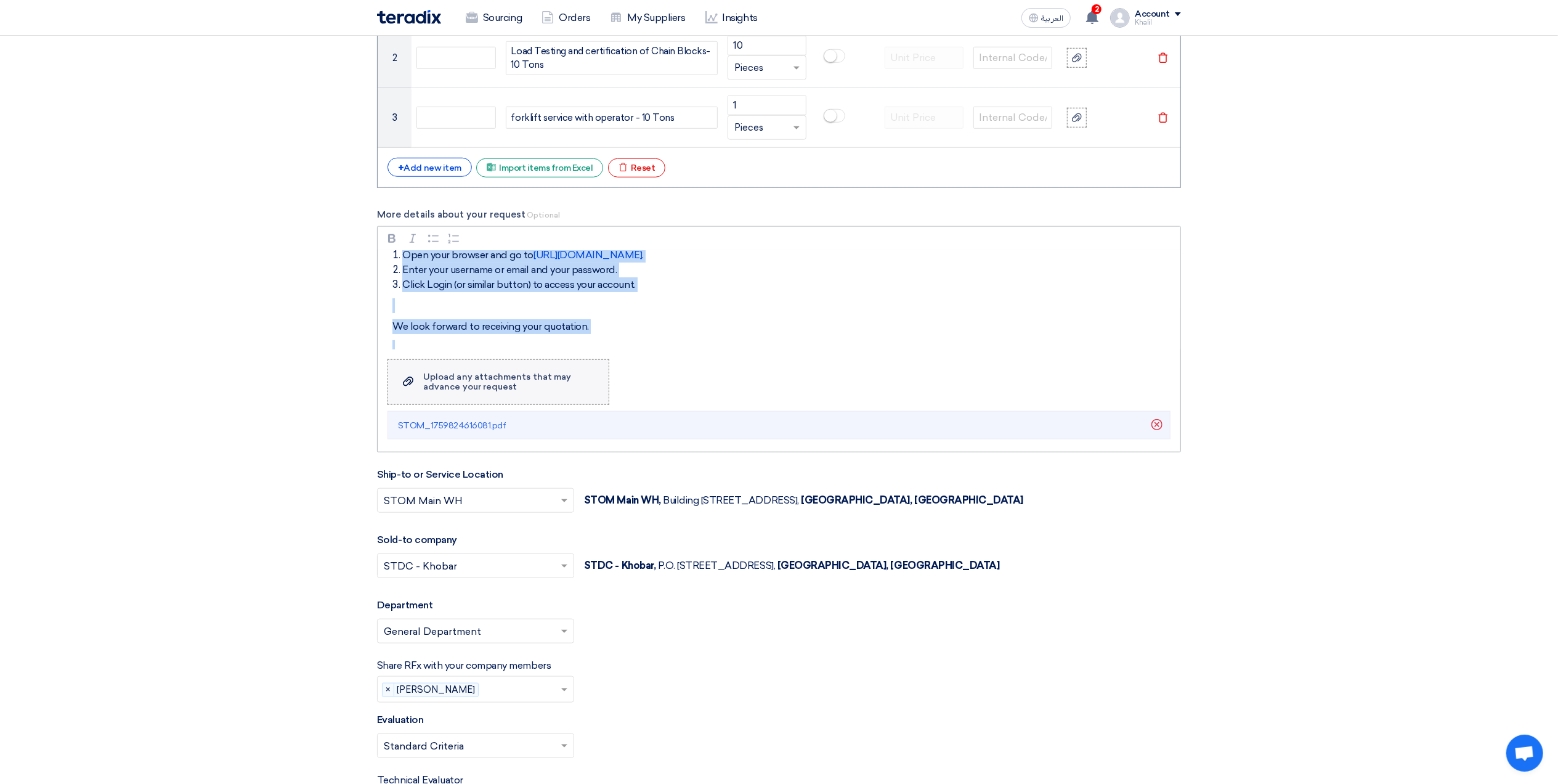
scroll to position [435, 0]
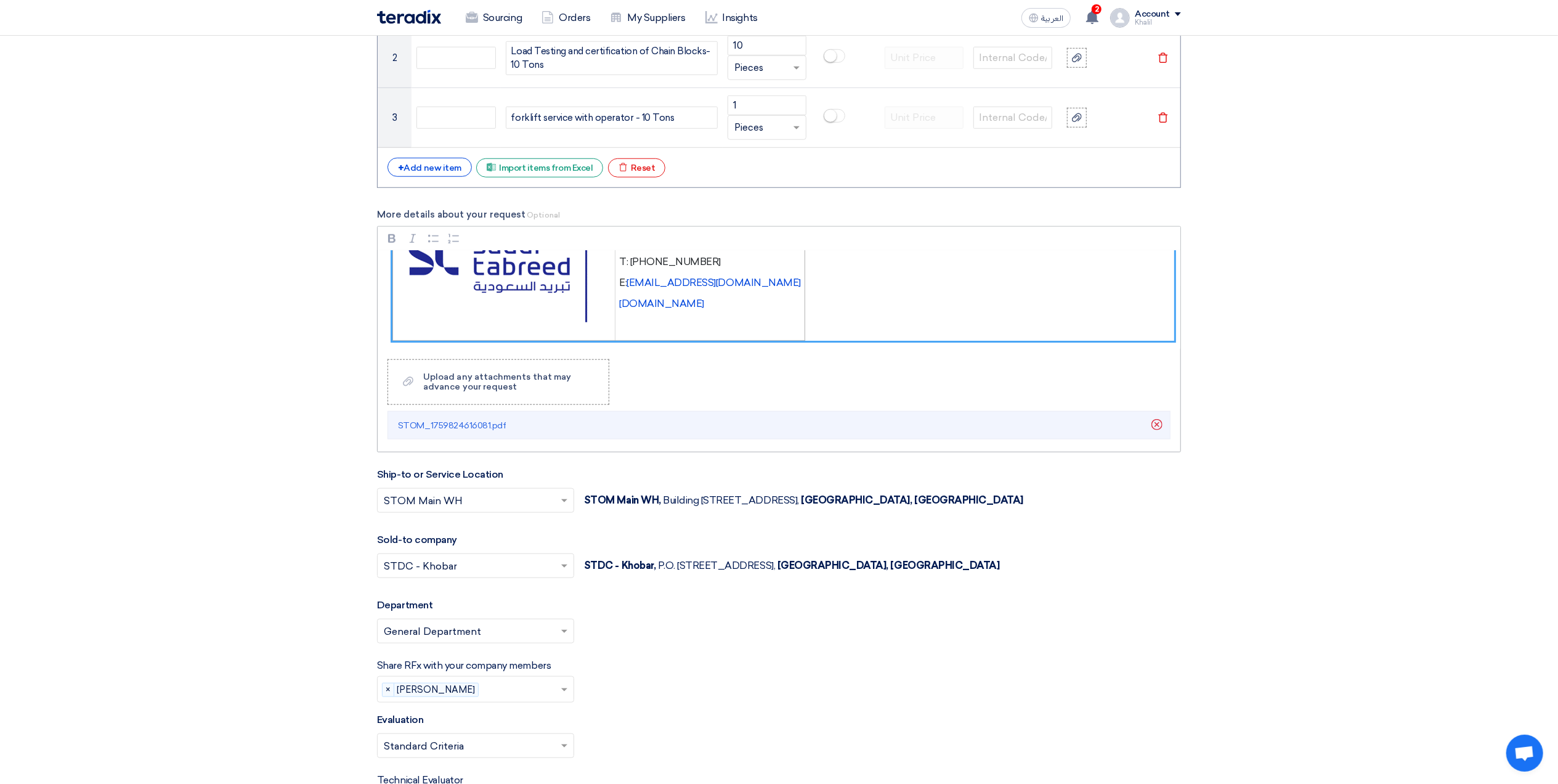
drag, startPoint x: 397, startPoint y: 269, endPoint x: 811, endPoint y: 349, distance: 421.7
click at [800, 340] on div "Dear Vendor, Please find attached the detailed descriptions and part numbers fo…" at bounding box center [779, 300] width 803 height 98
copy div "ear Vendor, Please find attached the detailed descriptions and part numbers for…"
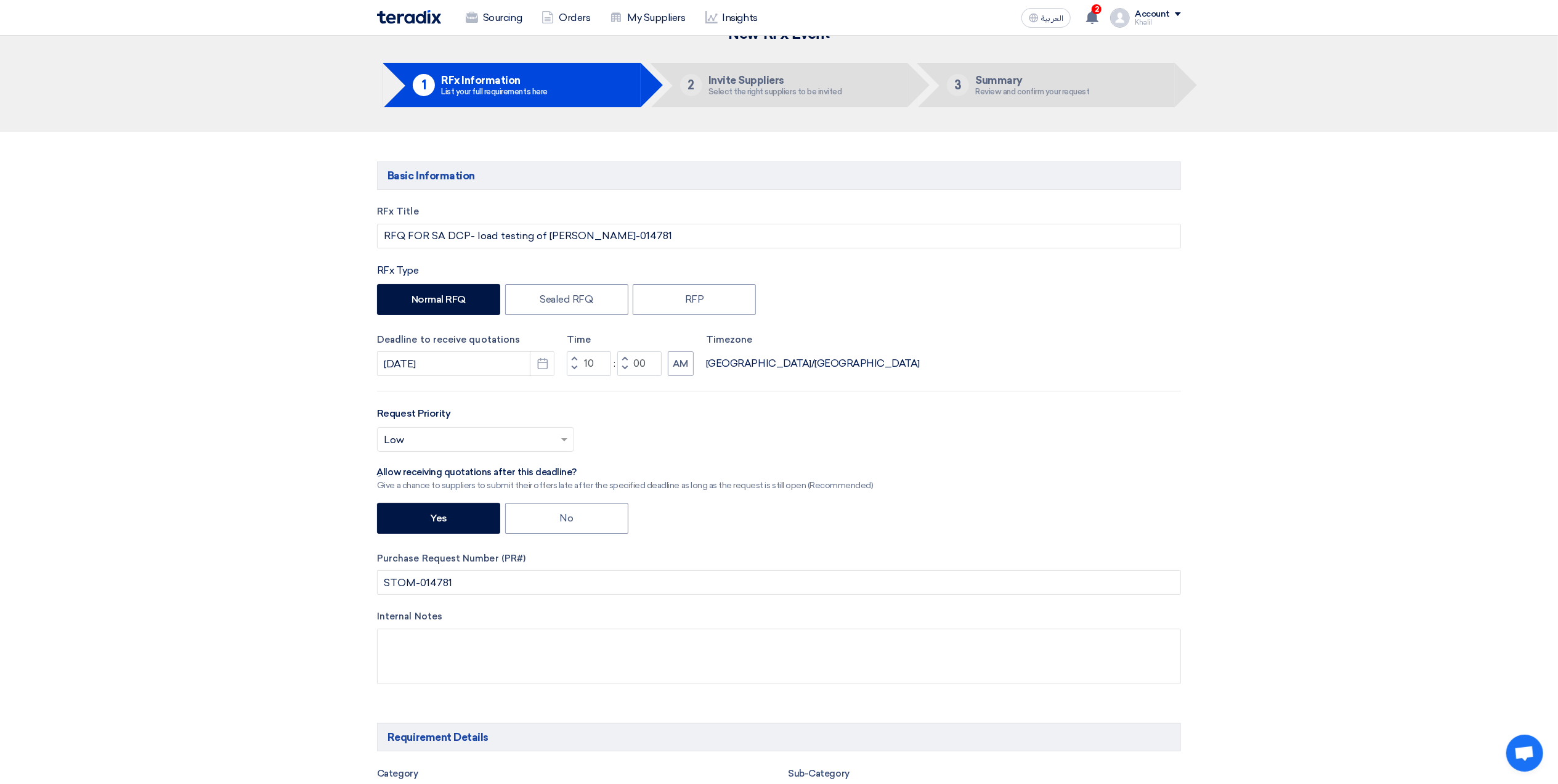
scroll to position [0, 0]
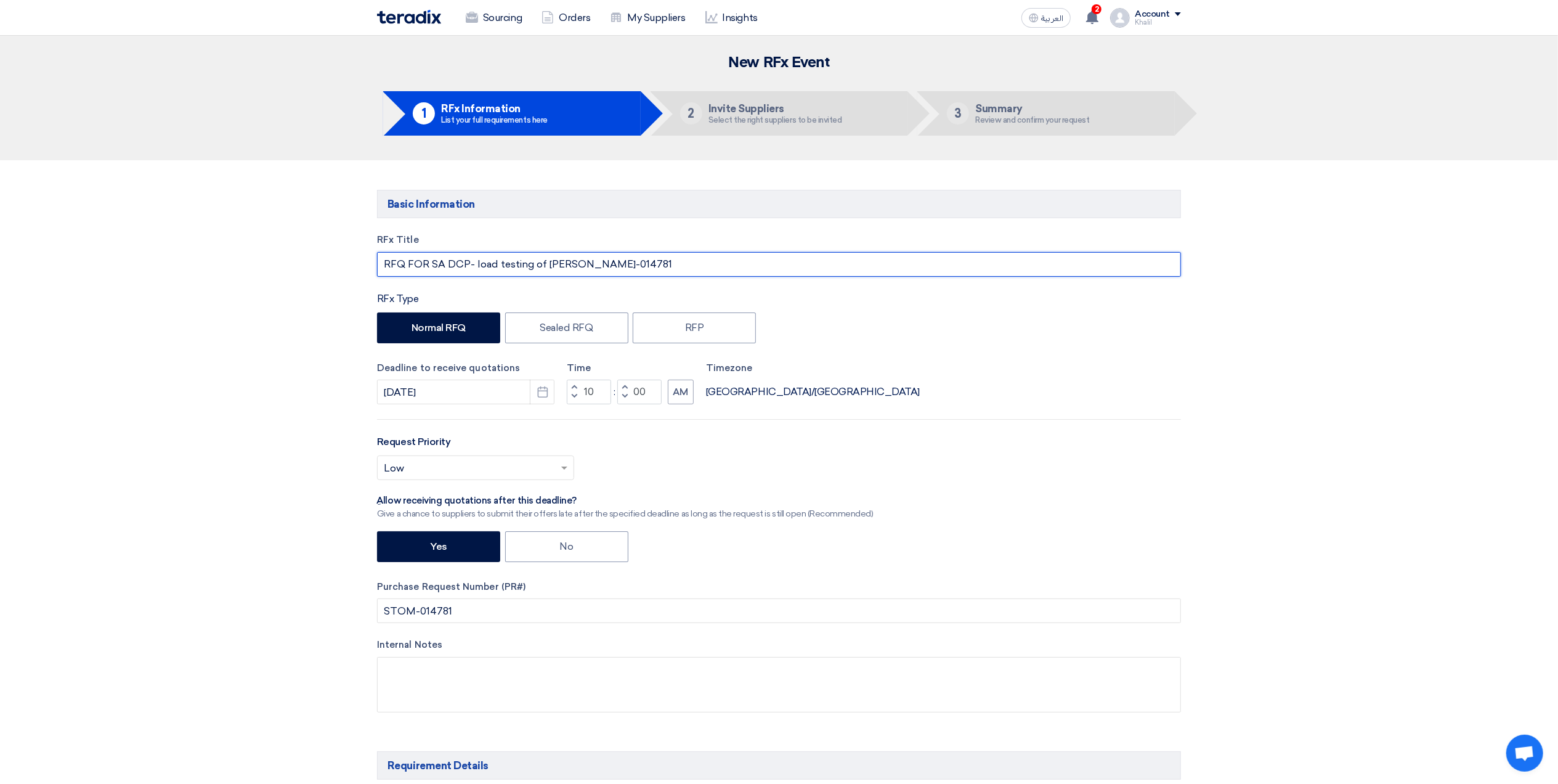
drag, startPoint x: 633, startPoint y: 262, endPoint x: 373, endPoint y: 258, distance: 260.0
click at [373, 258] on div "RFx Title RFQ FOR SA DCP- load testing of Crane-STOM-014781 RFx Type Normal RFQ…" at bounding box center [779, 482] width 822 height 498
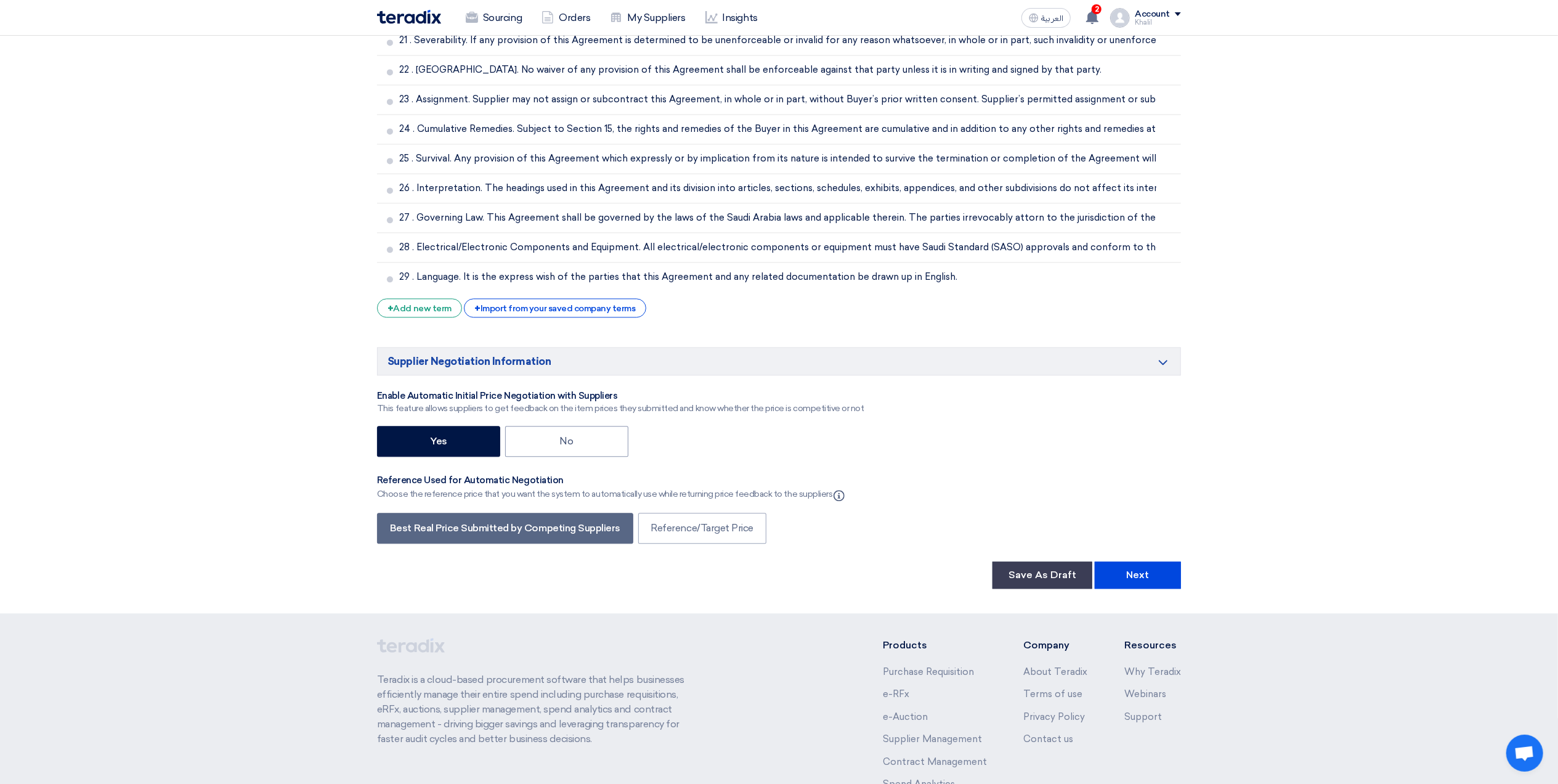
scroll to position [2842, 0]
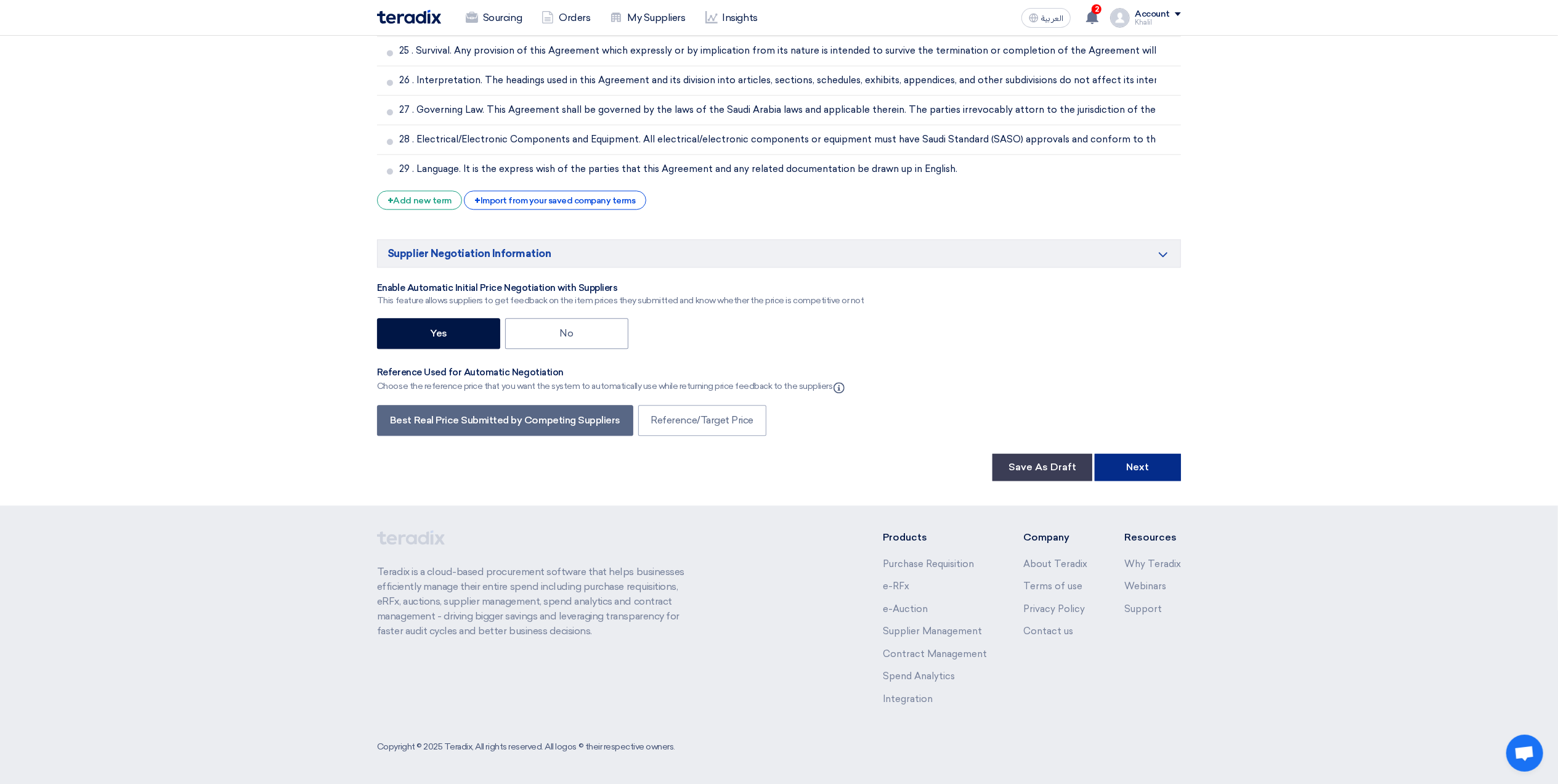
click at [1157, 466] on button "Next" at bounding box center [1138, 467] width 86 height 27
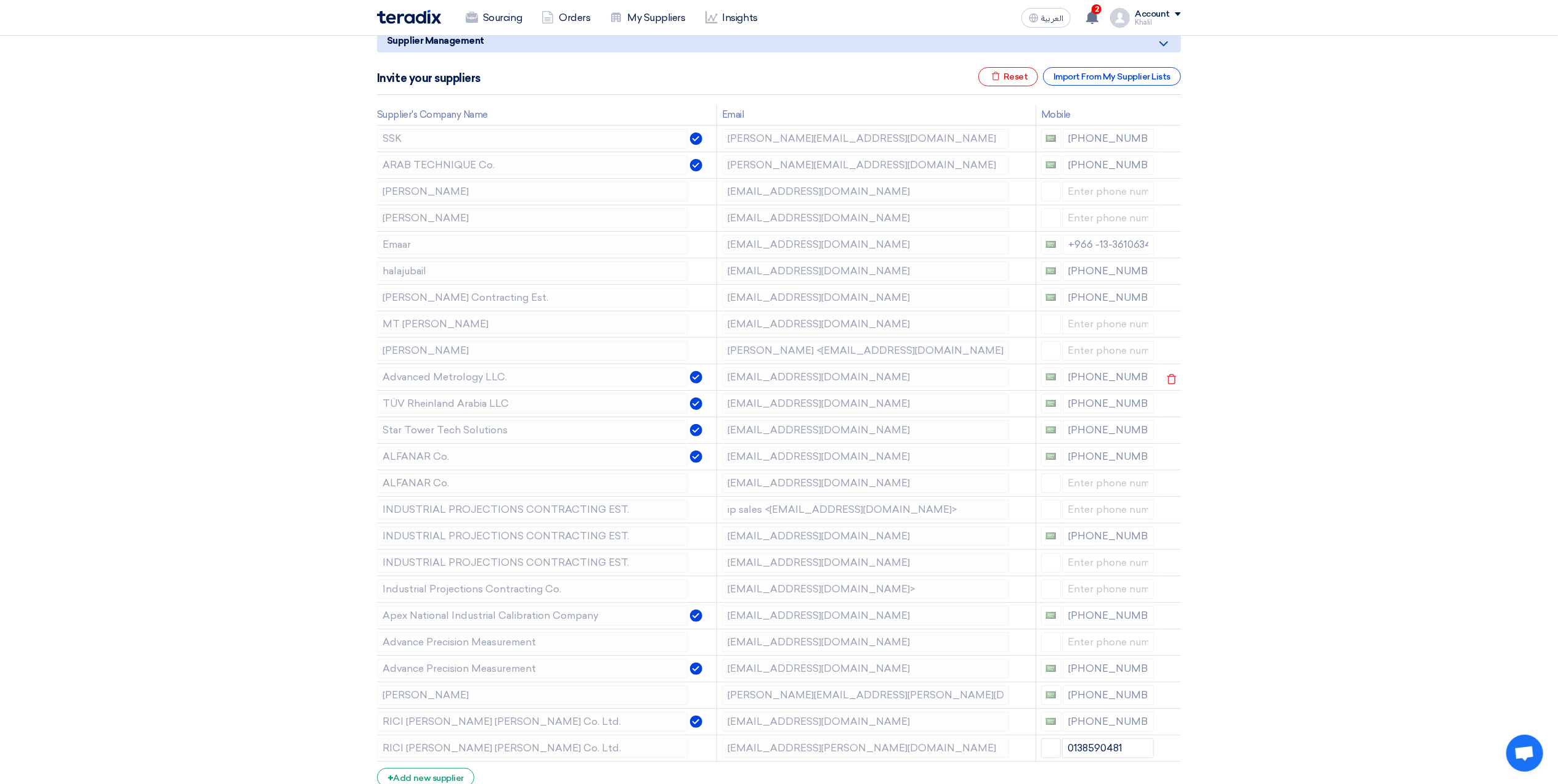
scroll to position [164, 0]
click at [1171, 166] on icon at bounding box center [1171, 163] width 21 height 21
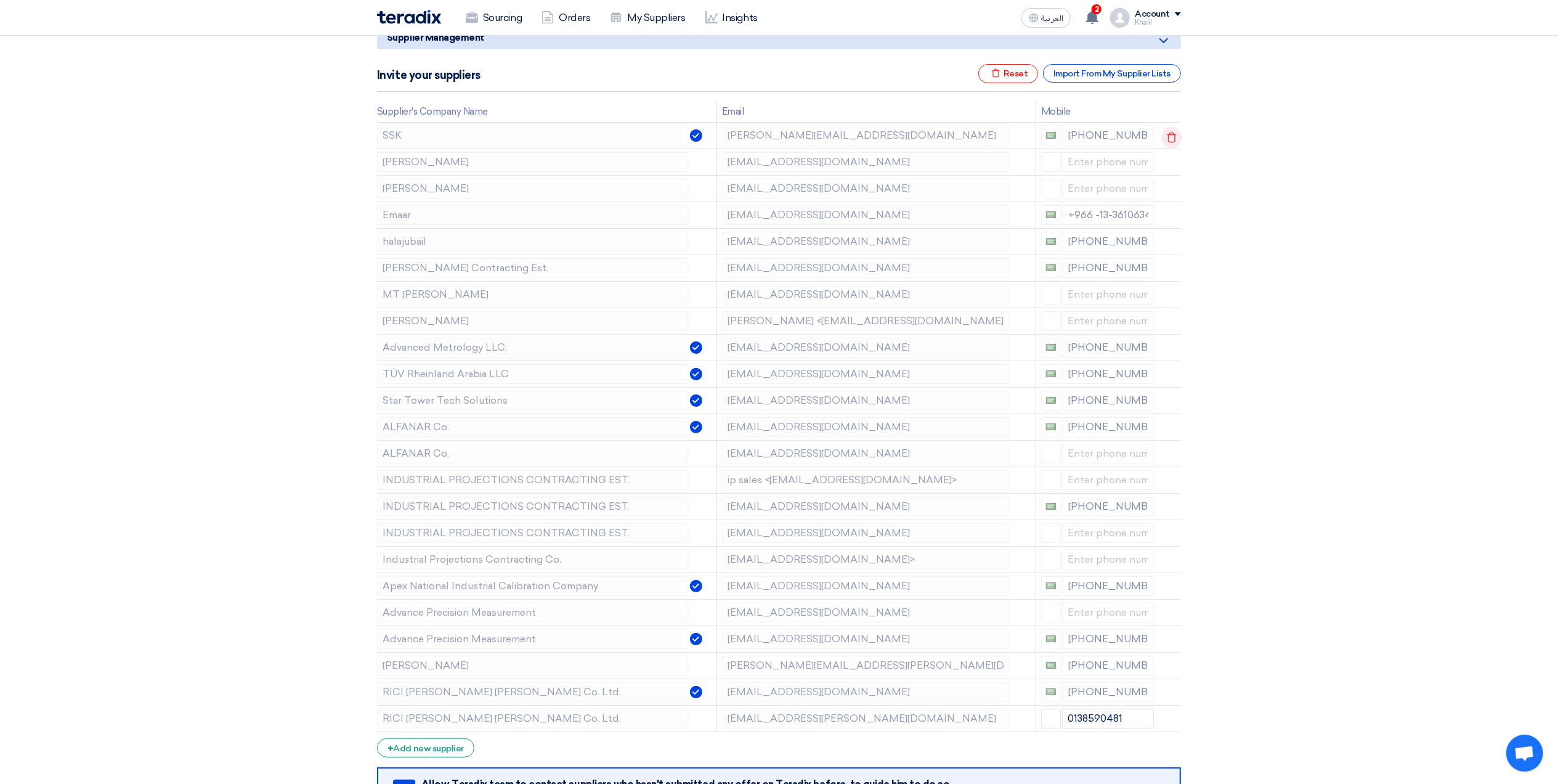
click at [1175, 141] on icon at bounding box center [1171, 137] width 21 height 21
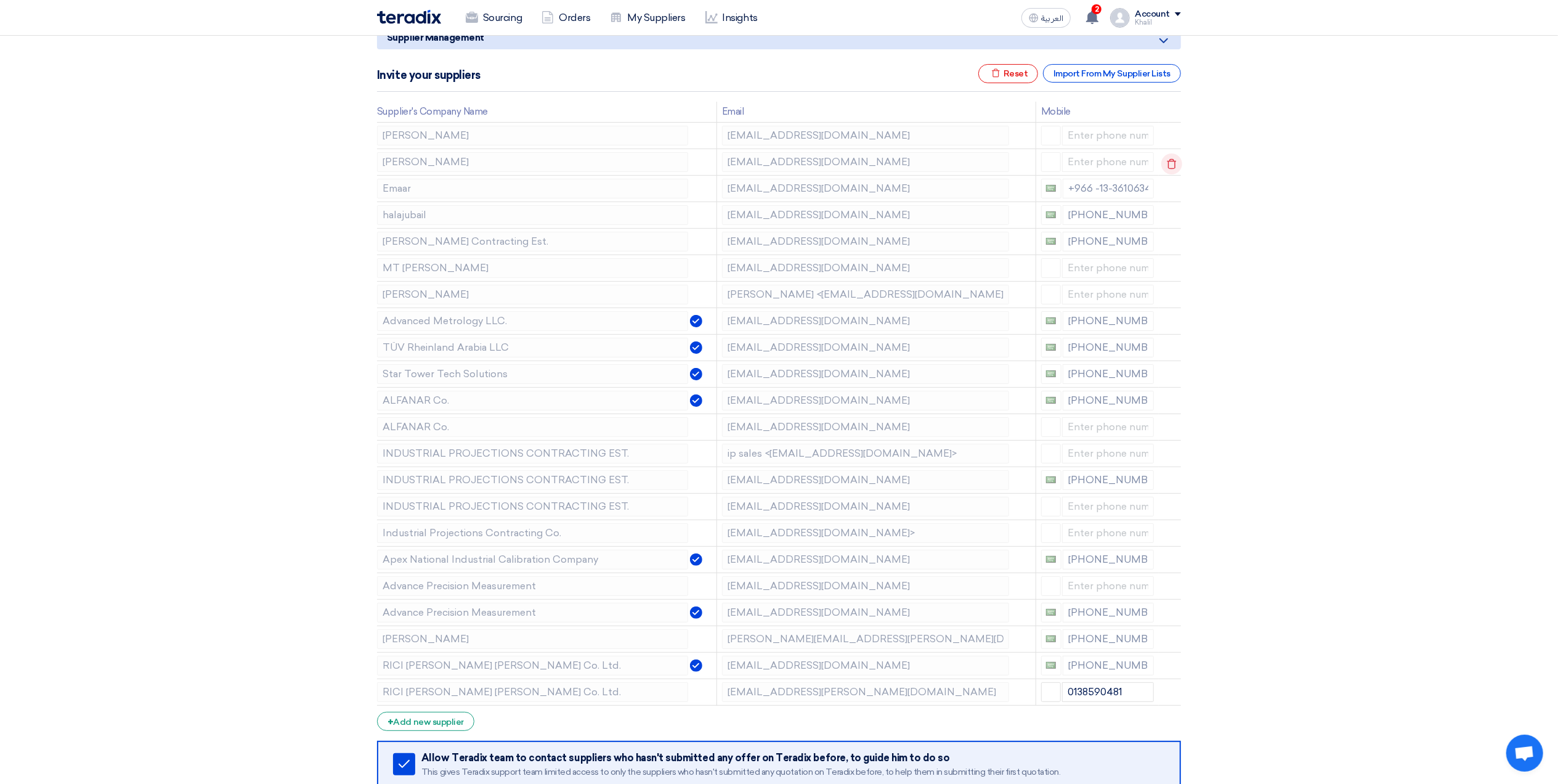
click at [1172, 160] on use at bounding box center [1172, 163] width 9 height 10
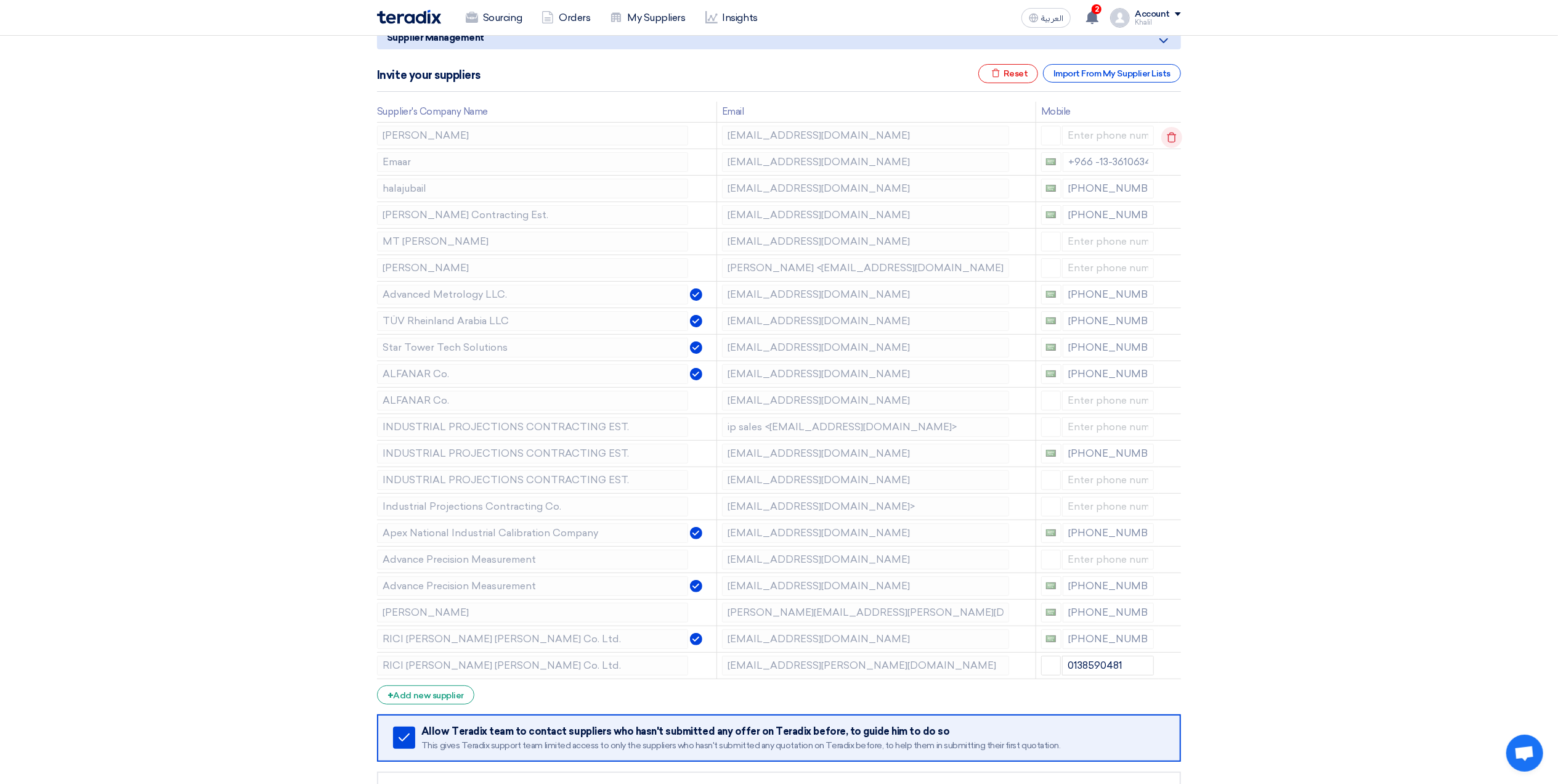
click at [1174, 147] on icon at bounding box center [1171, 137] width 21 height 21
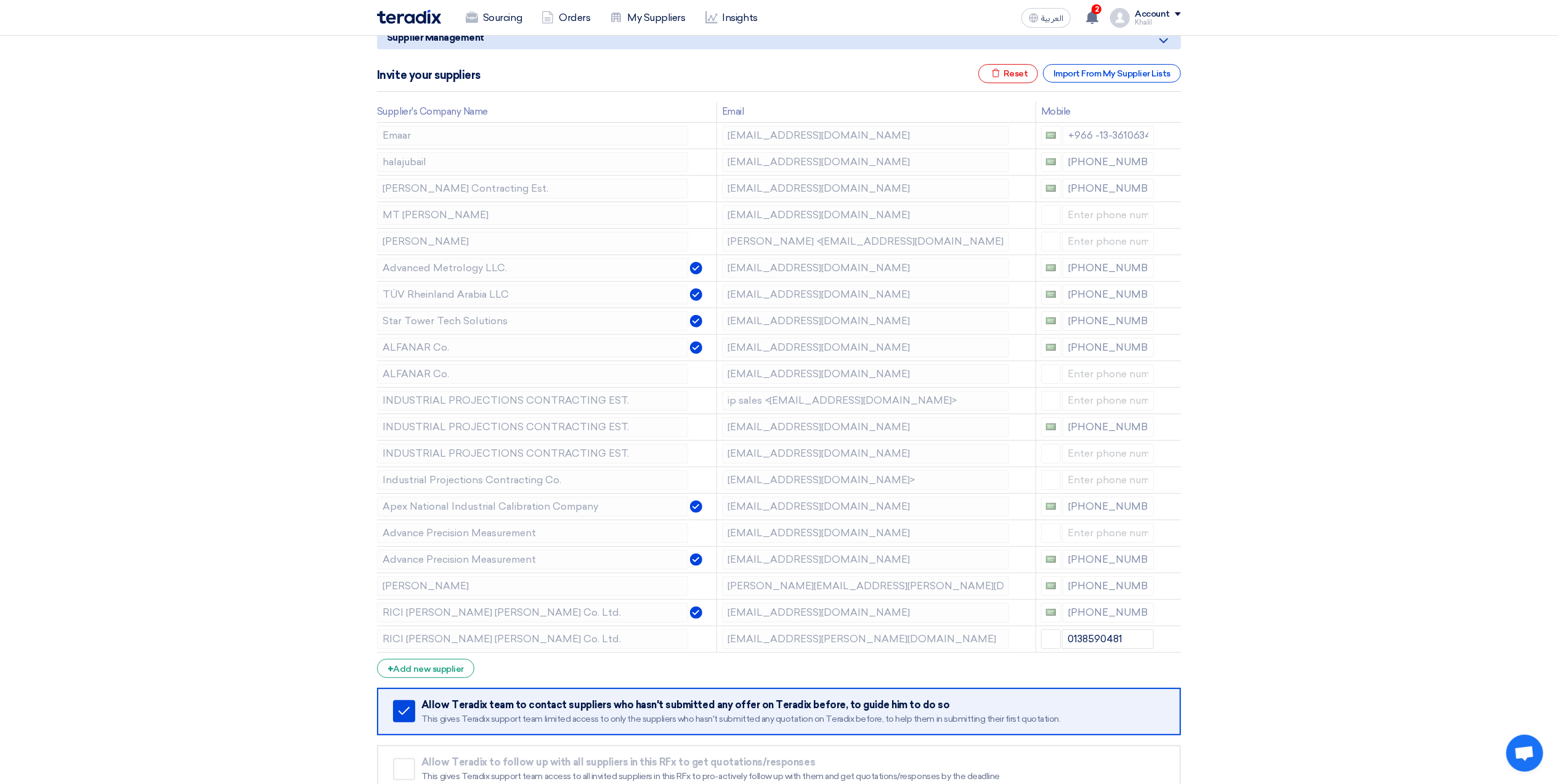
click at [0, 0] on icon at bounding box center [0, 0] width 0 height 0
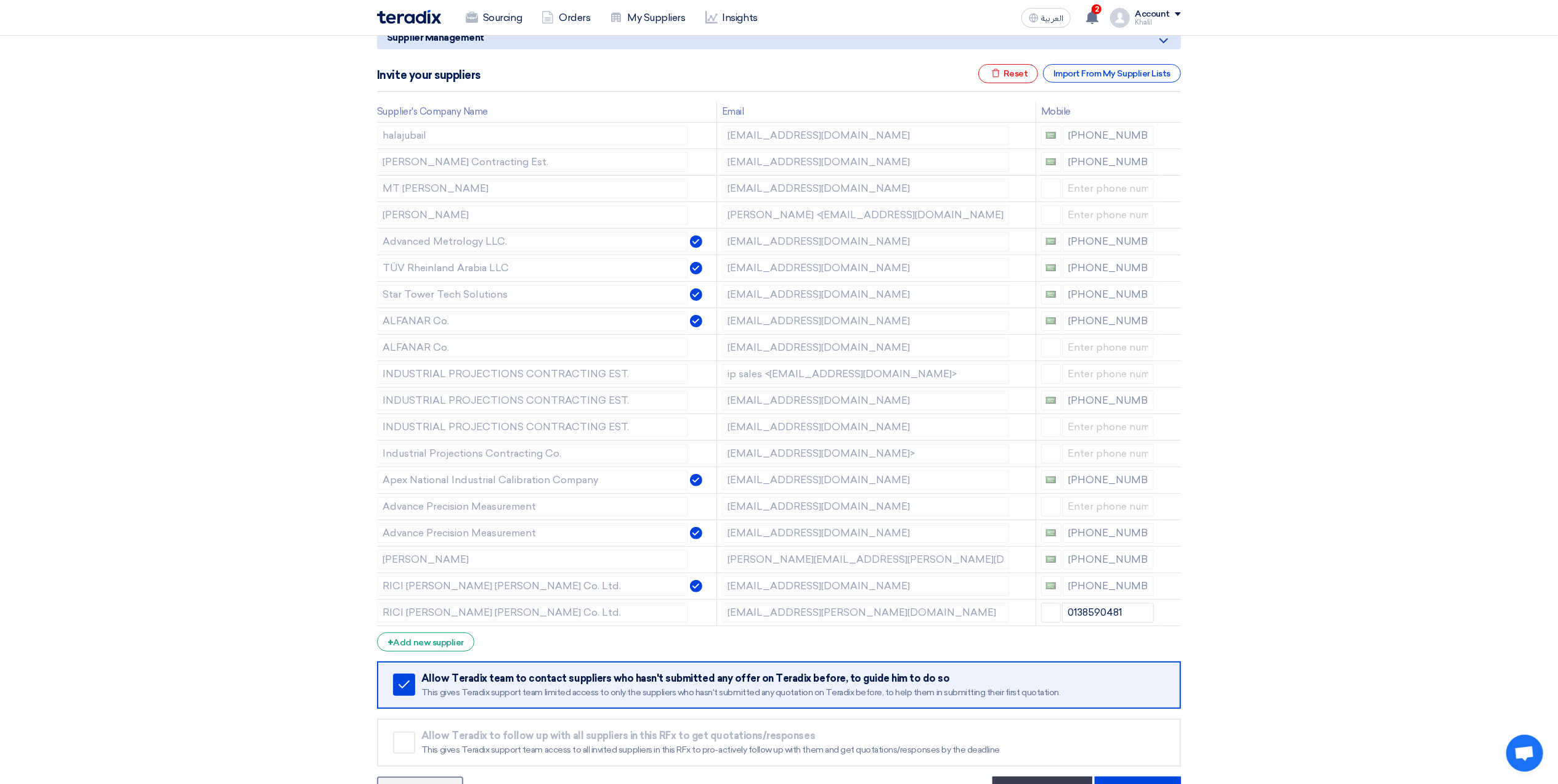
click at [0, 0] on icon at bounding box center [0, 0] width 0 height 0
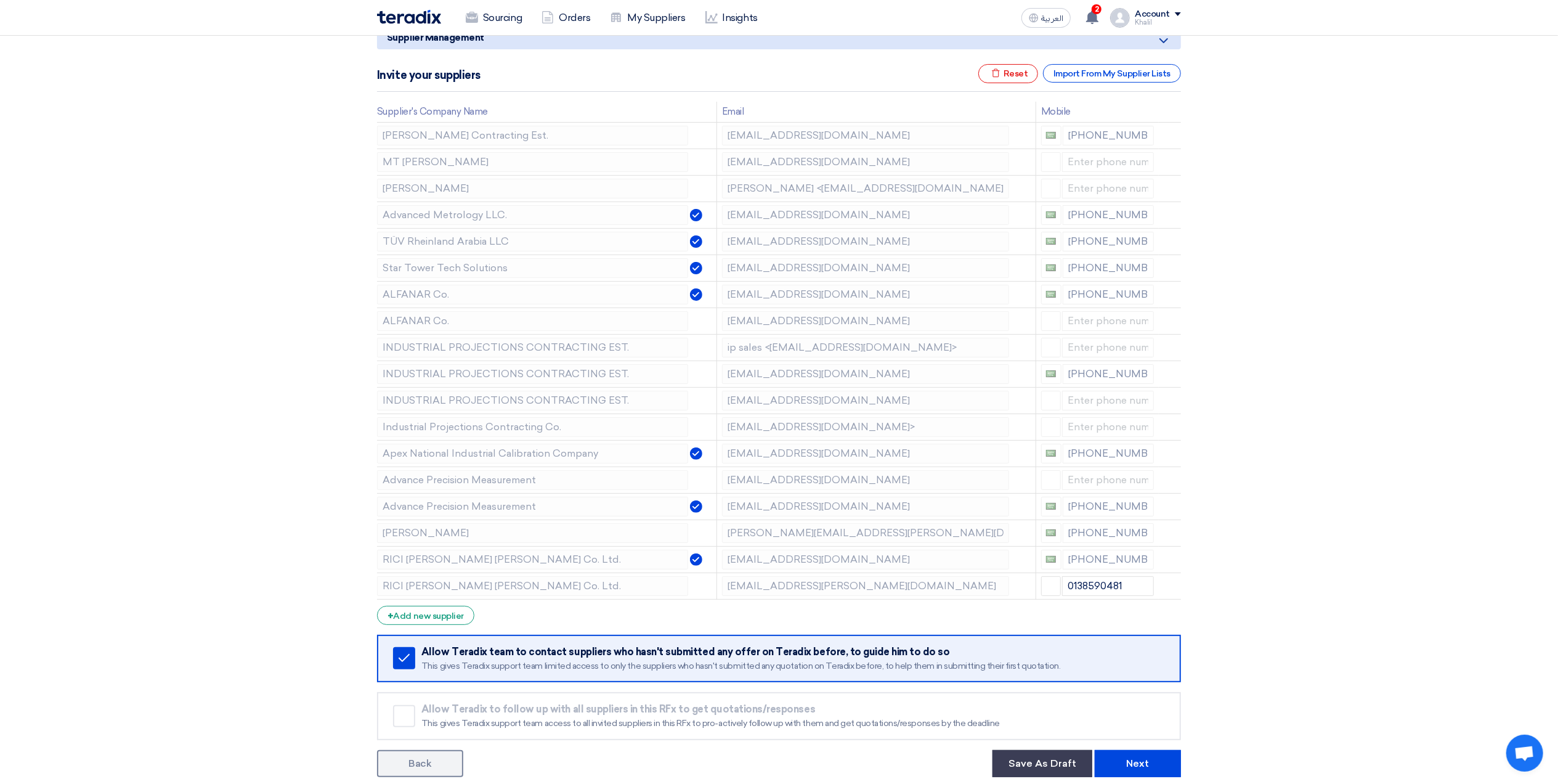
click at [0, 0] on icon at bounding box center [0, 0] width 0 height 0
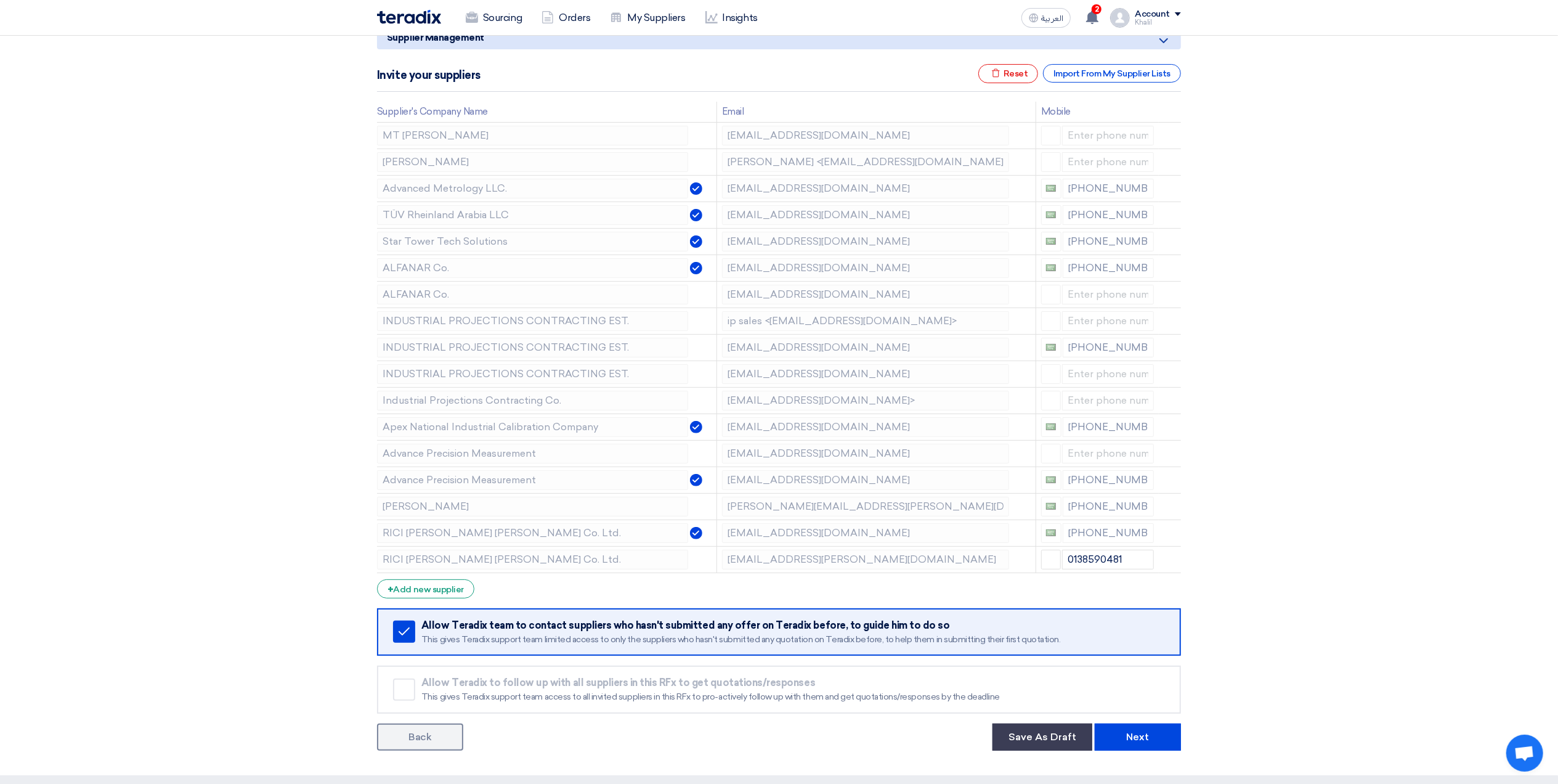
click at [0, 0] on icon at bounding box center [0, 0] width 0 height 0
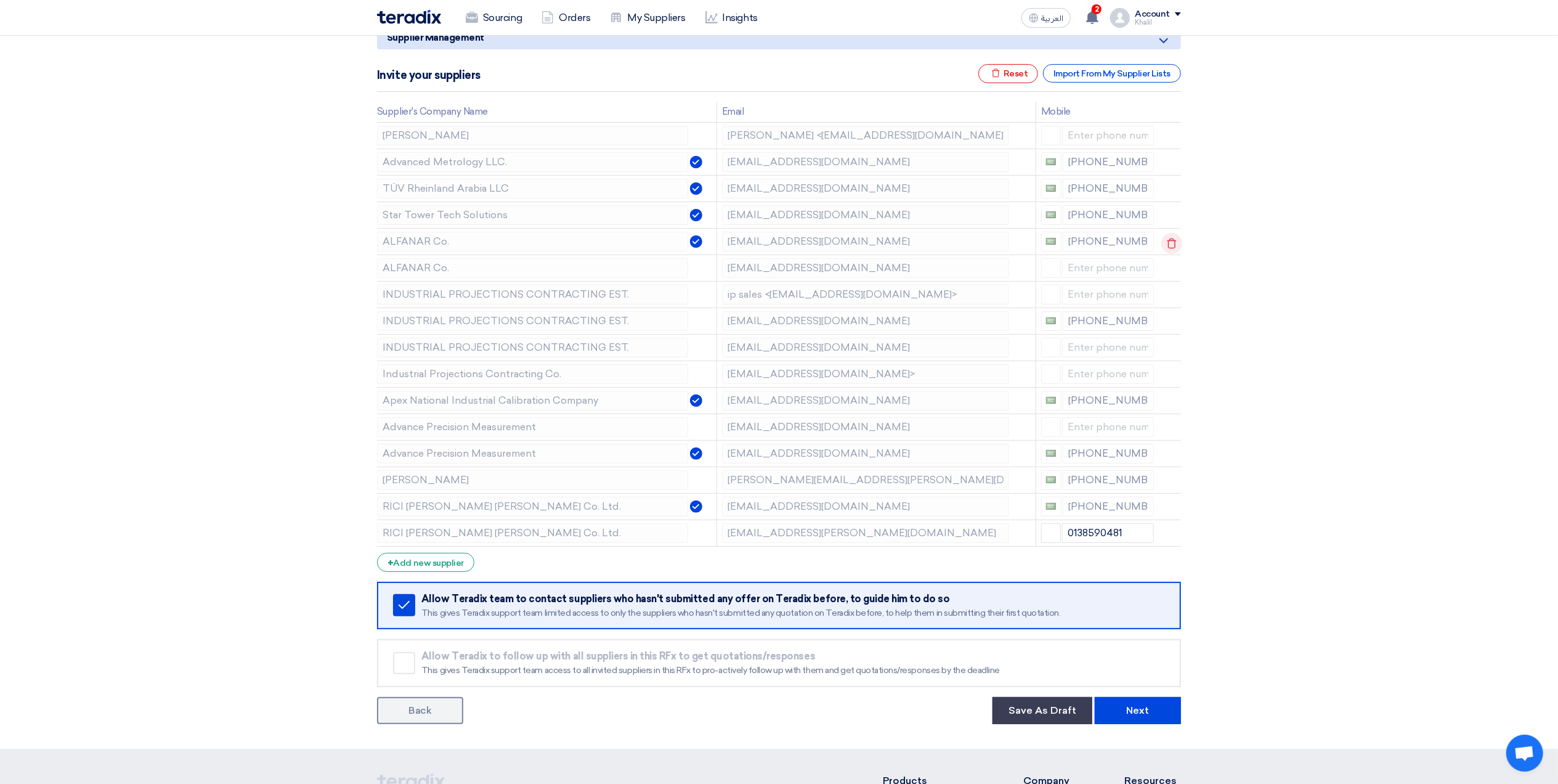
click at [1168, 244] on use at bounding box center [1172, 243] width 9 height 10
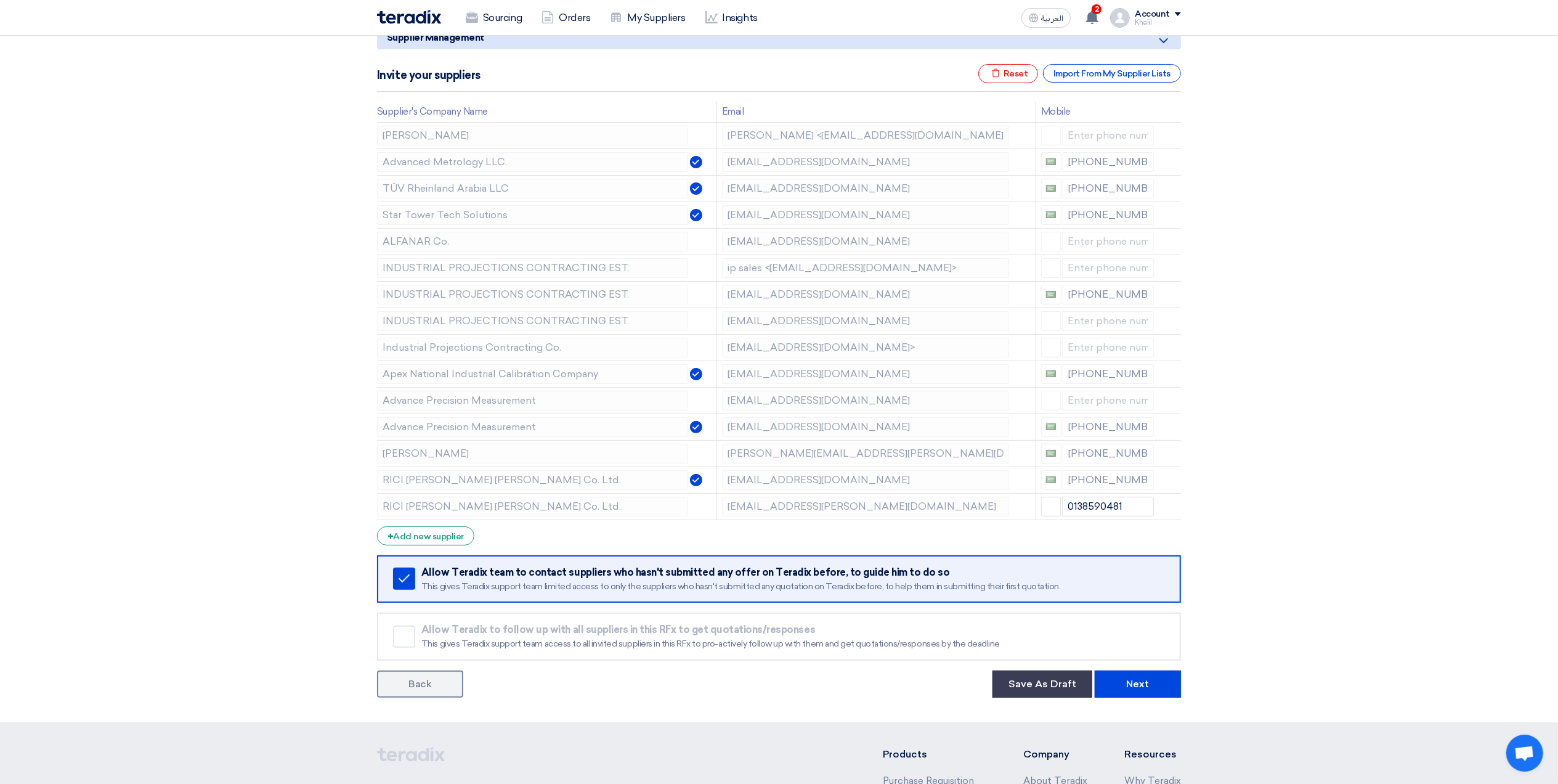
click at [0, 0] on use at bounding box center [0, 0] width 0 height 0
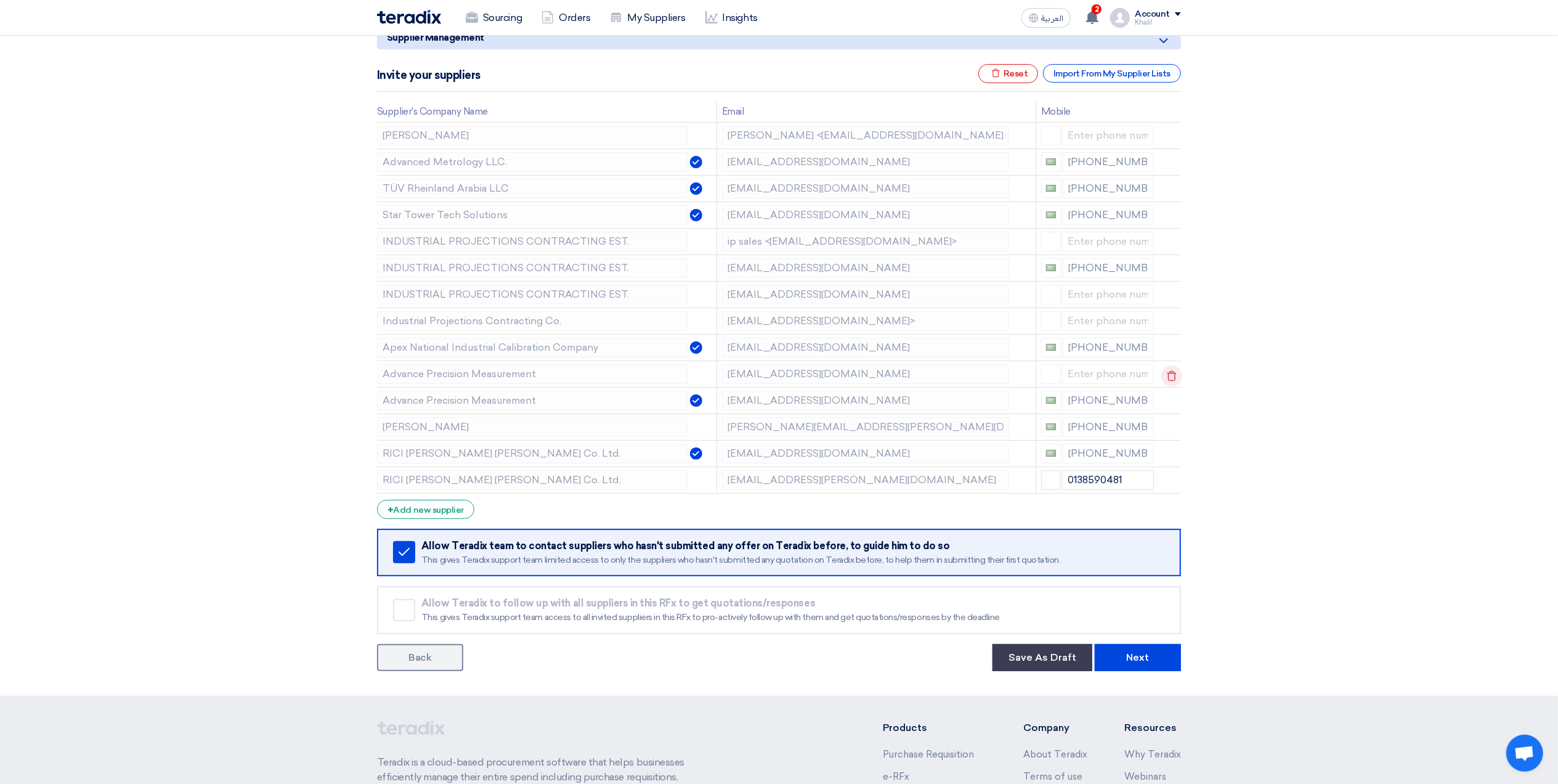
click at [1177, 380] on icon at bounding box center [1171, 376] width 21 height 21
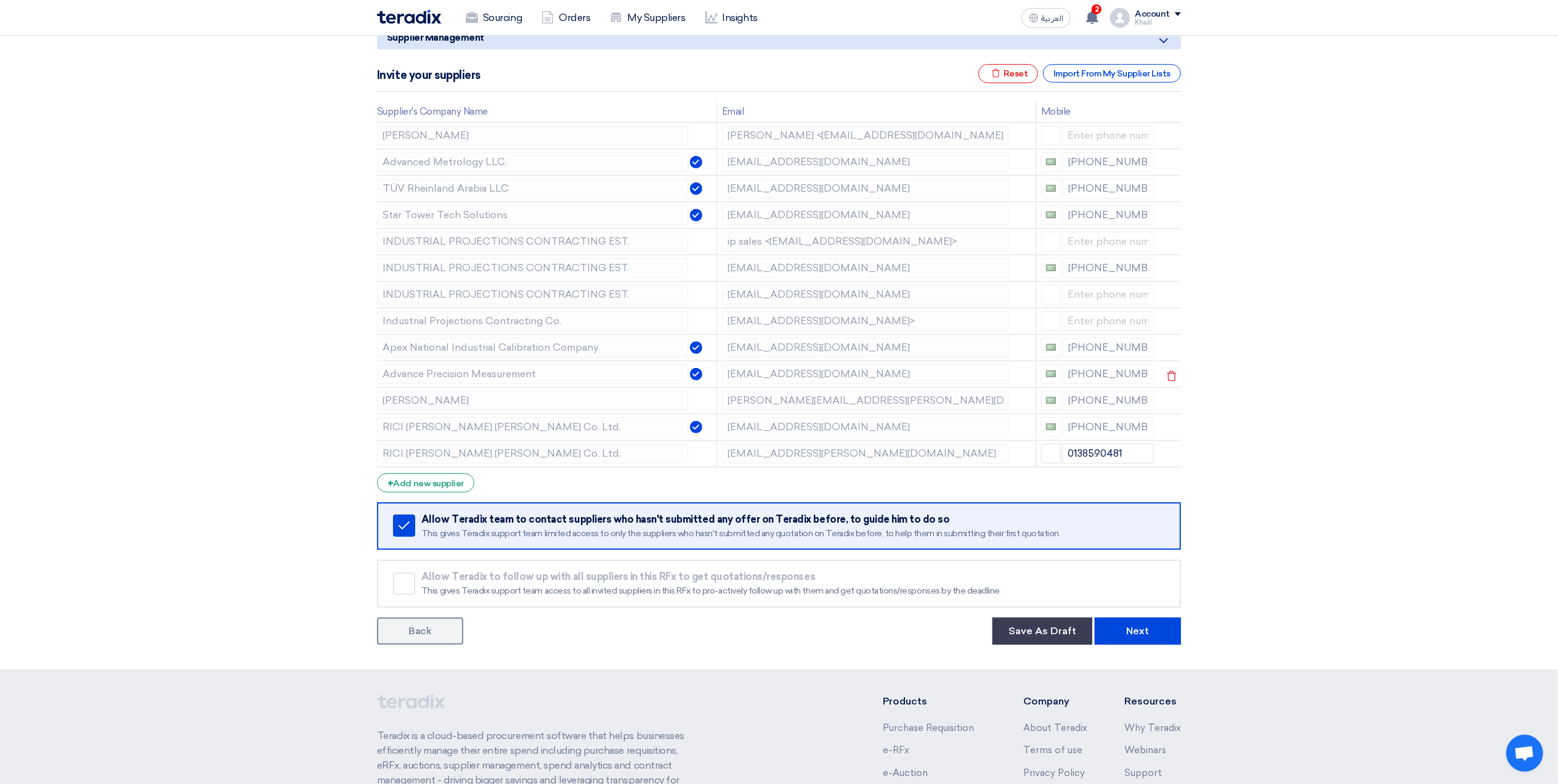
click at [1178, 380] on icon at bounding box center [1171, 376] width 21 height 21
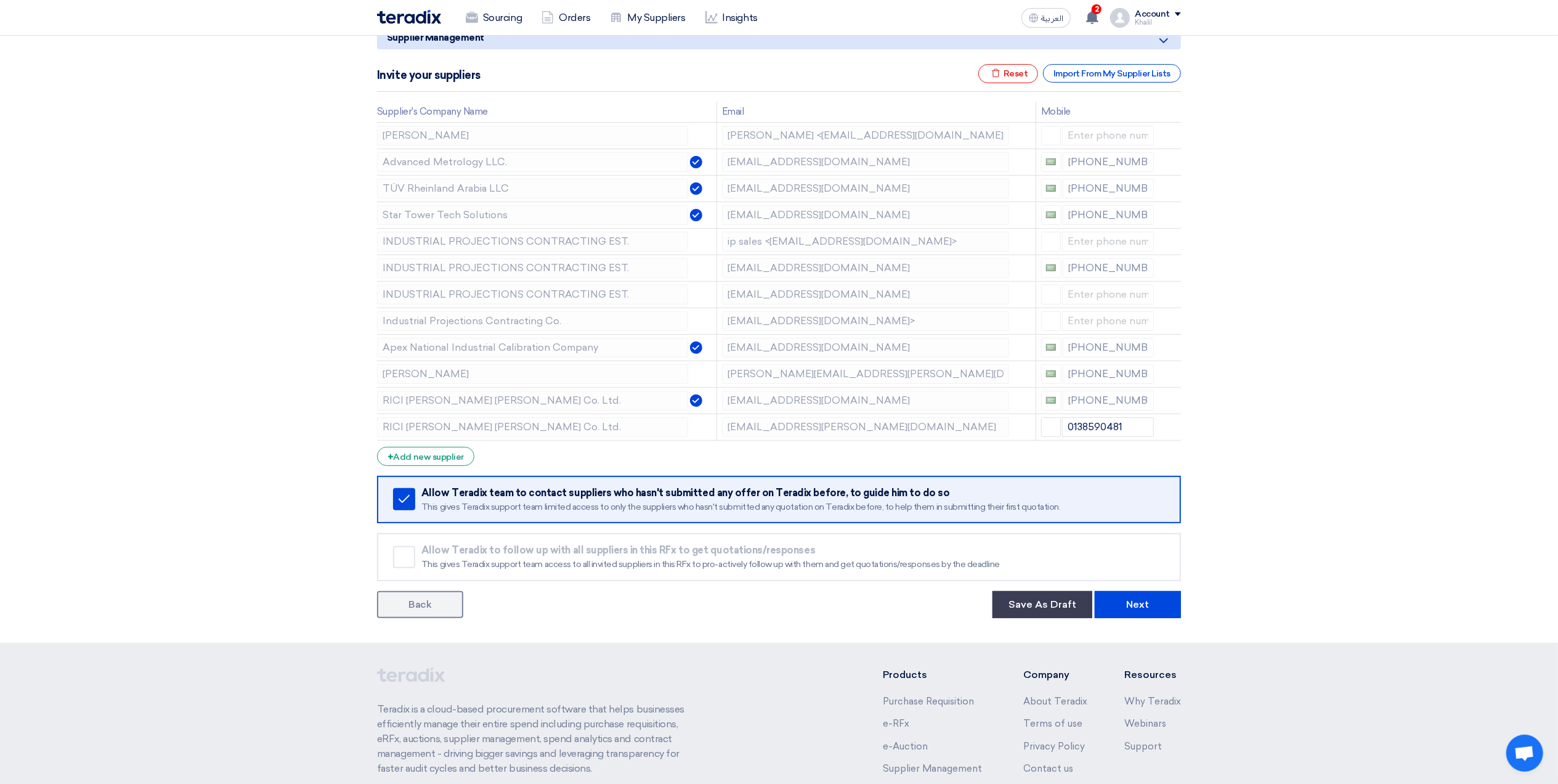
click at [0, 0] on icon at bounding box center [0, 0] width 0 height 0
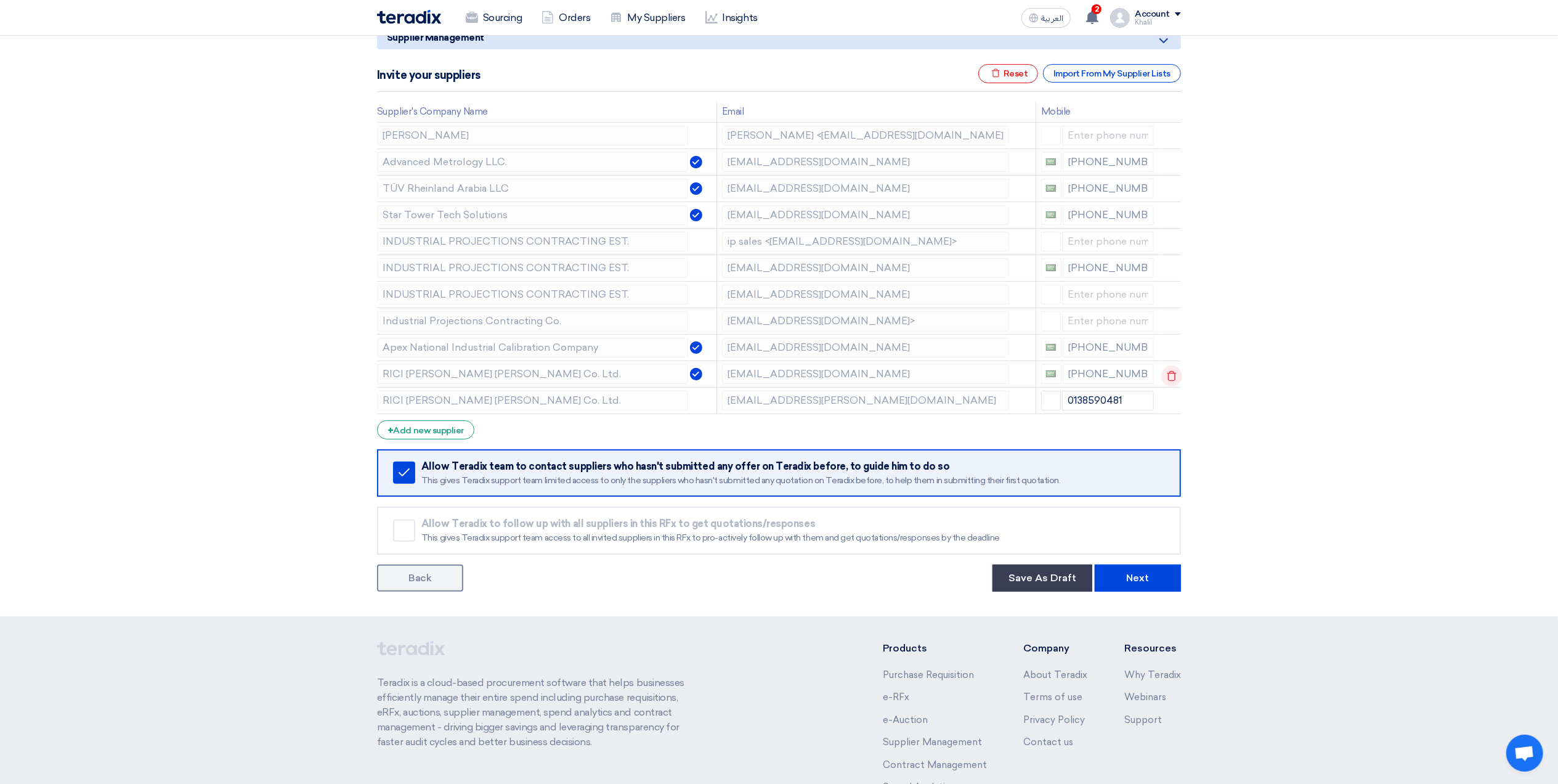
click at [1178, 380] on icon at bounding box center [1171, 376] width 21 height 21
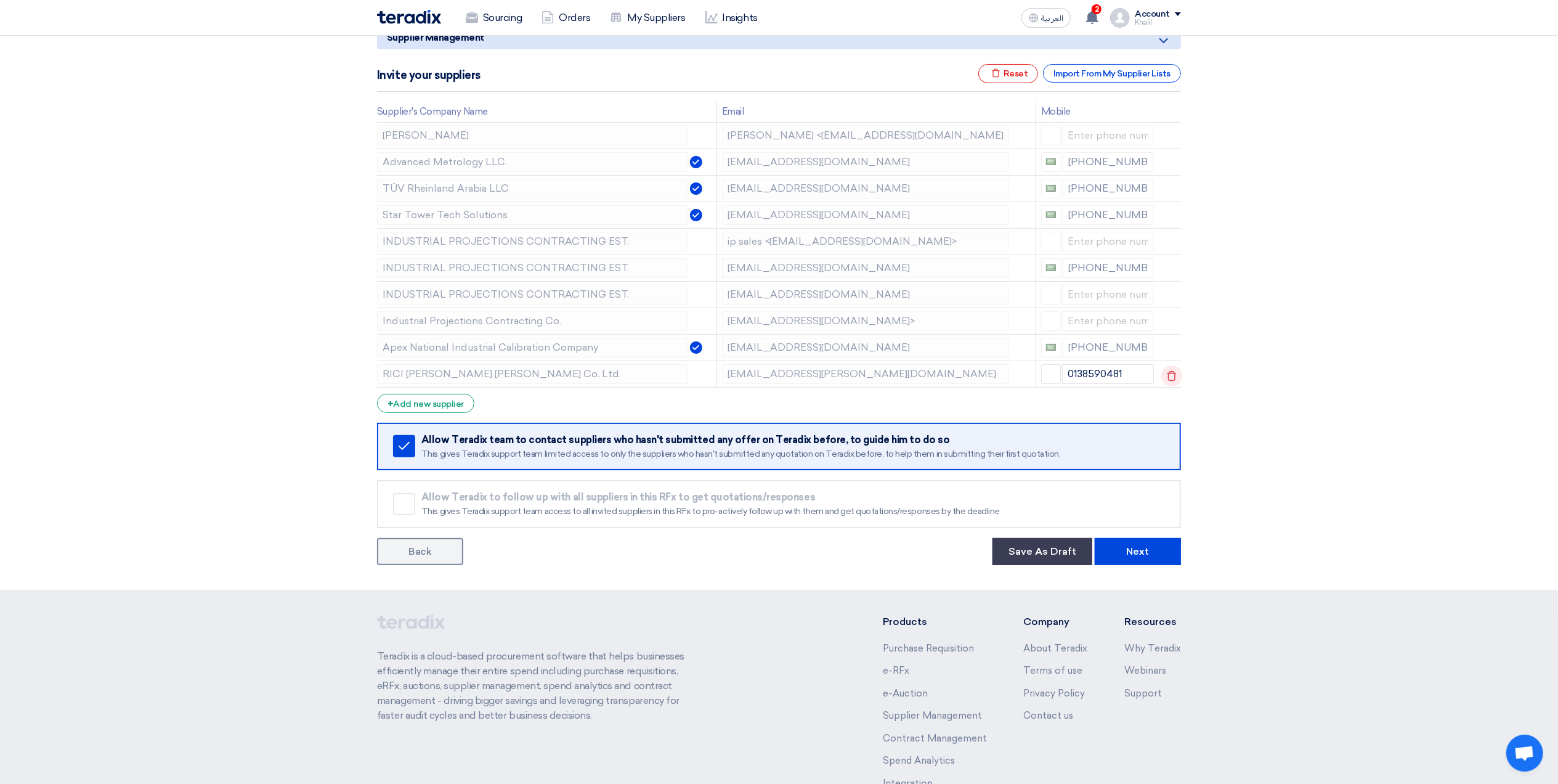
click at [1179, 380] on icon at bounding box center [1171, 376] width 21 height 21
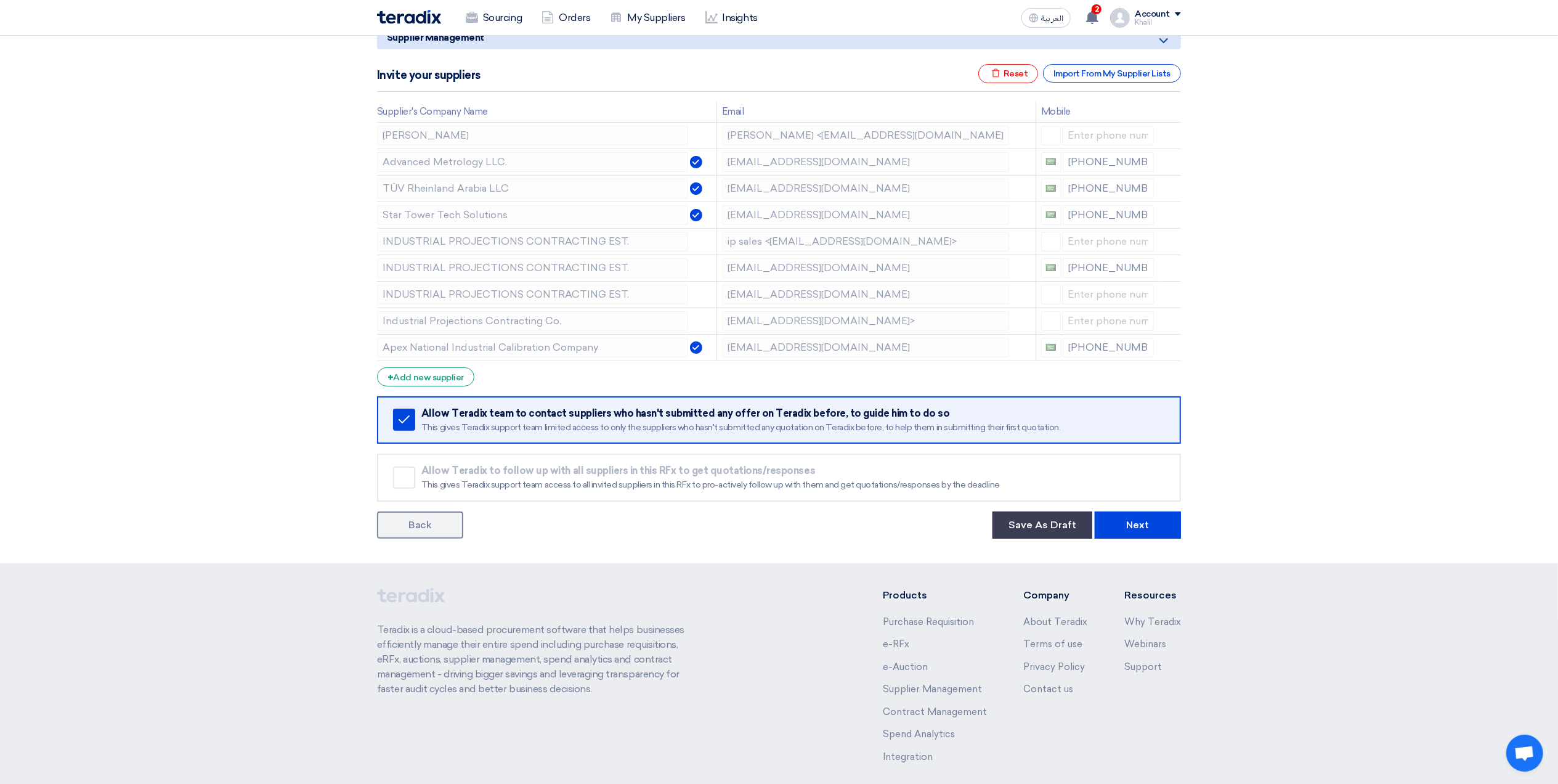
click at [428, 393] on form "Supplier Management Minimize/Maximize Category Invite your suppliers Excel file…" at bounding box center [779, 282] width 804 height 512
click at [427, 381] on div "+ Add new supplier" at bounding box center [426, 376] width 98 height 19
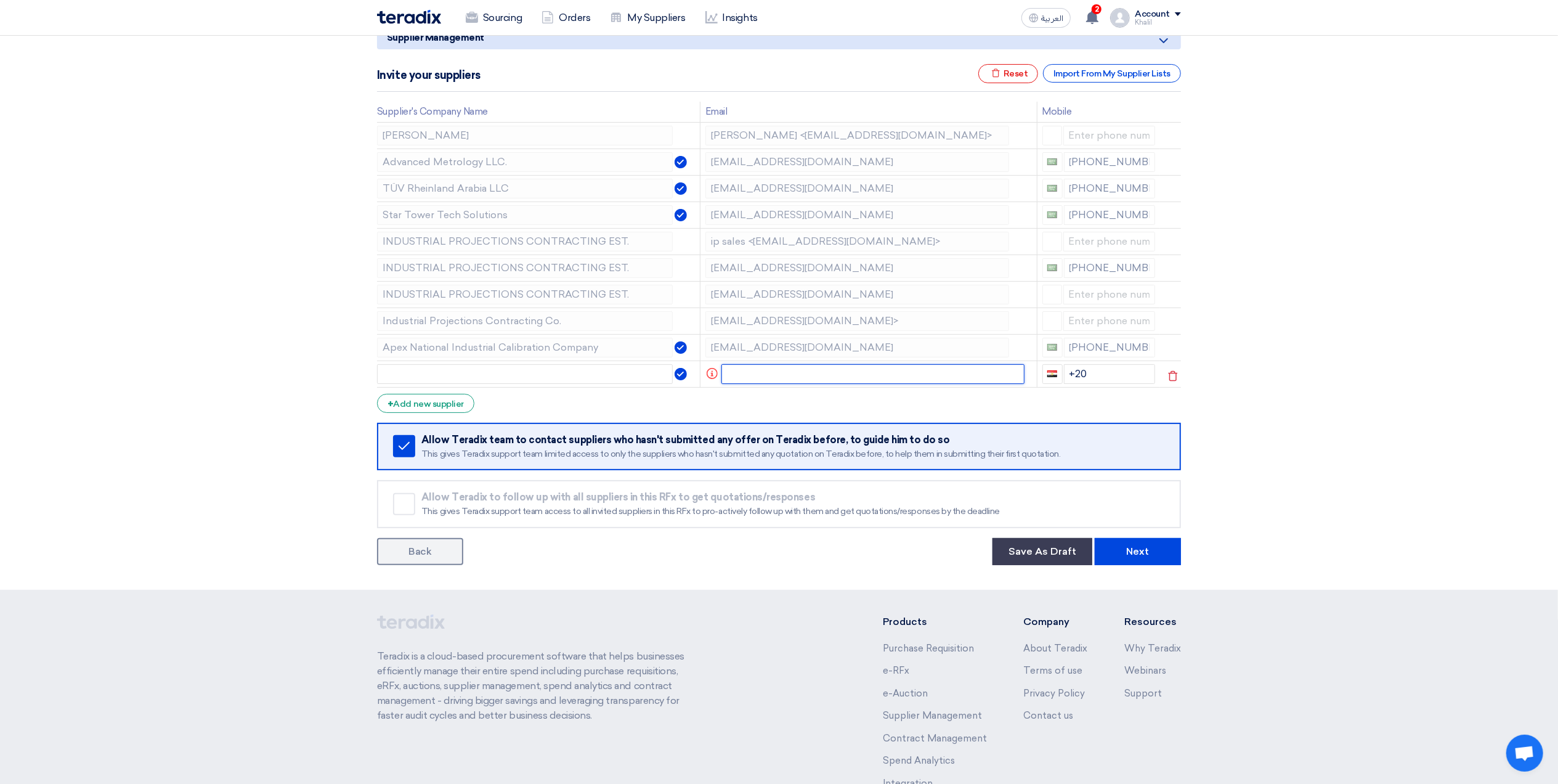
click at [765, 378] on input "text" at bounding box center [873, 373] width 304 height 20
type input "Sales@zamil.sa"
drag, startPoint x: 1113, startPoint y: 381, endPoint x: 1068, endPoint y: 378, distance: 45.1
click at [1068, 378] on input "+20" at bounding box center [1109, 373] width 92 height 20
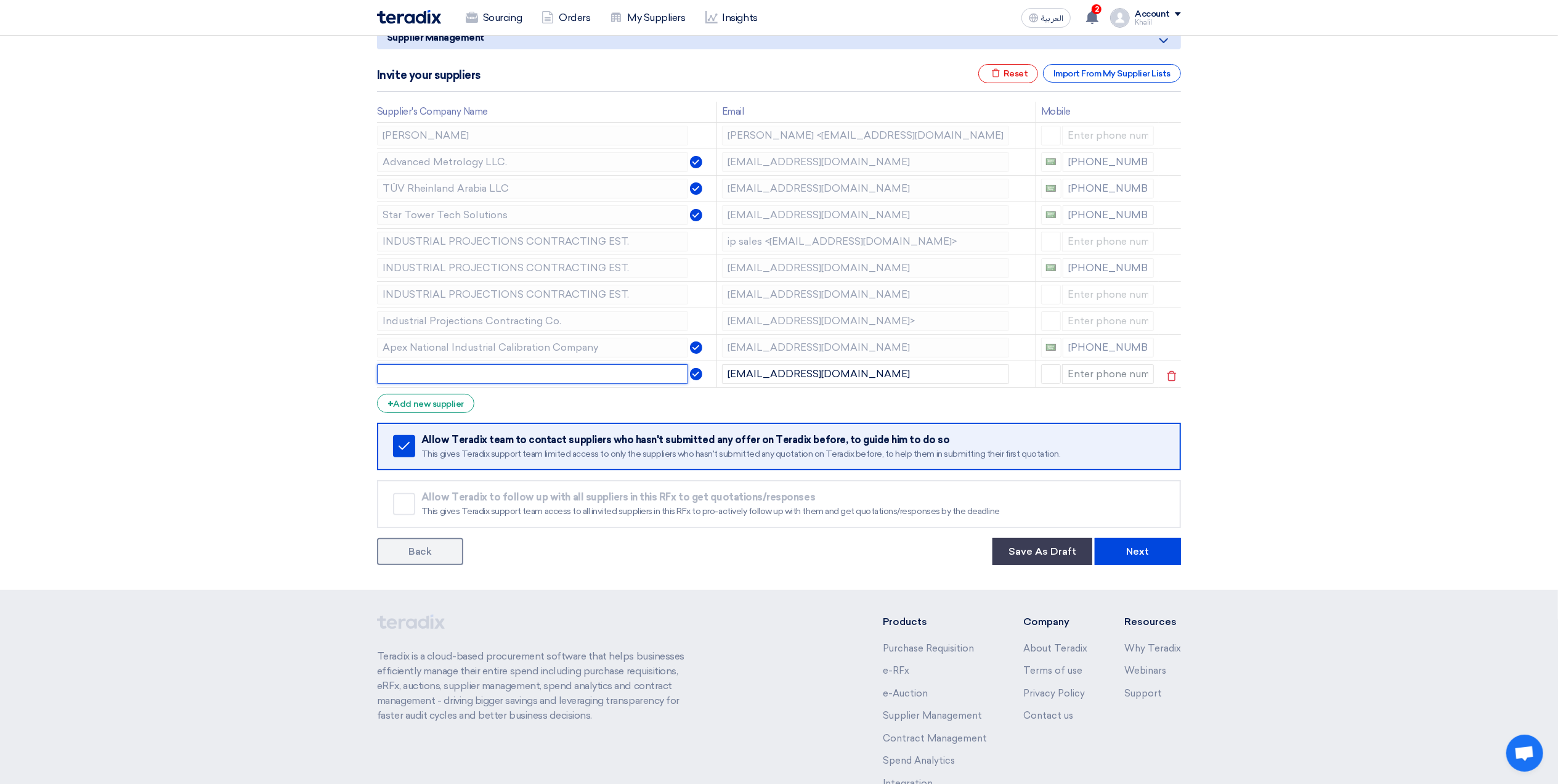
click at [629, 369] on input "text" at bounding box center [533, 373] width 311 height 20
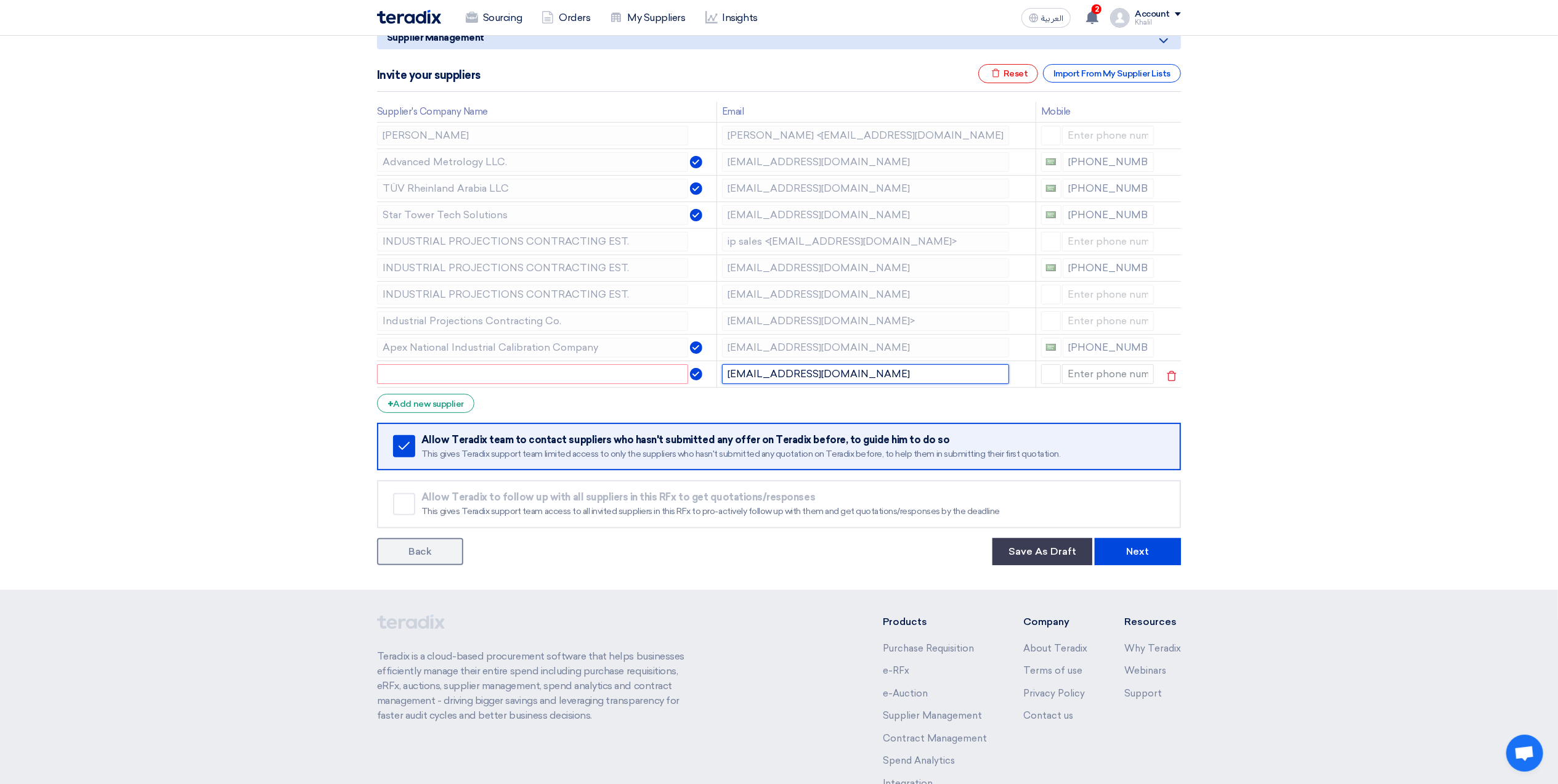
click at [775, 375] on input "Sales@zamil.sa" at bounding box center [866, 373] width 287 height 20
click at [590, 376] on input "text" at bounding box center [533, 373] width 311 height 20
paste input "zamil"
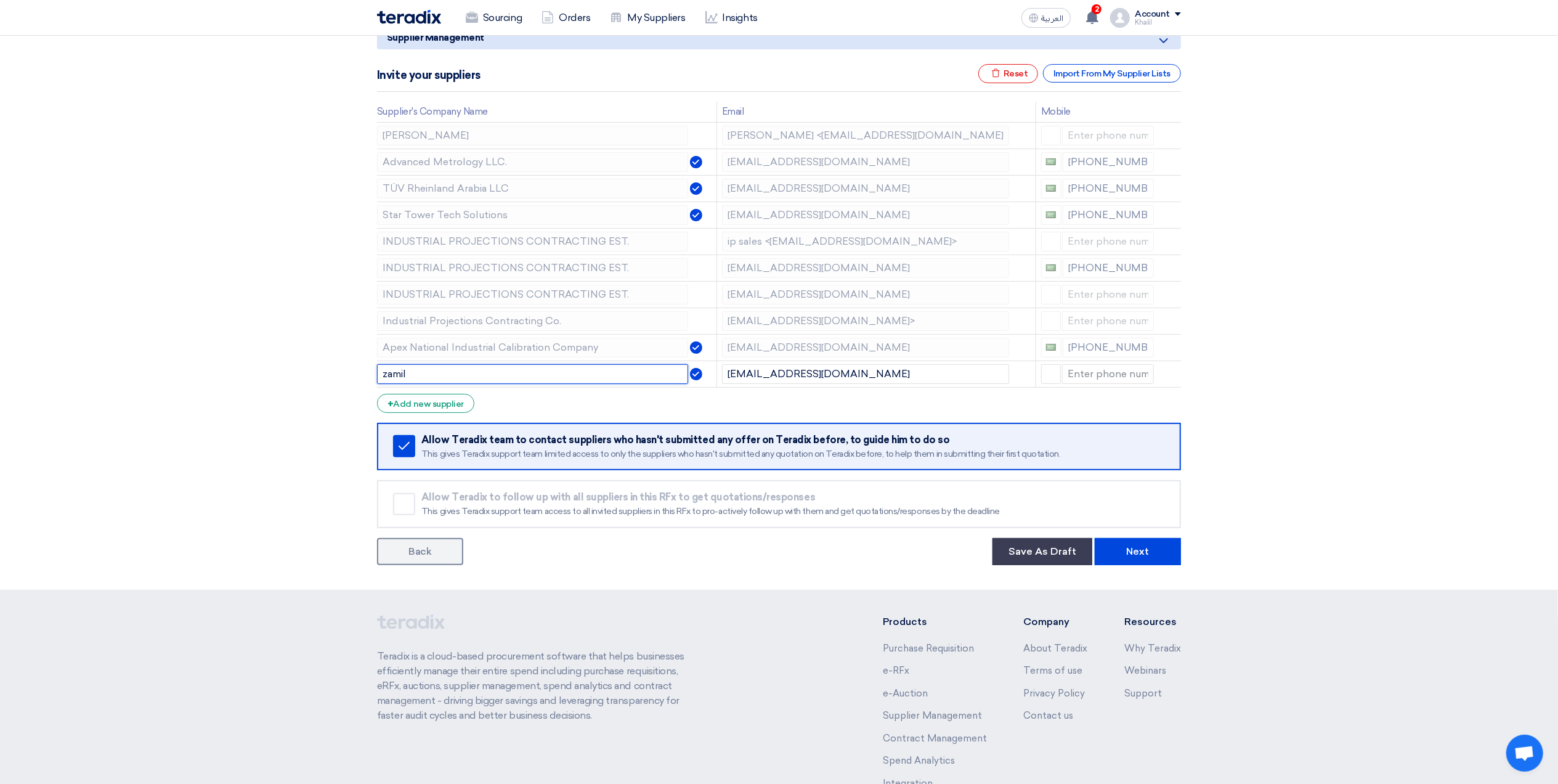
type input "zamil"
click at [1339, 415] on section "Supplier Management Minimize/Maximize Category Invite your suppliers Excel file…" at bounding box center [779, 293] width 1558 height 593
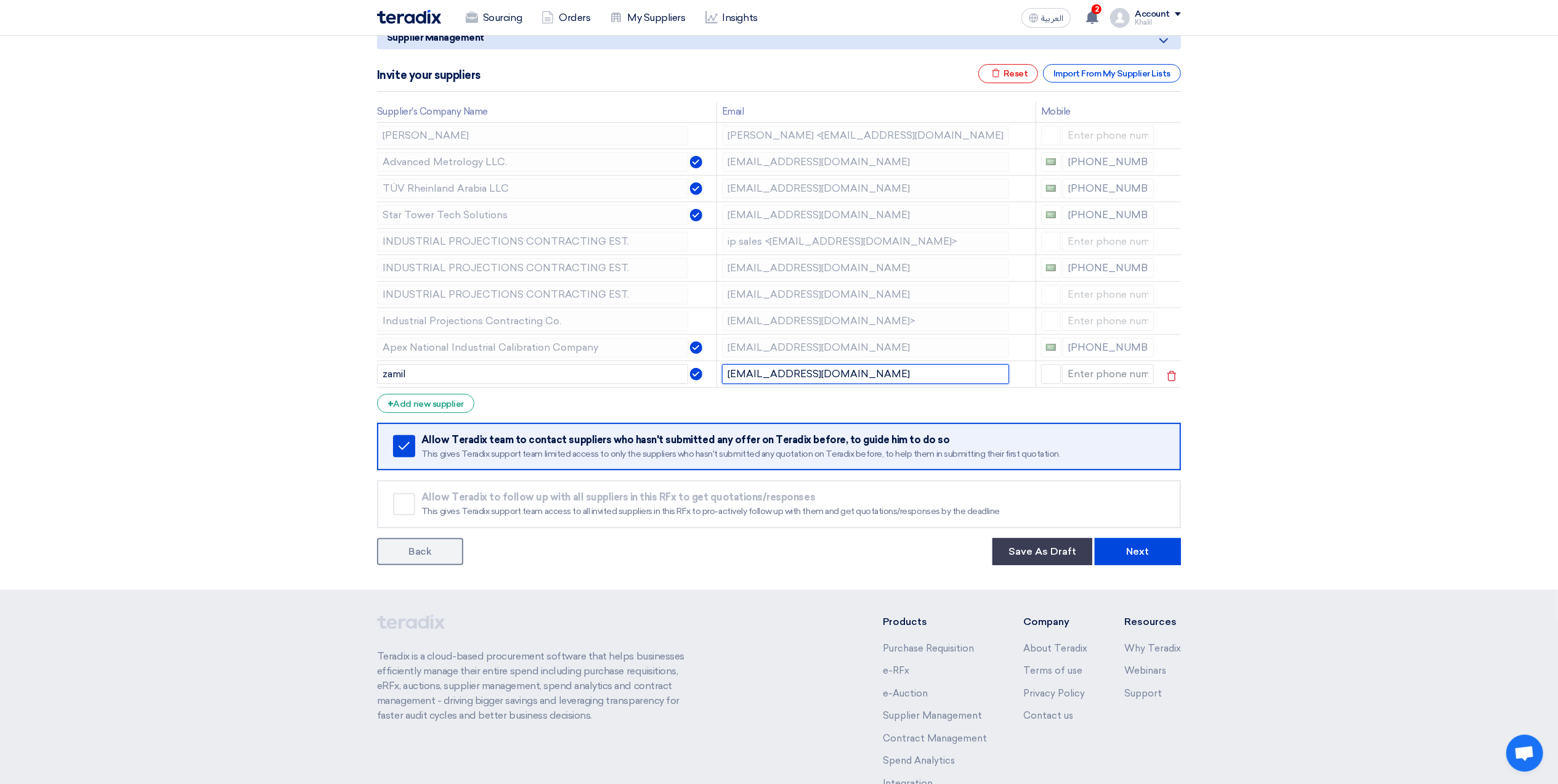
drag, startPoint x: 789, startPoint y: 372, endPoint x: 716, endPoint y: 367, distance: 73.2
click at [717, 367] on td "Sales@zamil.sa" at bounding box center [876, 374] width 319 height 27
click at [1278, 375] on section "Supplier Management Minimize/Maximize Category Invite your suppliers Excel file…" at bounding box center [779, 293] width 1558 height 593
click at [701, 322] on tr "Industrial Projections Contracting Co. psales@ipksa.net>" at bounding box center [779, 321] width 804 height 27
click at [715, 296] on tr "INDUSTRIAL PROJECTIONS CONTRACTING EST. ipsales@ipksa.net" at bounding box center [779, 294] width 804 height 27
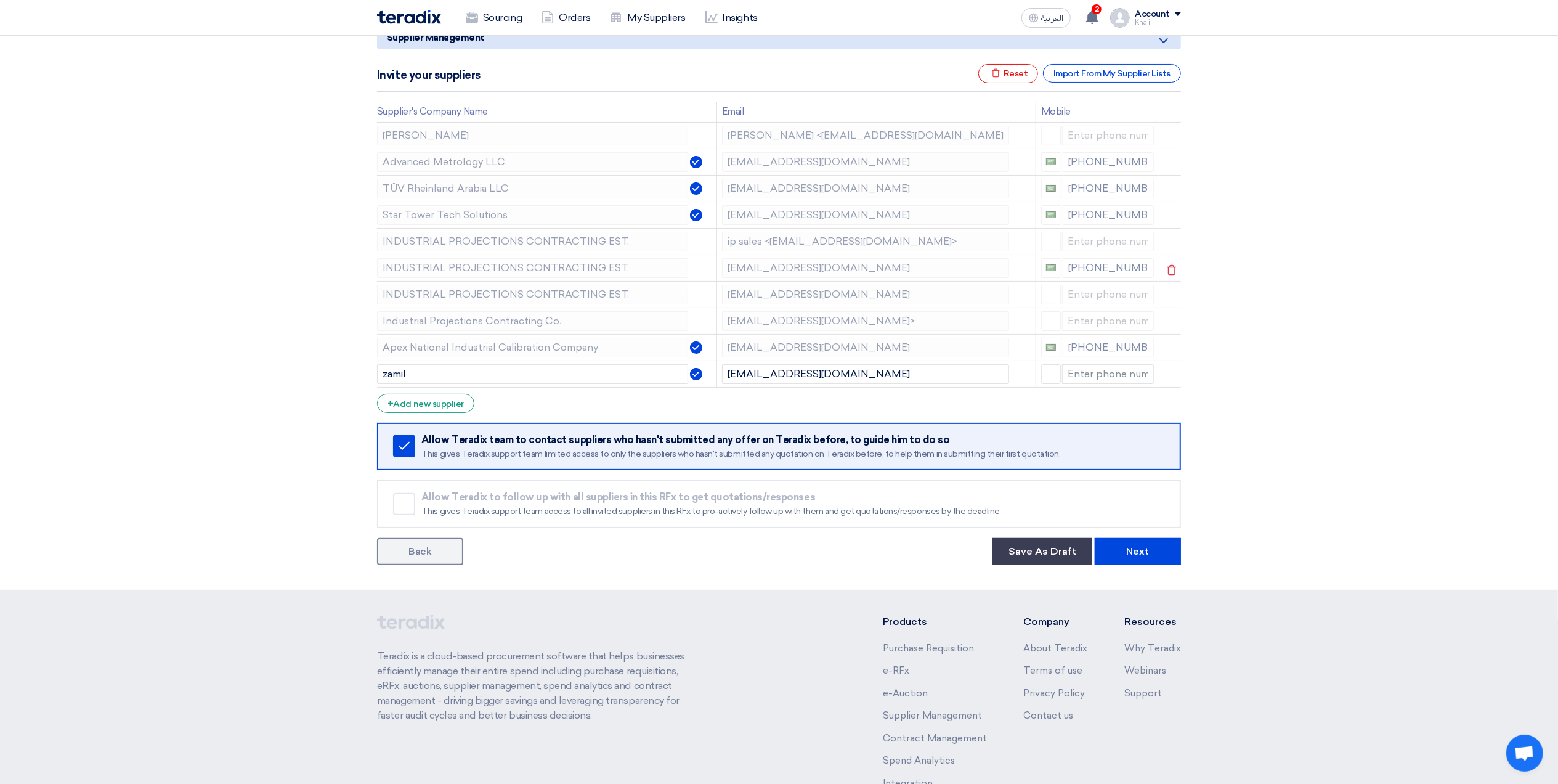
click at [718, 269] on td "contracting@ipksa.net" at bounding box center [876, 268] width 319 height 27
click at [718, 239] on td "ip sales <ipsales@ipksa.net>" at bounding box center [876, 241] width 319 height 27
click at [720, 209] on td "karthi@startowerandparts.com" at bounding box center [876, 215] width 319 height 27
click at [1132, 548] on button "Next" at bounding box center [1138, 551] width 86 height 27
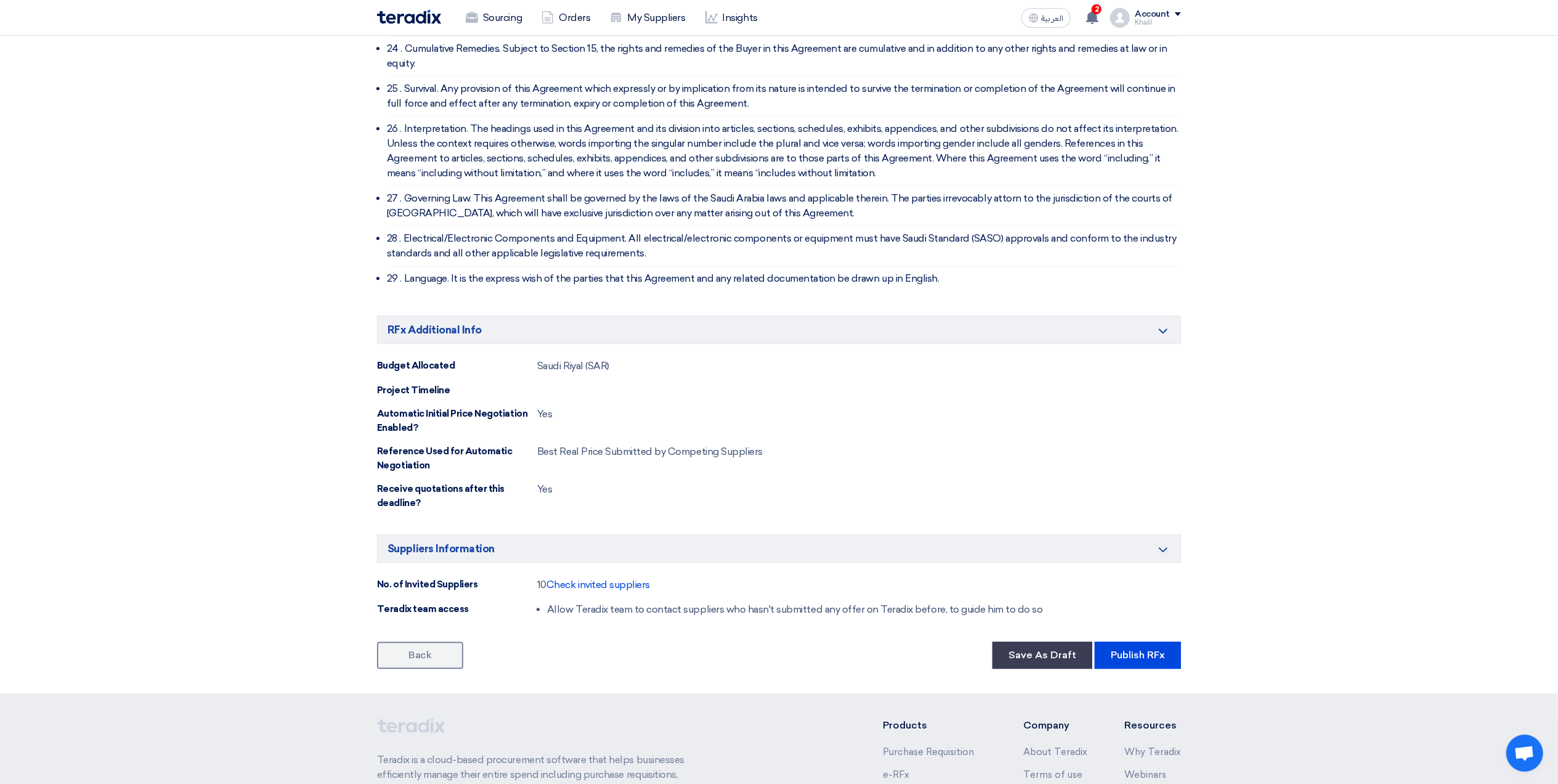
scroll to position [3505, 0]
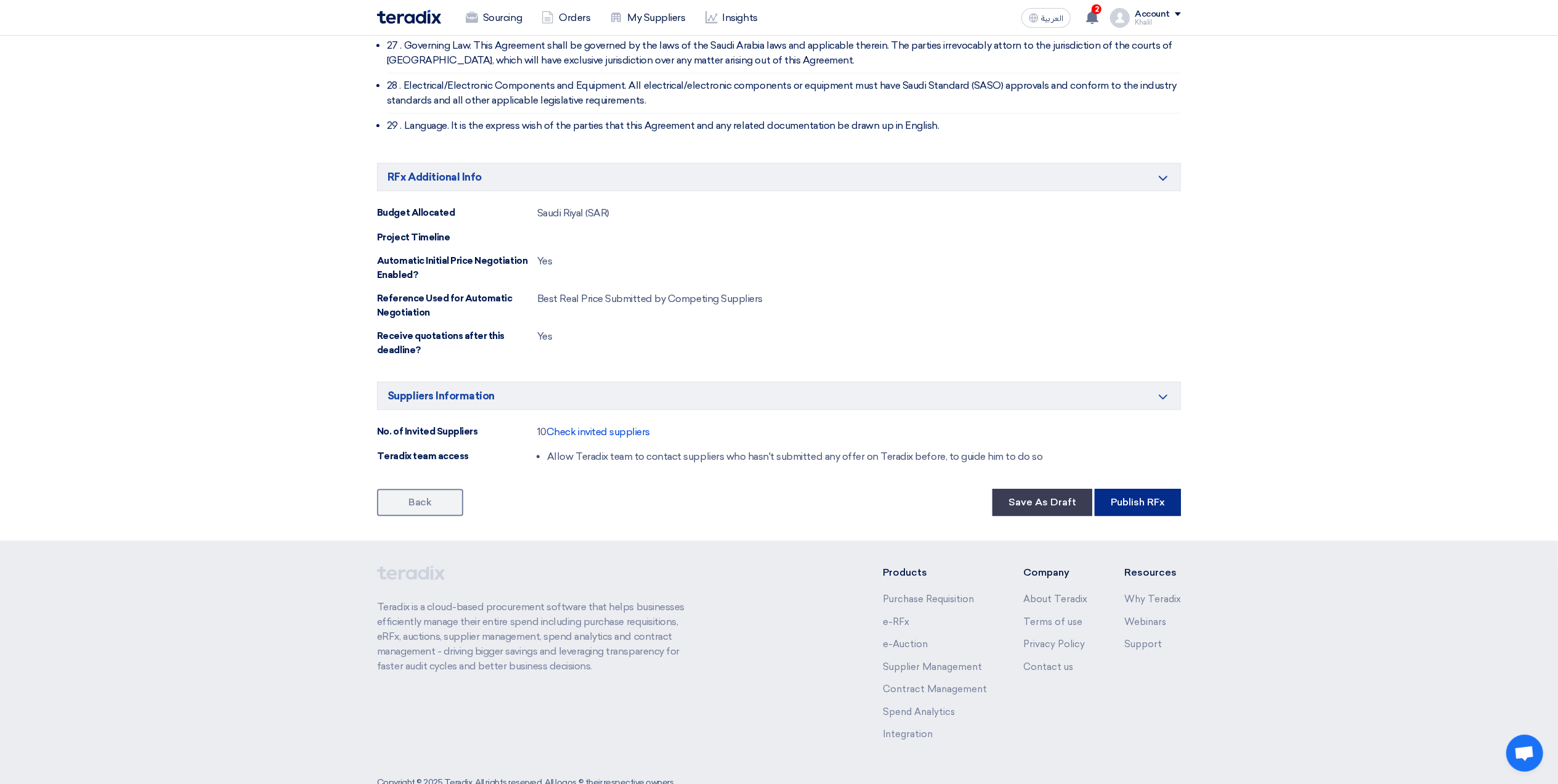
click at [1141, 489] on button "Publish RFx" at bounding box center [1138, 502] width 86 height 27
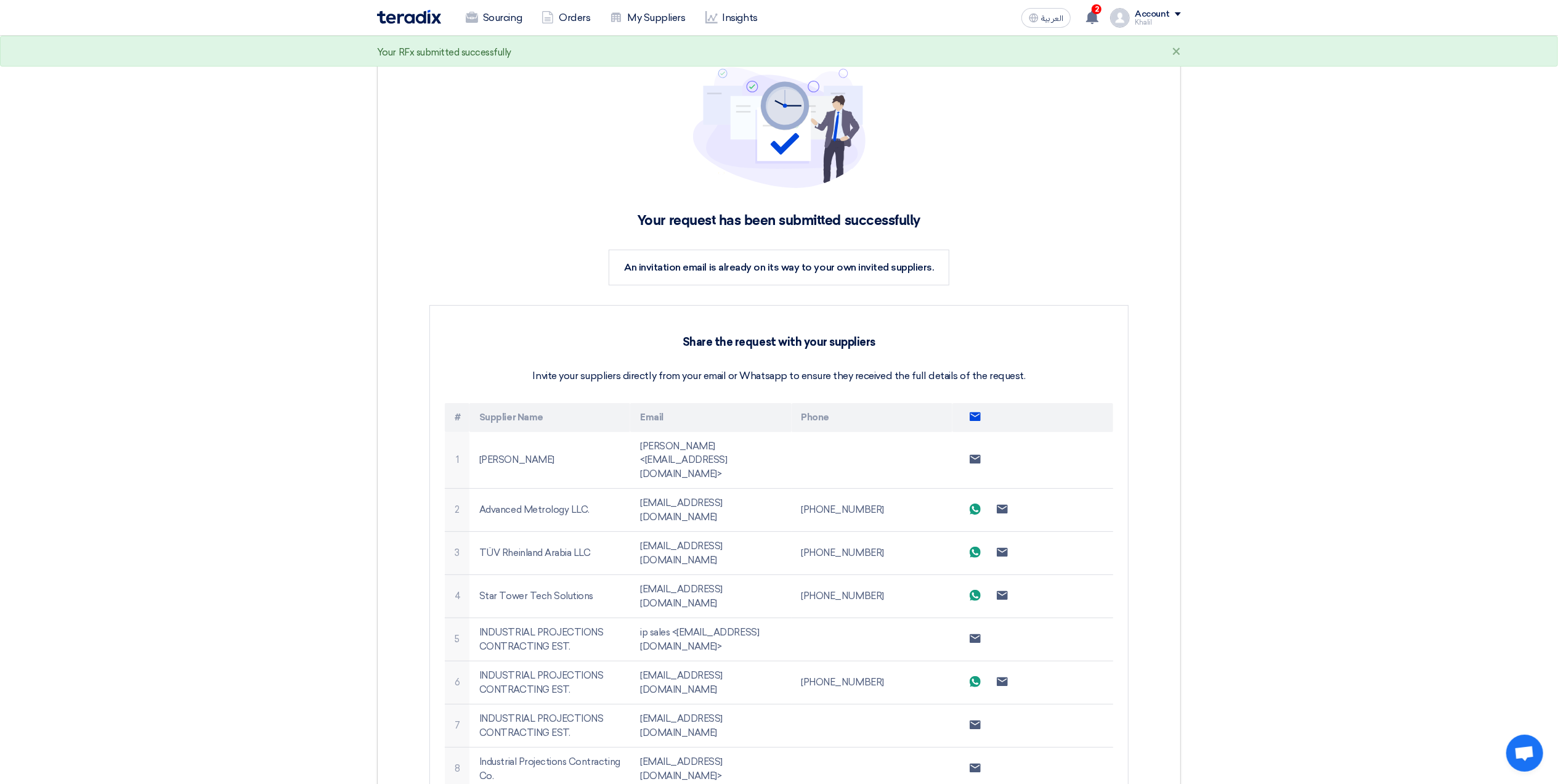
scroll to position [493, 0]
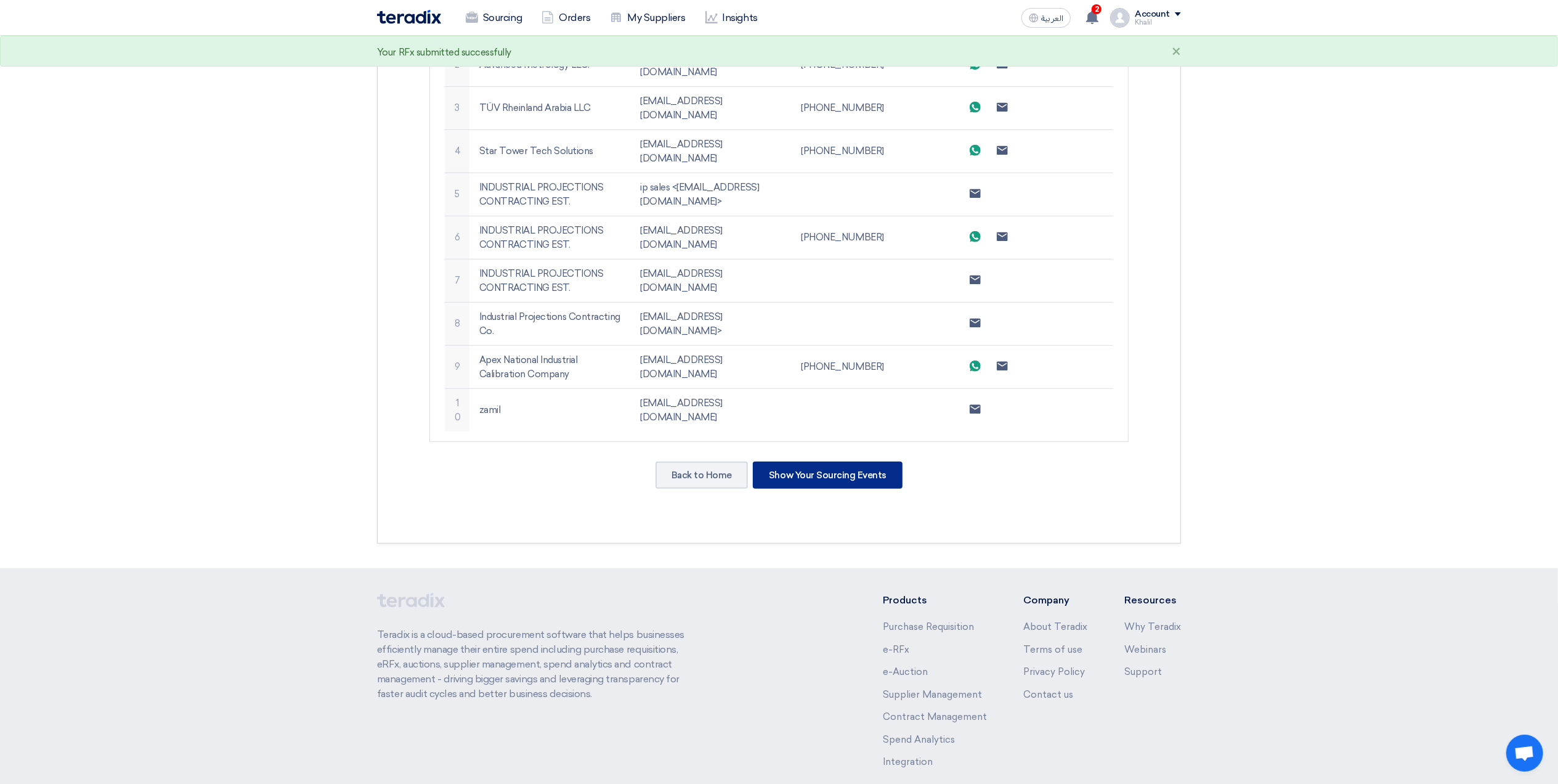
click at [870, 461] on div "Show Your Sourcing Events" at bounding box center [828, 475] width 150 height 27
